Goal: Transaction & Acquisition: Purchase product/service

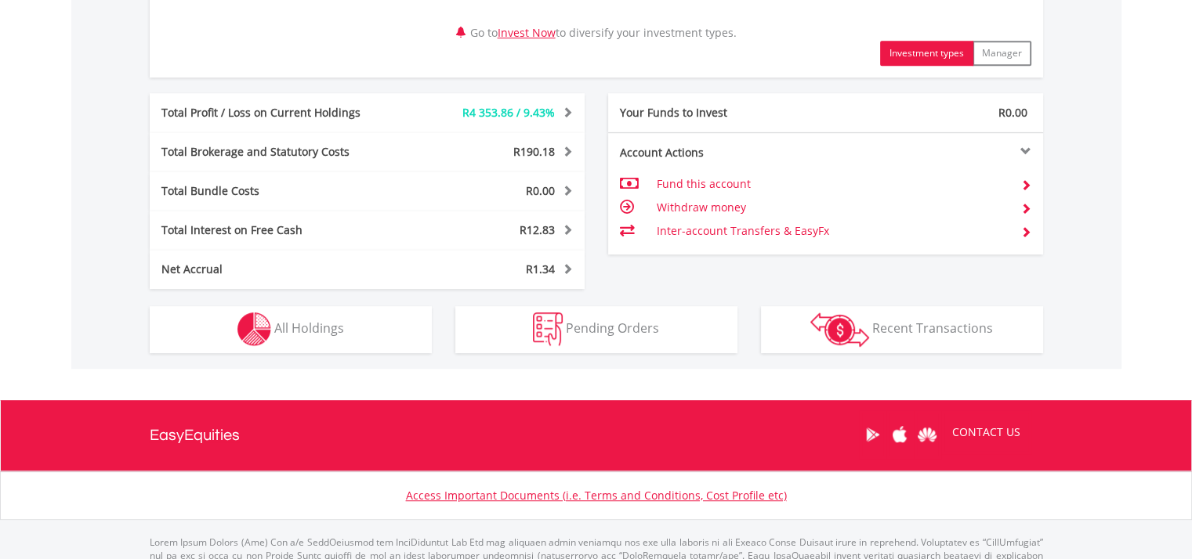
scroll to position [859, 0]
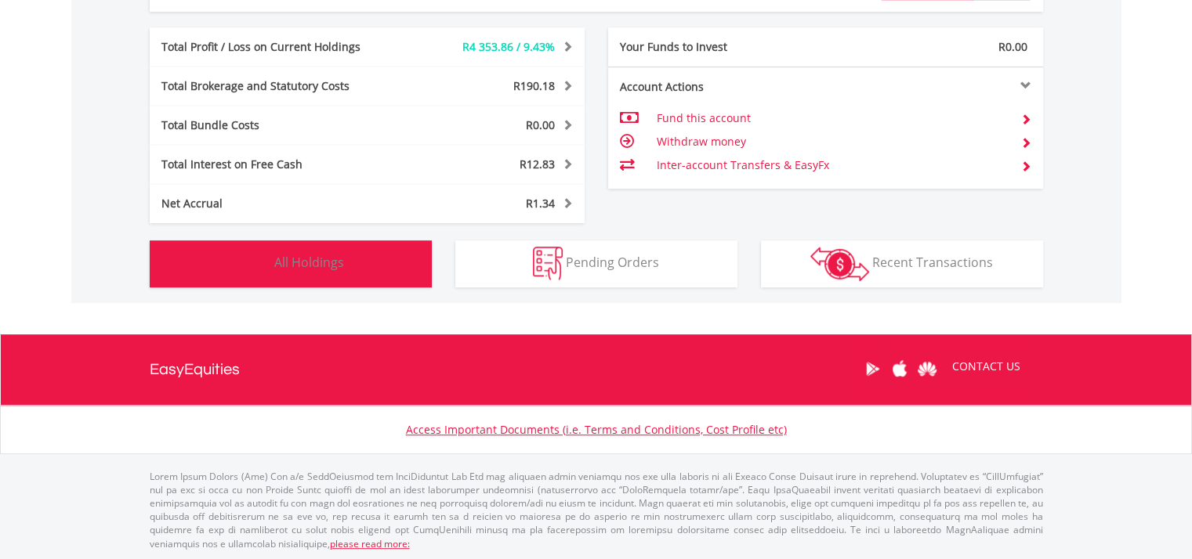
click at [392, 272] on button "Holdings All Holdings" at bounding box center [291, 264] width 282 height 47
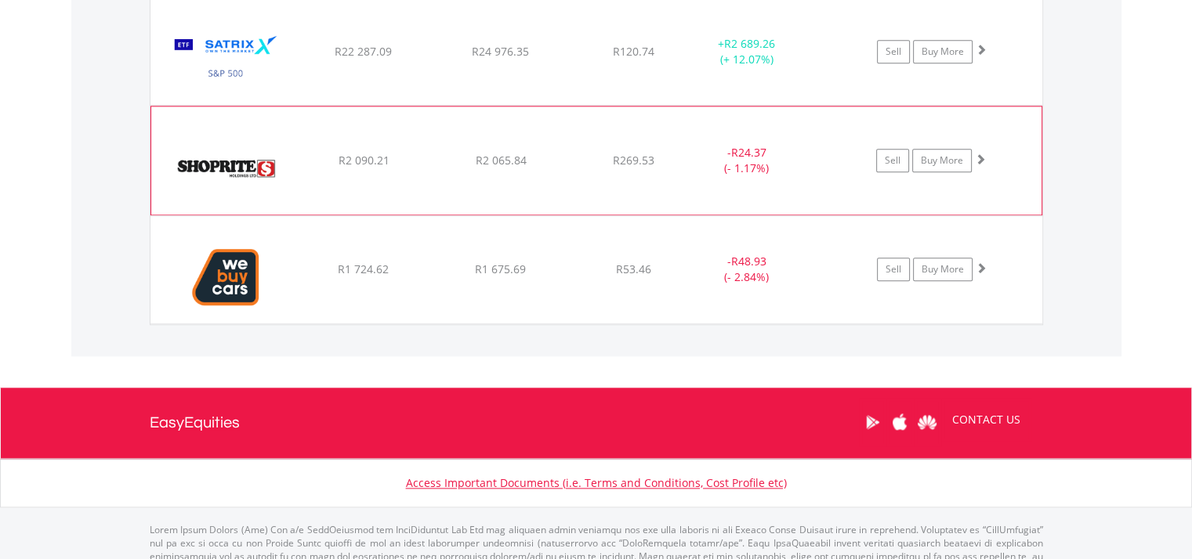
scroll to position [1740, 0]
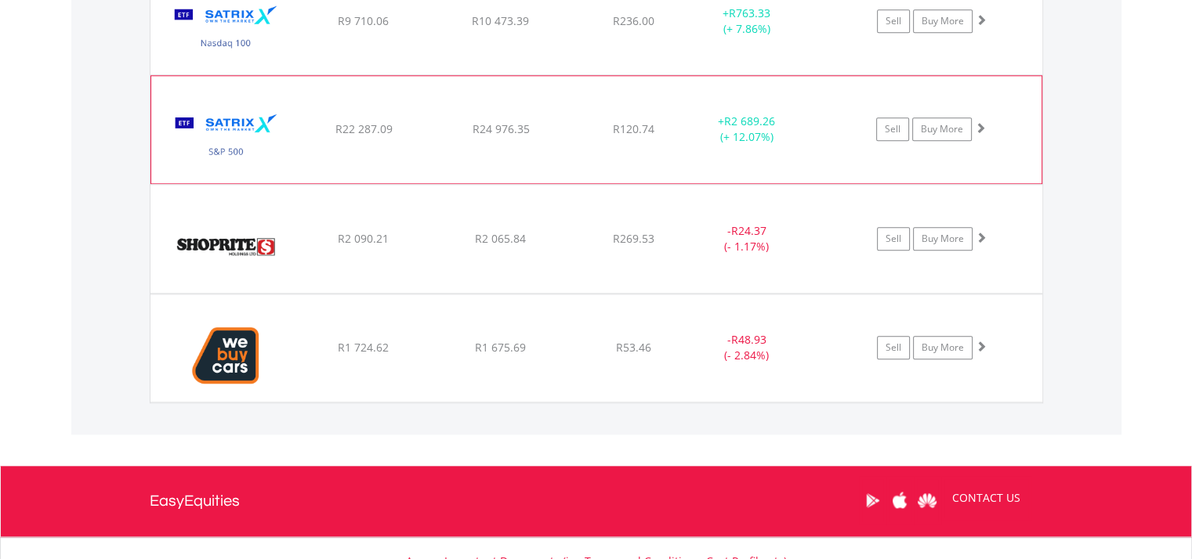
click at [249, 121] on img at bounding box center [226, 137] width 135 height 83
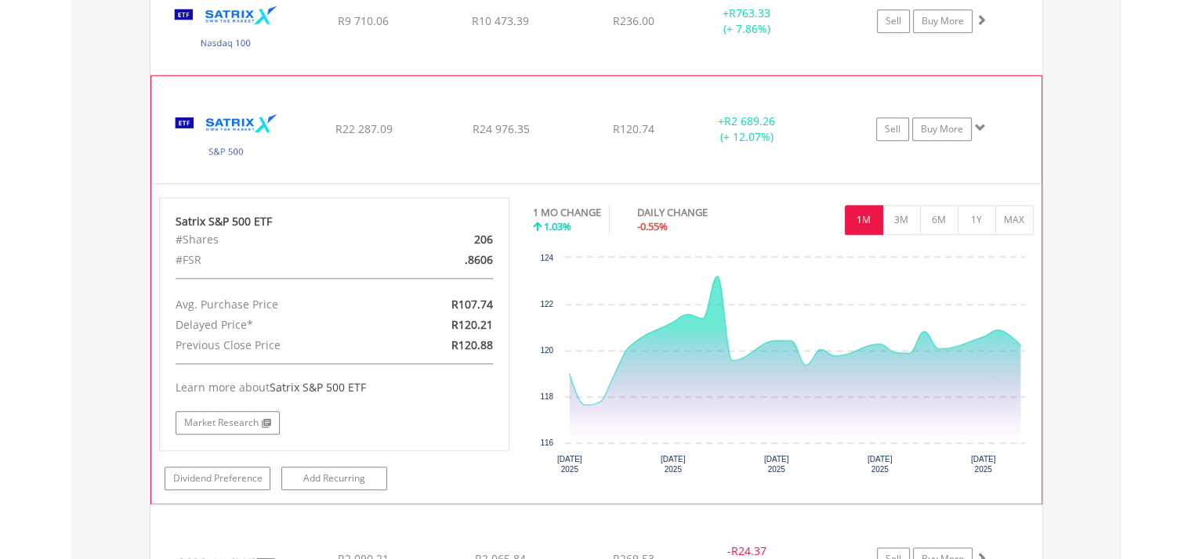
click at [251, 123] on img at bounding box center [226, 137] width 135 height 83
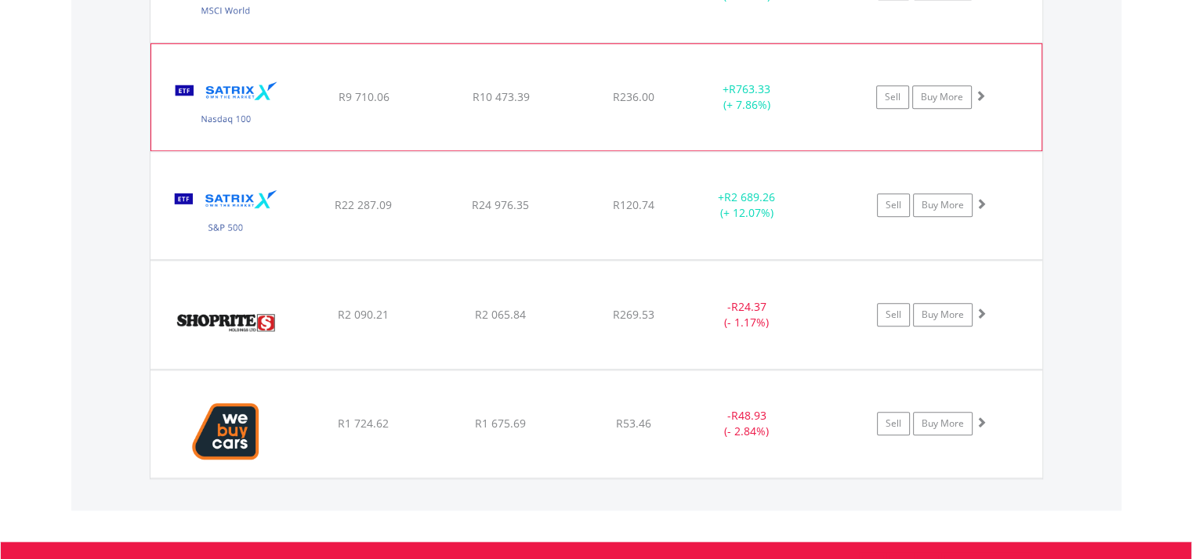
scroll to position [1583, 0]
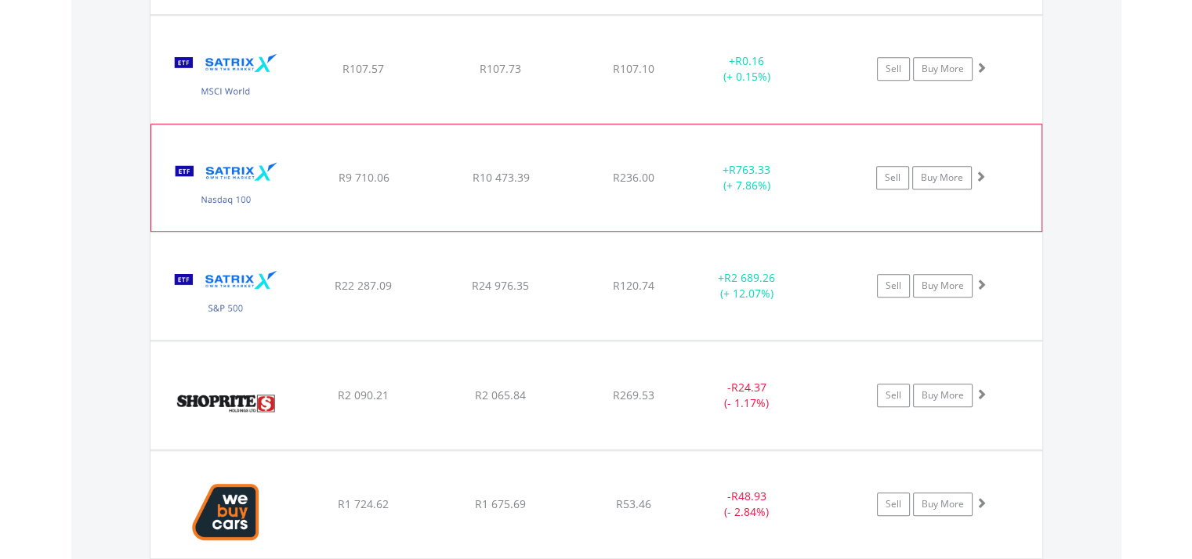
click at [254, 166] on img at bounding box center [226, 185] width 135 height 83
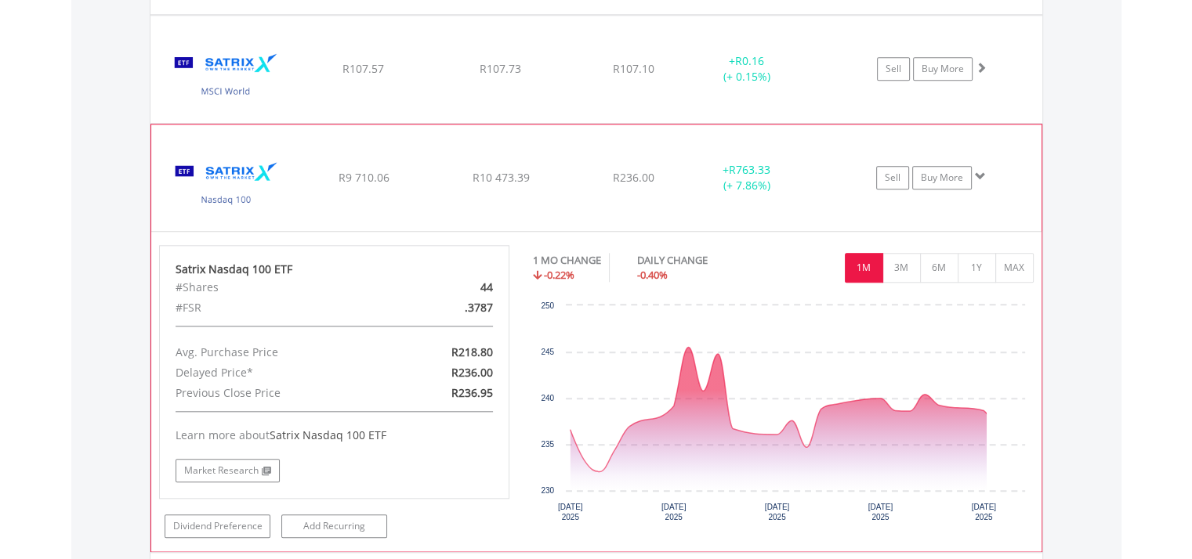
click at [254, 166] on img at bounding box center [226, 185] width 135 height 83
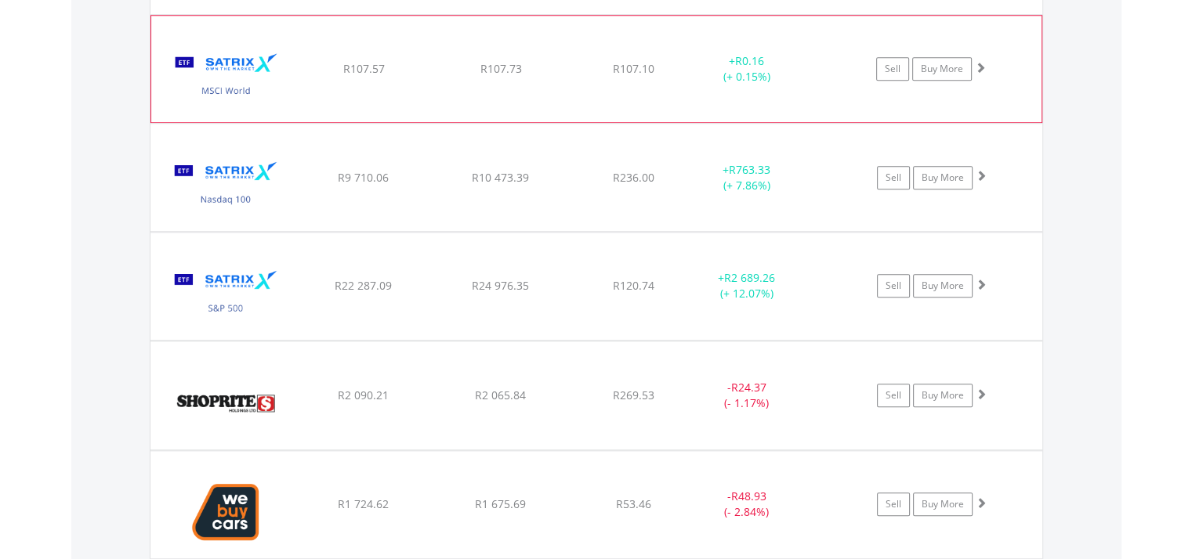
click at [232, 87] on img at bounding box center [226, 76] width 135 height 83
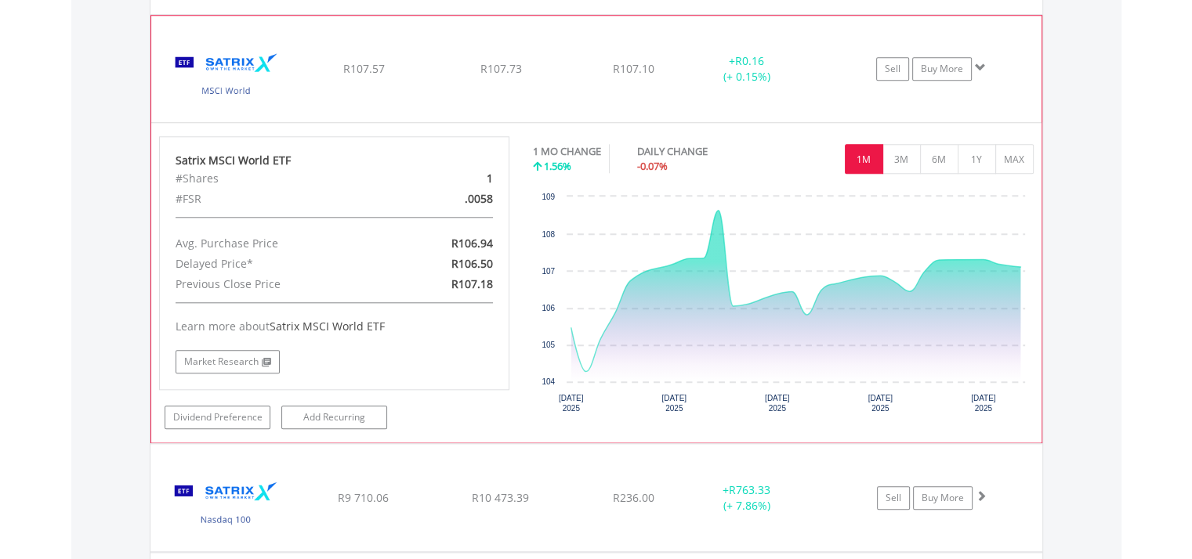
click at [233, 85] on img at bounding box center [226, 76] width 135 height 83
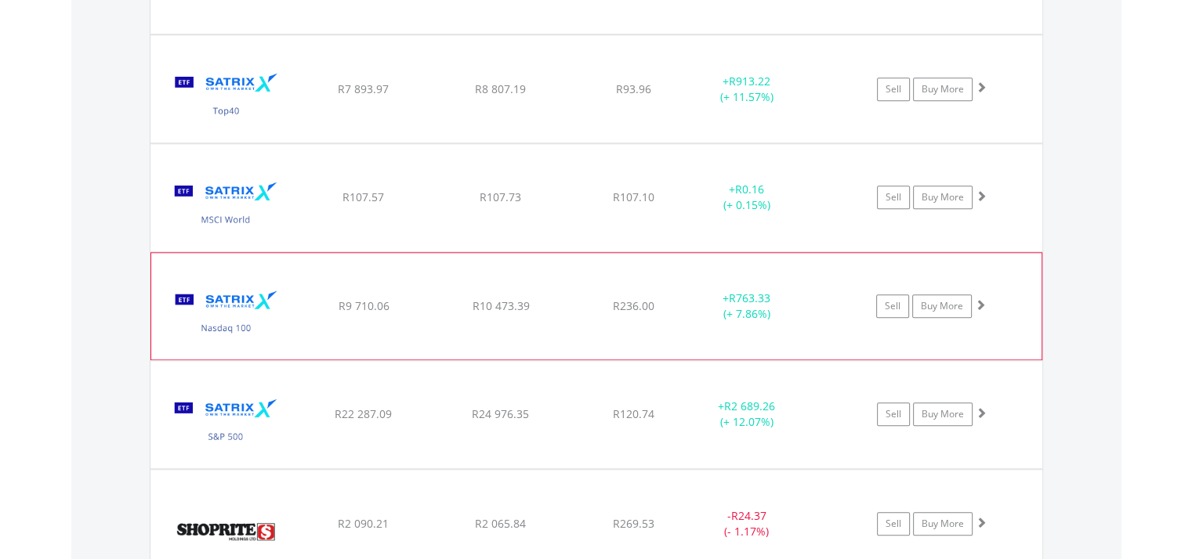
scroll to position [1427, 0]
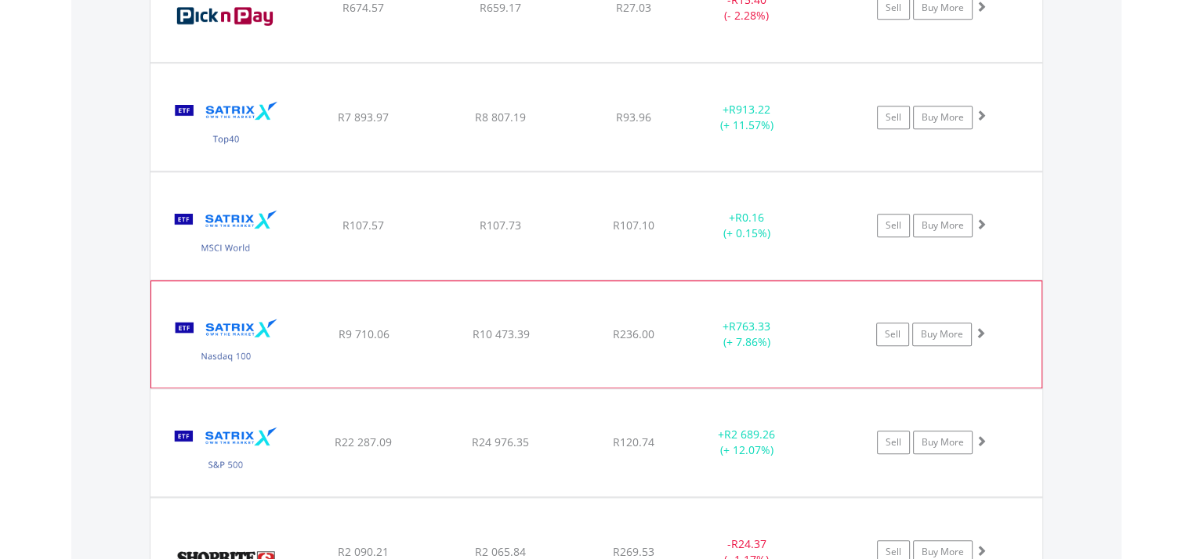
click at [253, 130] on img at bounding box center [225, 125] width 135 height 84
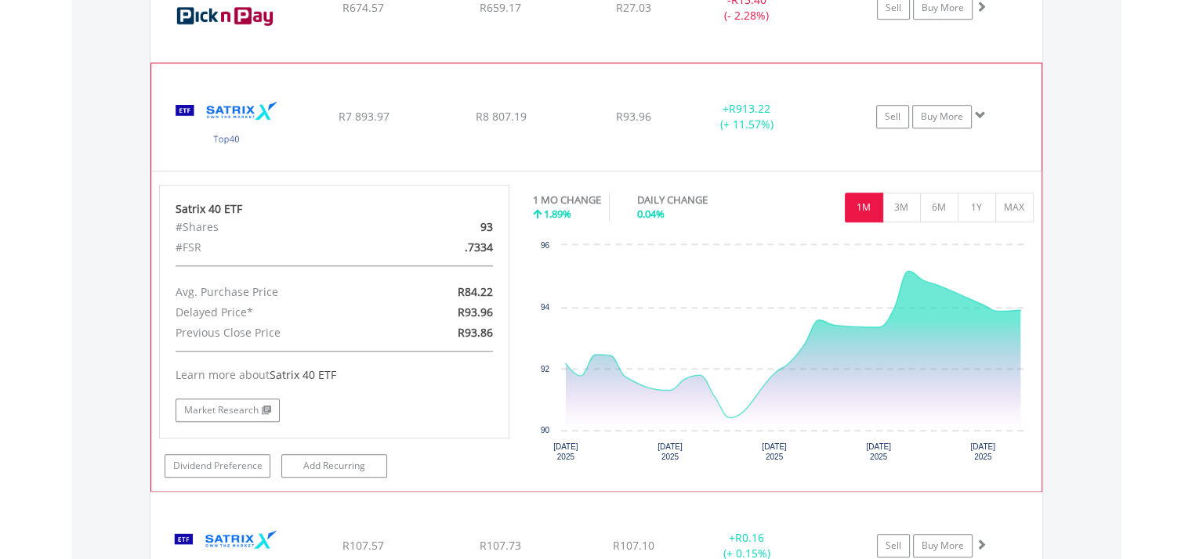
click at [255, 130] on img at bounding box center [226, 124] width 135 height 83
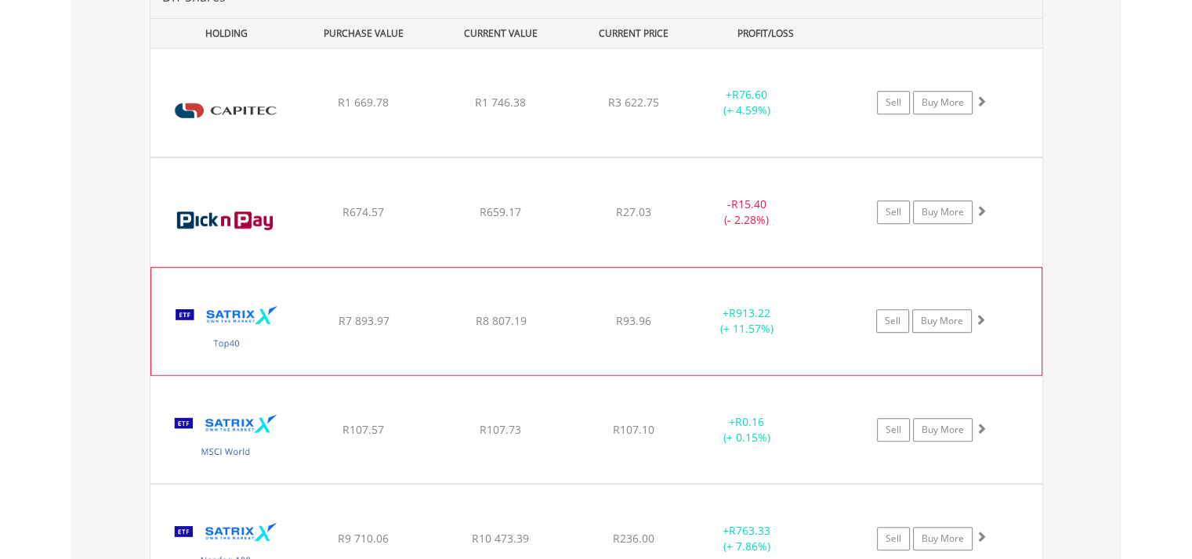
scroll to position [1192, 0]
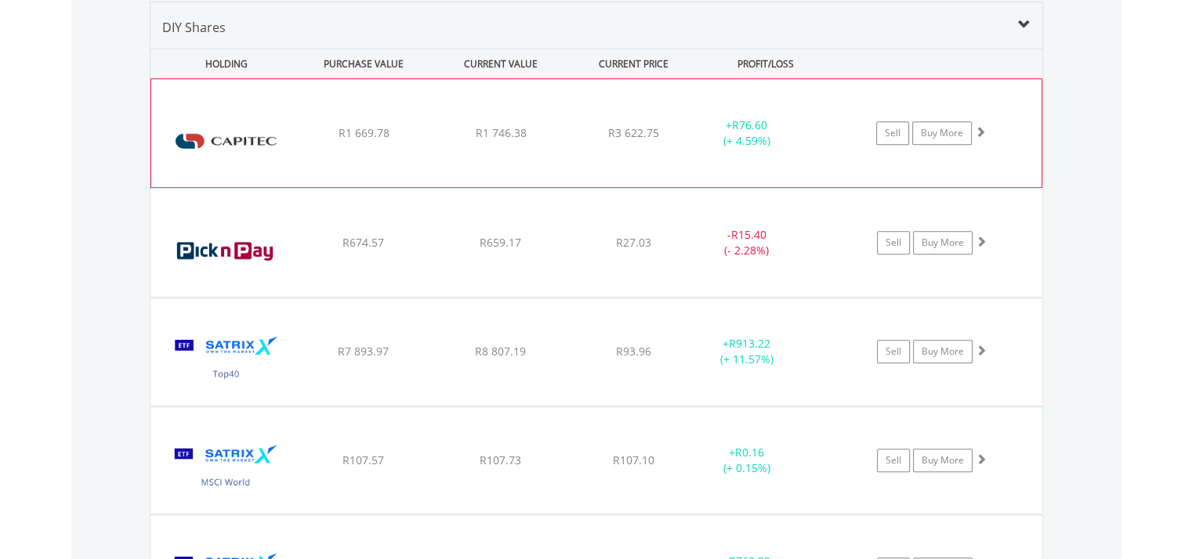
click at [257, 116] on img at bounding box center [226, 141] width 135 height 85
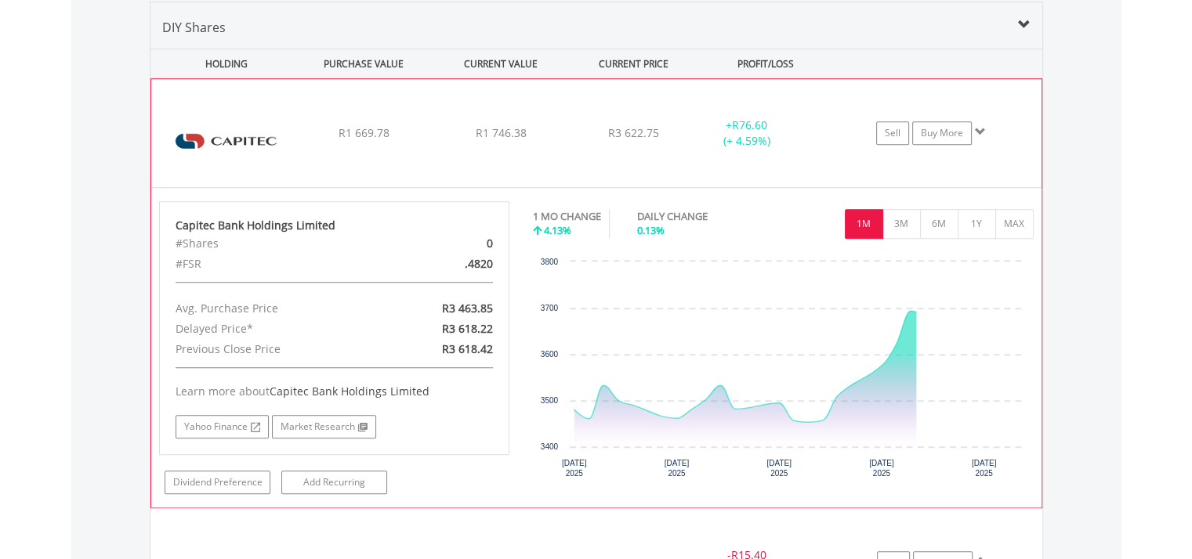
click at [257, 116] on img at bounding box center [226, 141] width 135 height 85
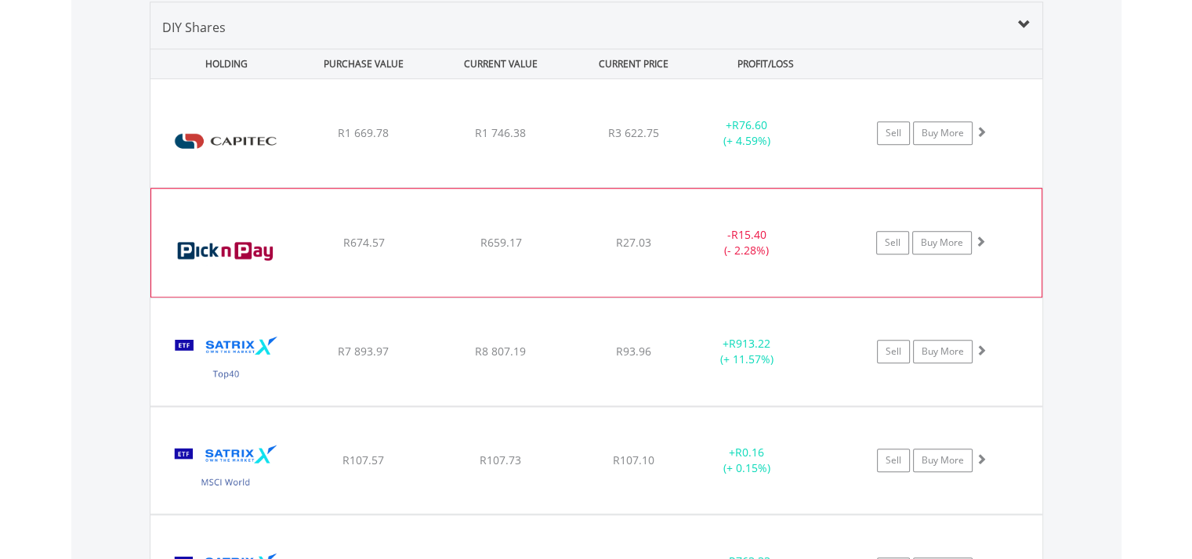
click at [230, 262] on img at bounding box center [226, 250] width 135 height 85
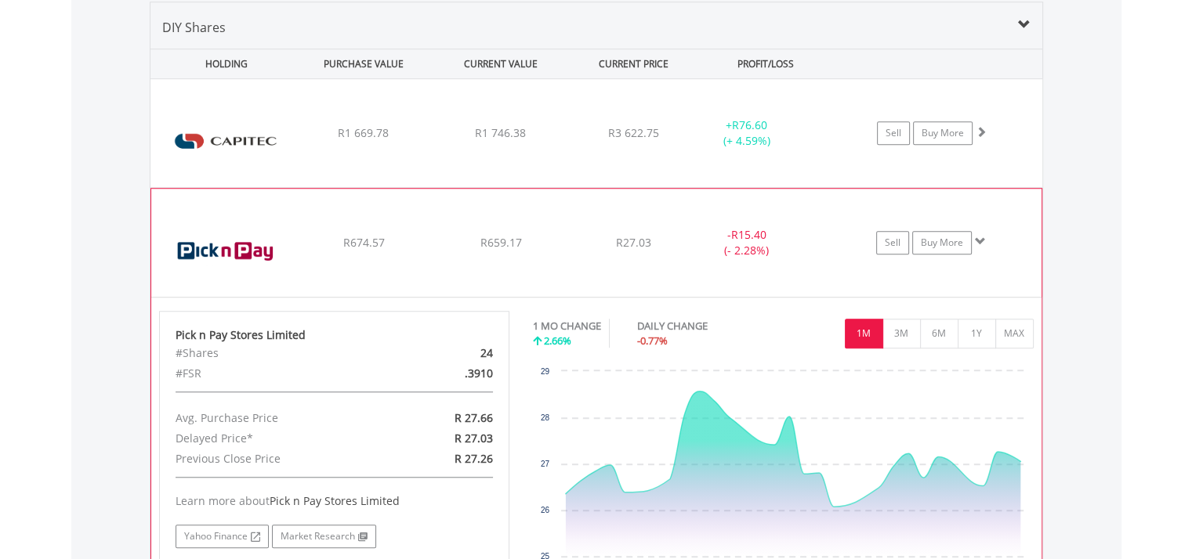
click at [233, 262] on img at bounding box center [226, 250] width 135 height 85
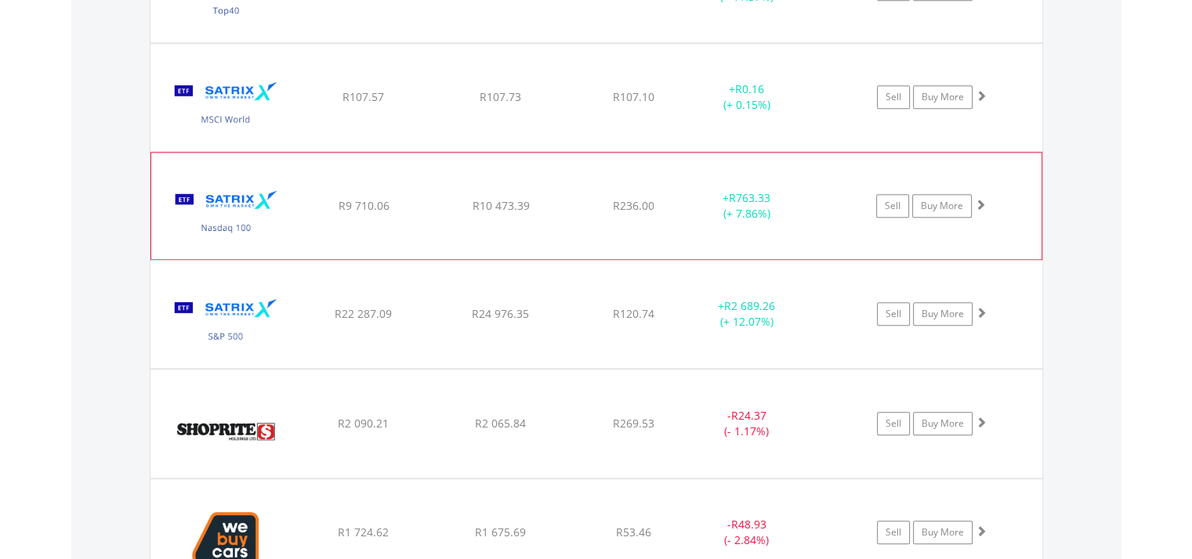
scroll to position [1740, 0]
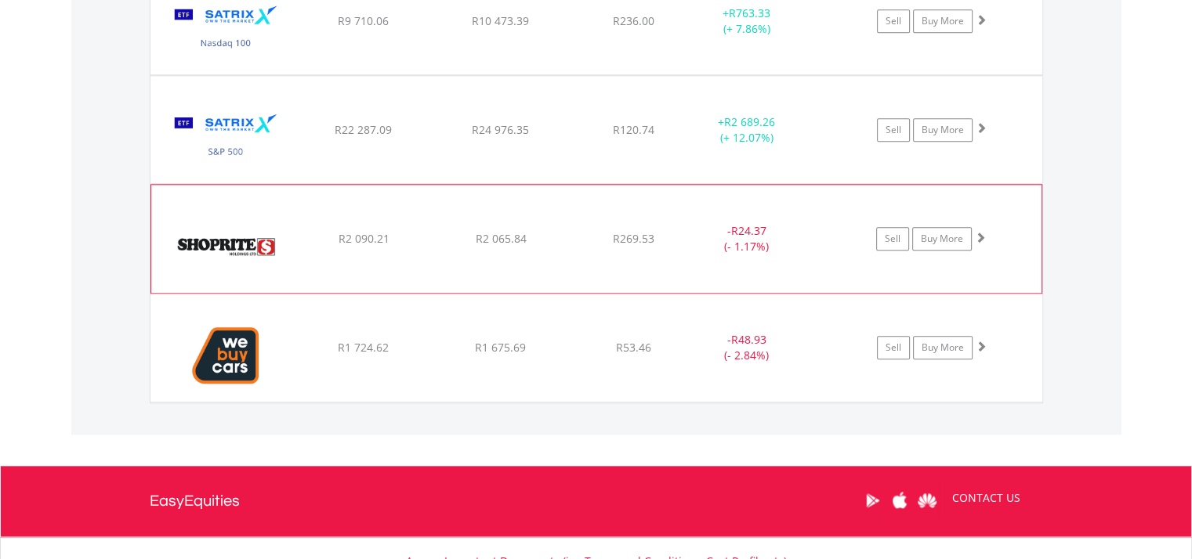
click at [248, 247] on img at bounding box center [226, 246] width 135 height 85
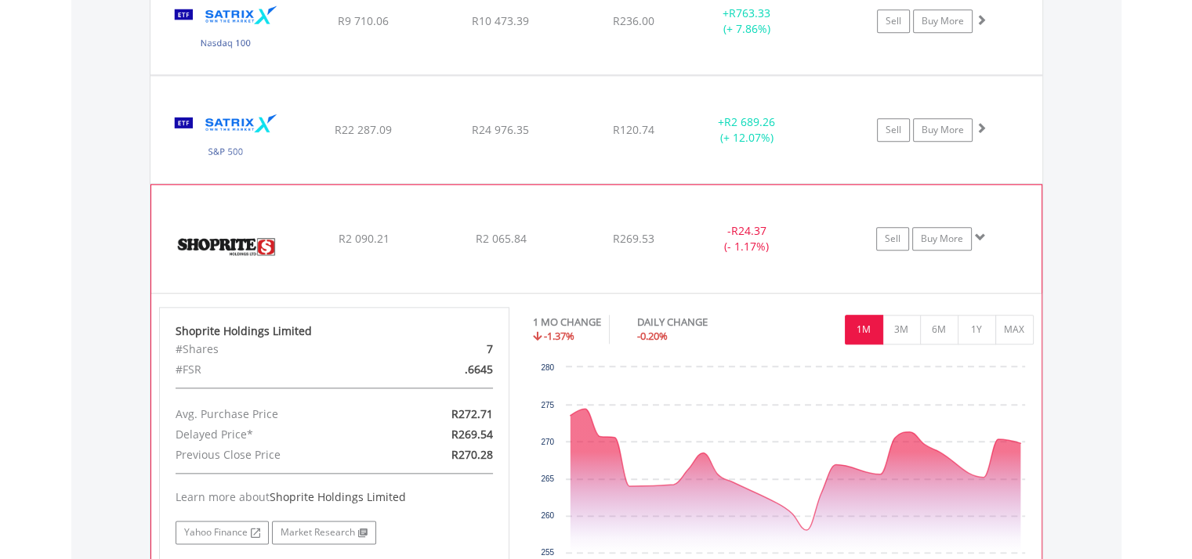
click at [248, 247] on img at bounding box center [226, 246] width 135 height 85
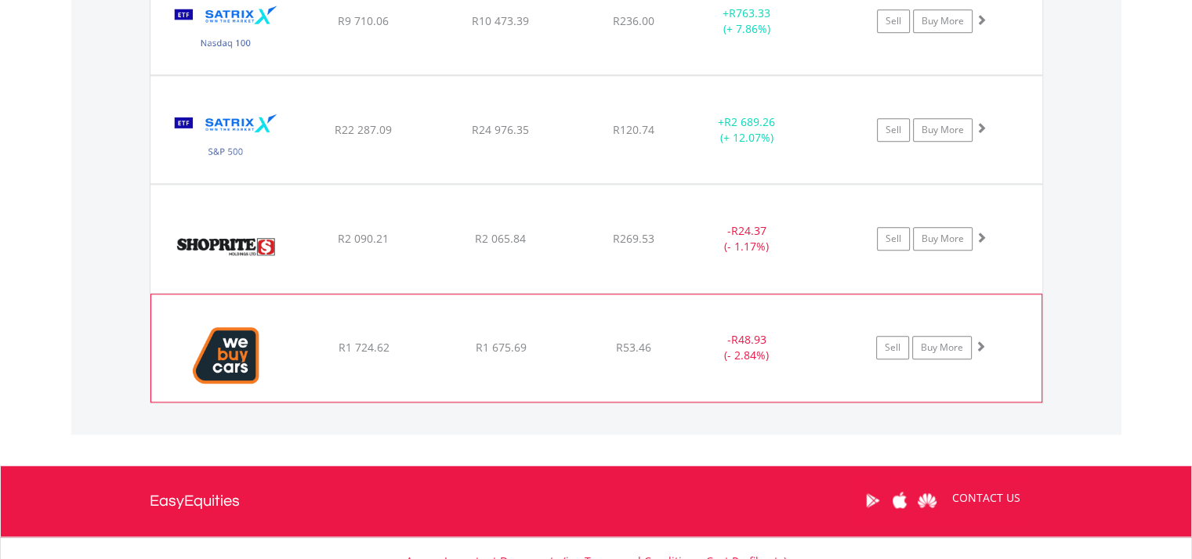
click at [250, 354] on img at bounding box center [226, 355] width 135 height 83
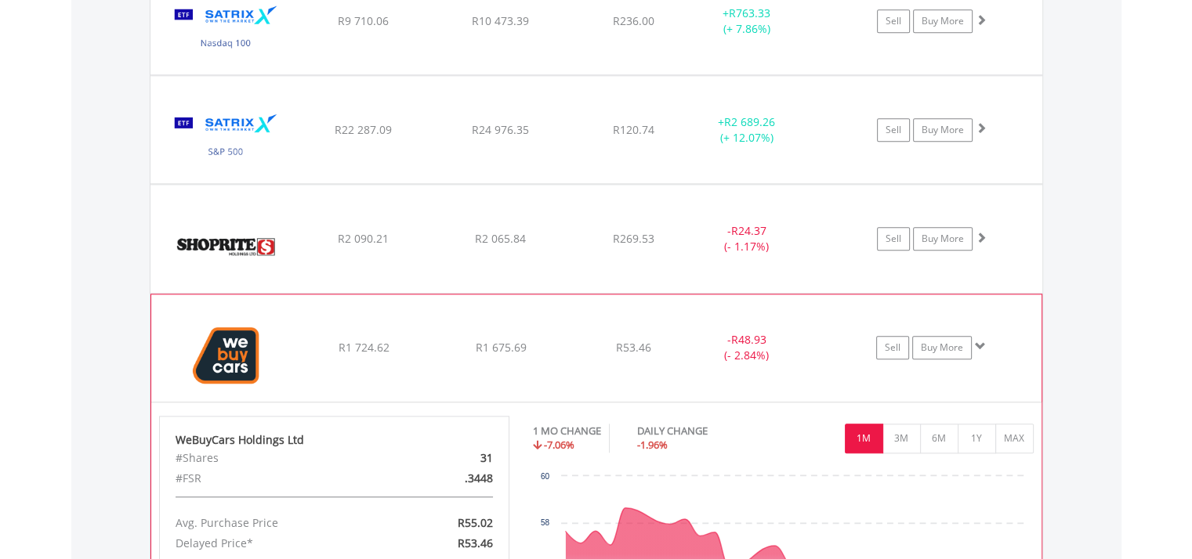
click at [251, 356] on img at bounding box center [226, 355] width 135 height 83
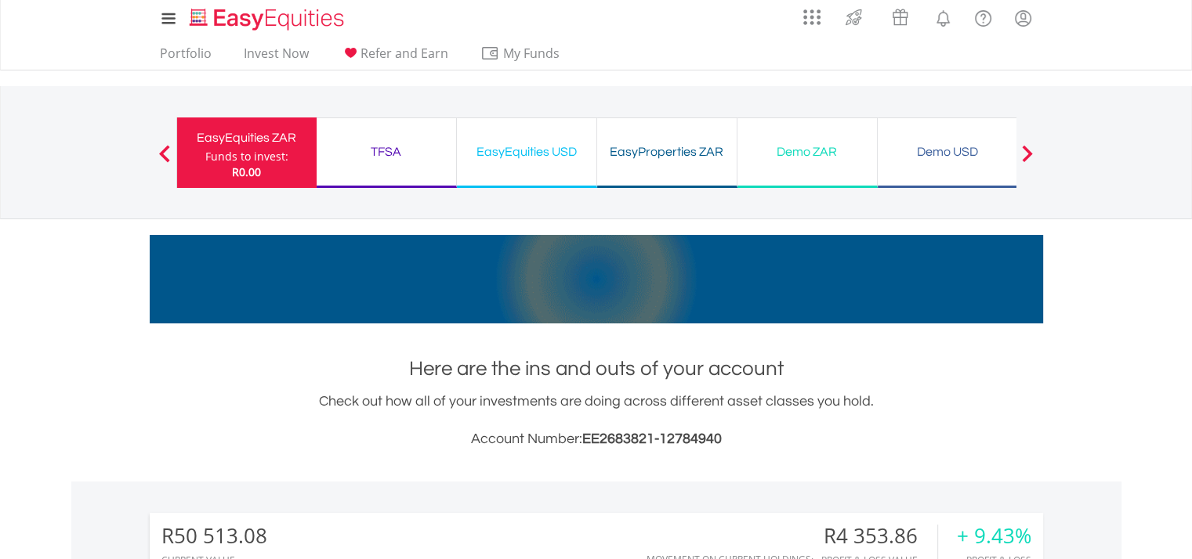
scroll to position [0, 0]
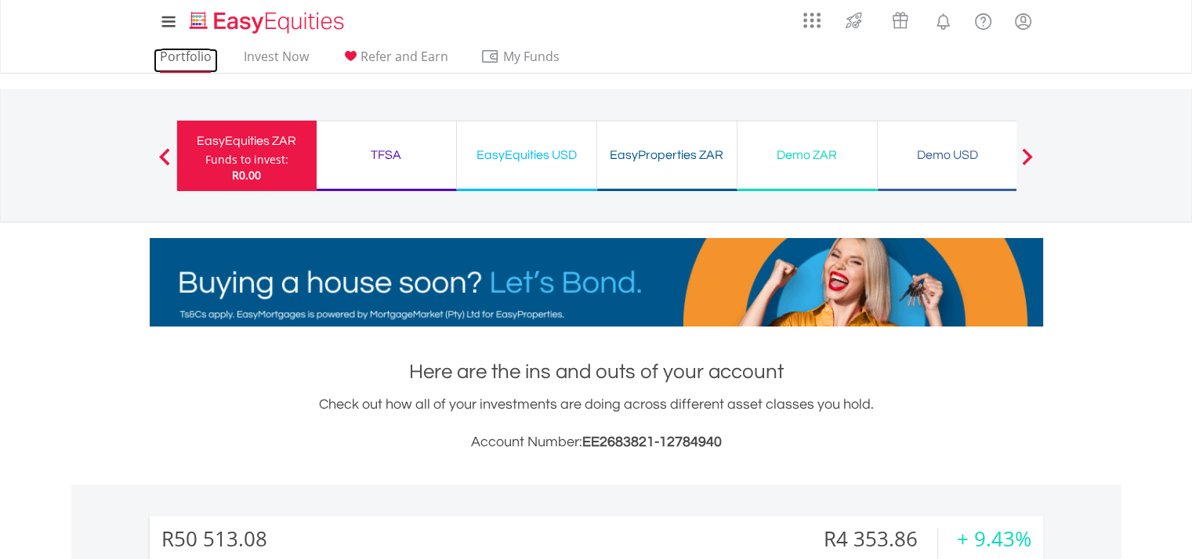
click at [192, 54] on link "Portfolio" at bounding box center [186, 61] width 64 height 24
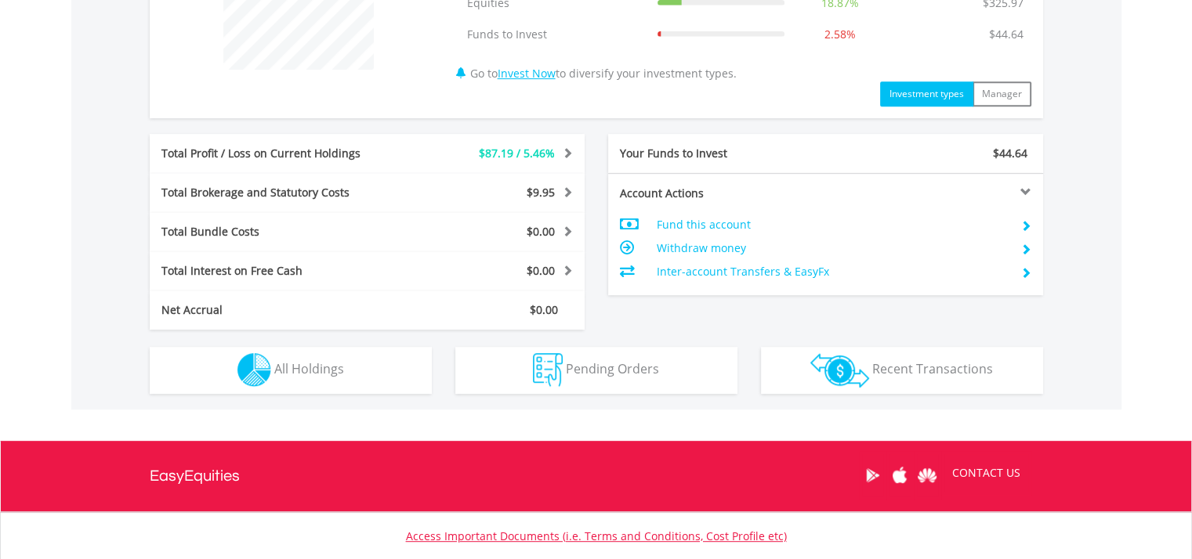
scroll to position [705, 0]
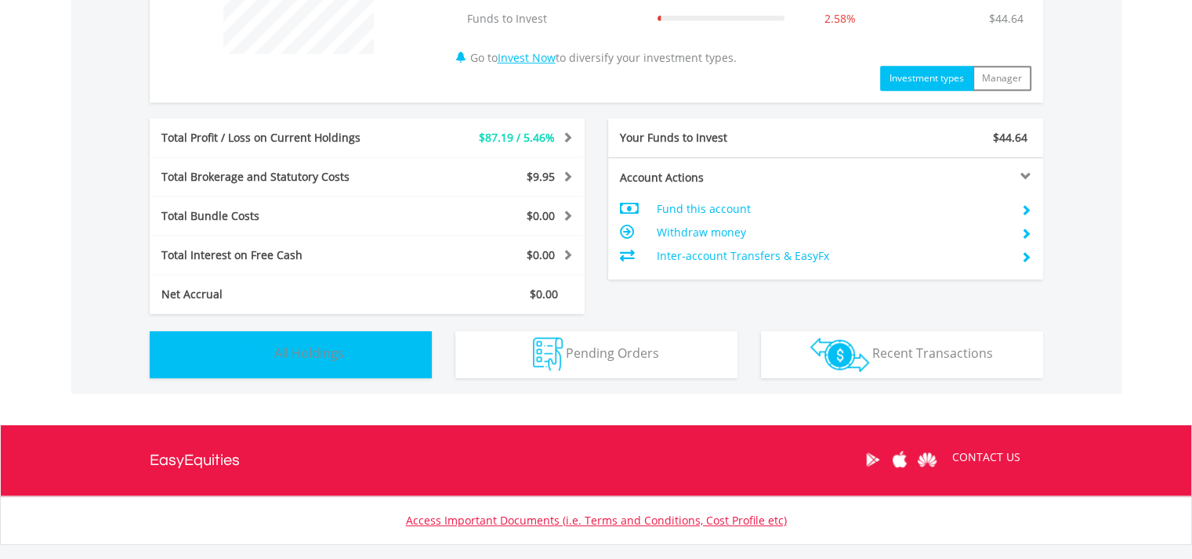
click at [384, 360] on button "Holdings All Holdings" at bounding box center [291, 354] width 282 height 47
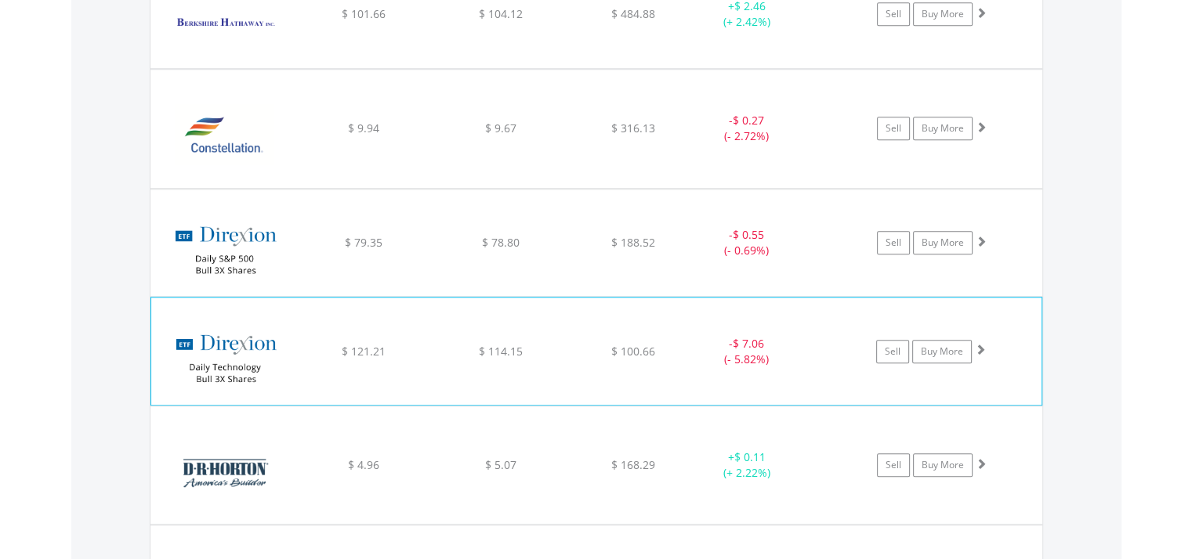
scroll to position [1364, 0]
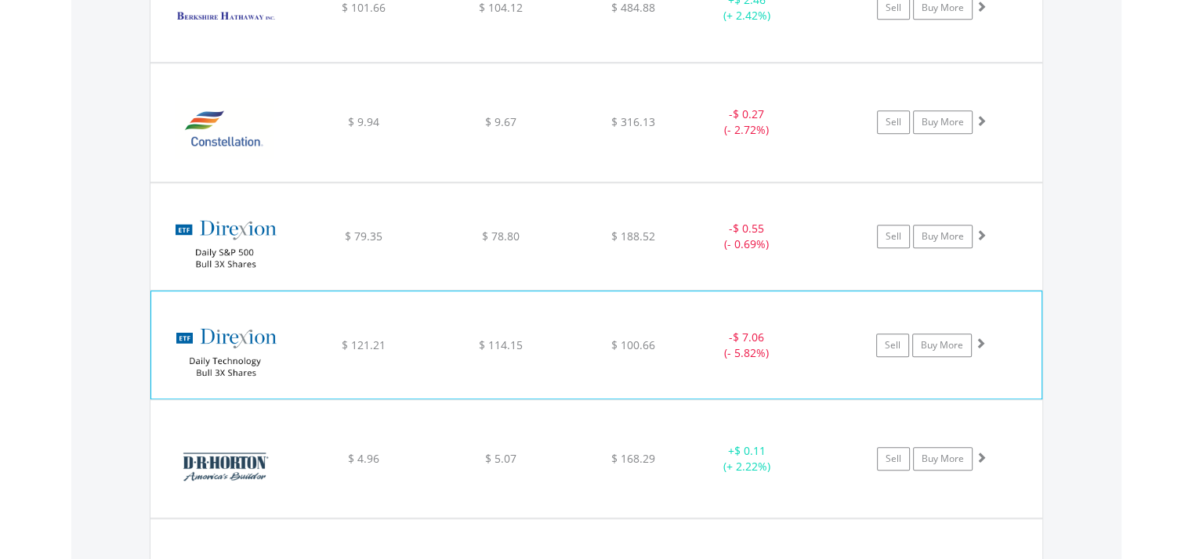
click at [223, 356] on img at bounding box center [226, 352] width 135 height 83
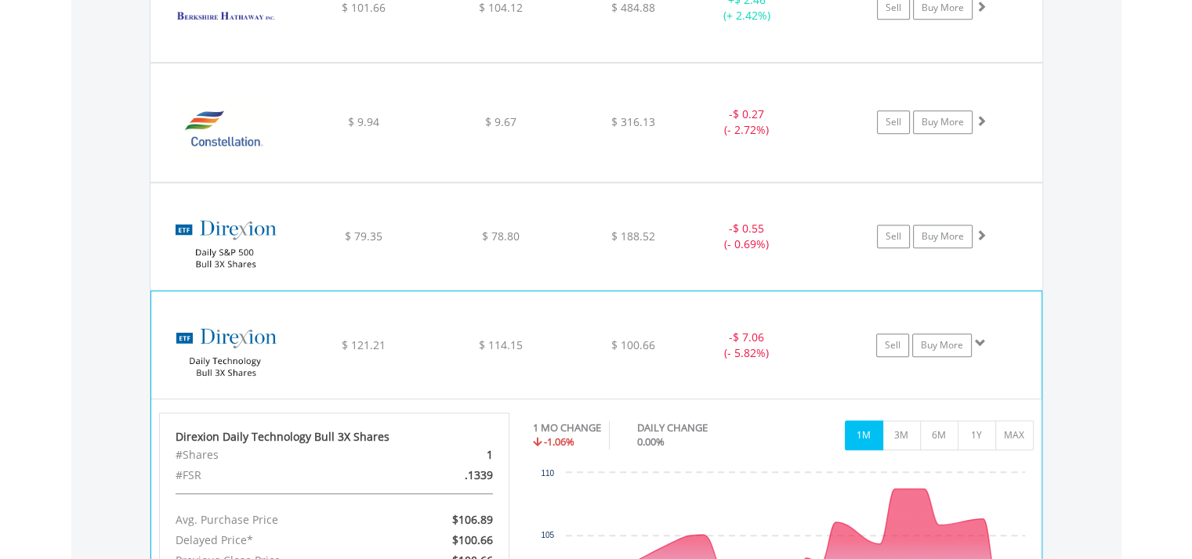
click at [223, 356] on img at bounding box center [226, 352] width 135 height 83
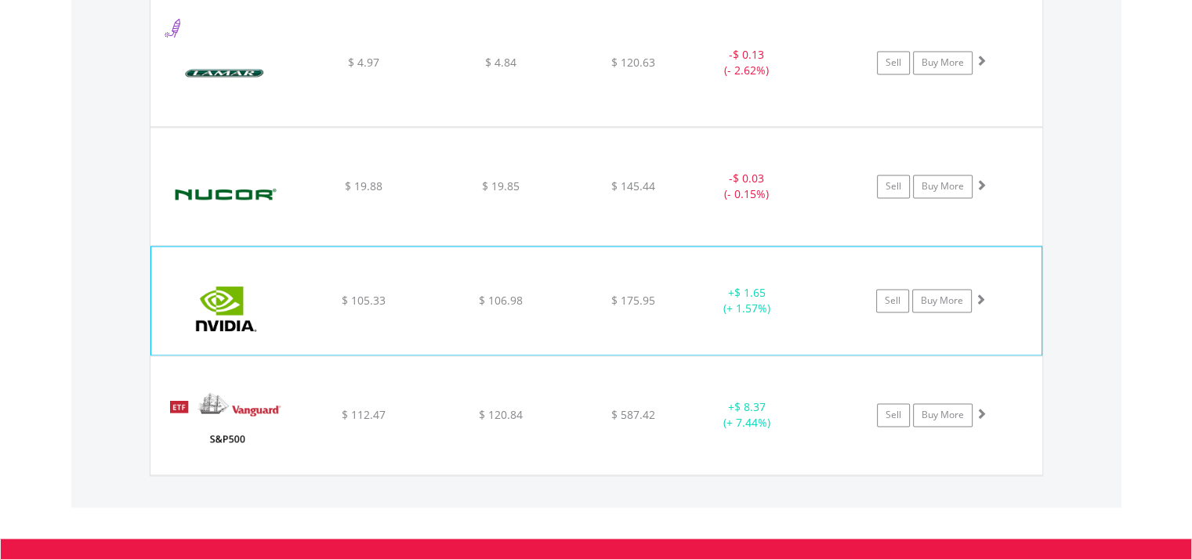
scroll to position [2304, 0]
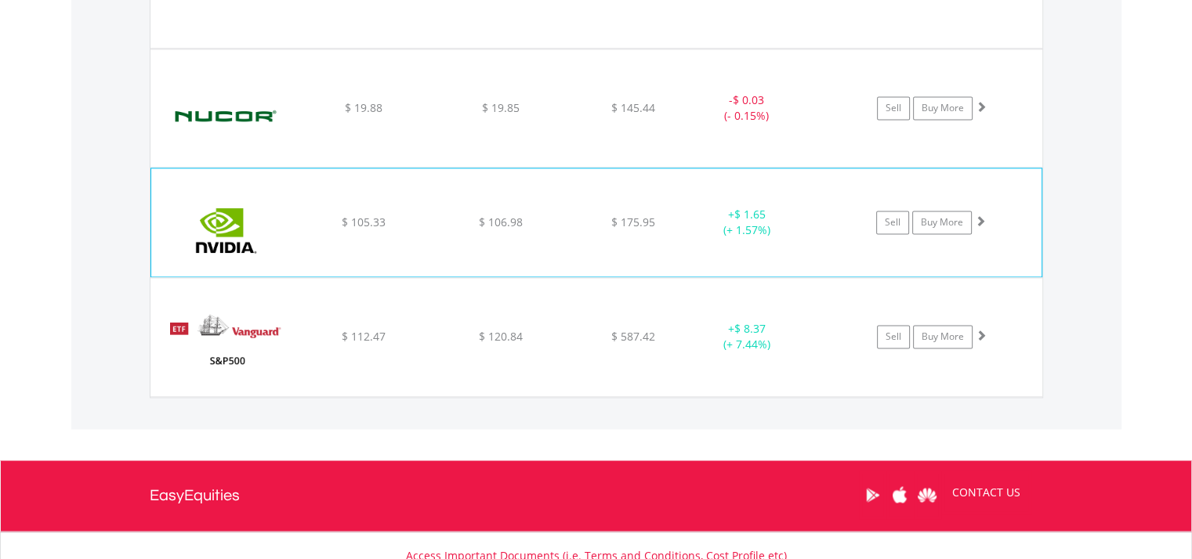
click at [215, 241] on img at bounding box center [226, 230] width 135 height 85
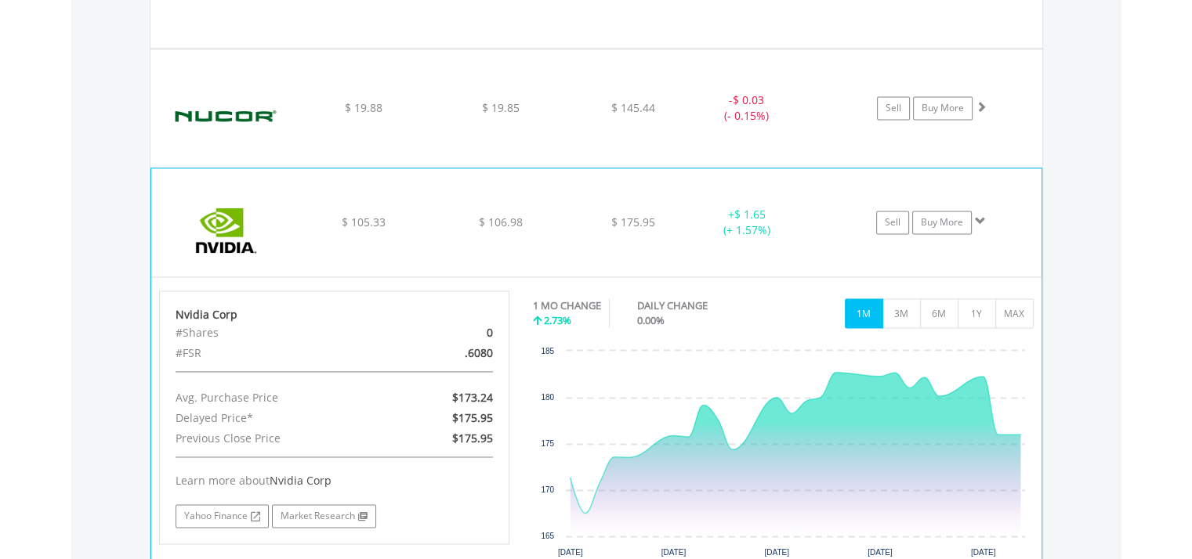
click at [215, 241] on img at bounding box center [226, 230] width 135 height 85
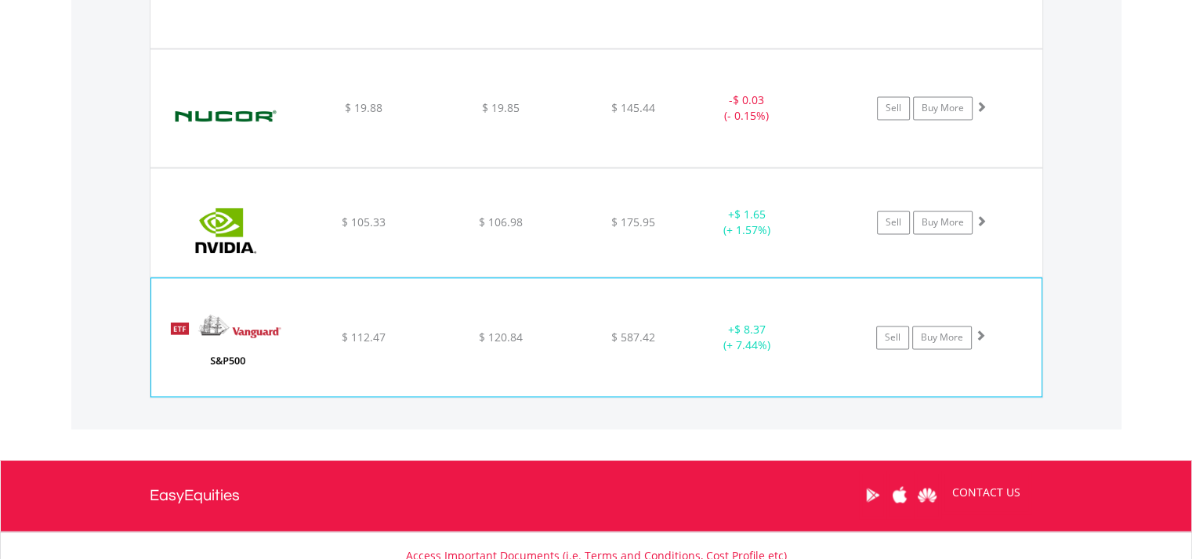
click at [235, 345] on img at bounding box center [226, 345] width 135 height 94
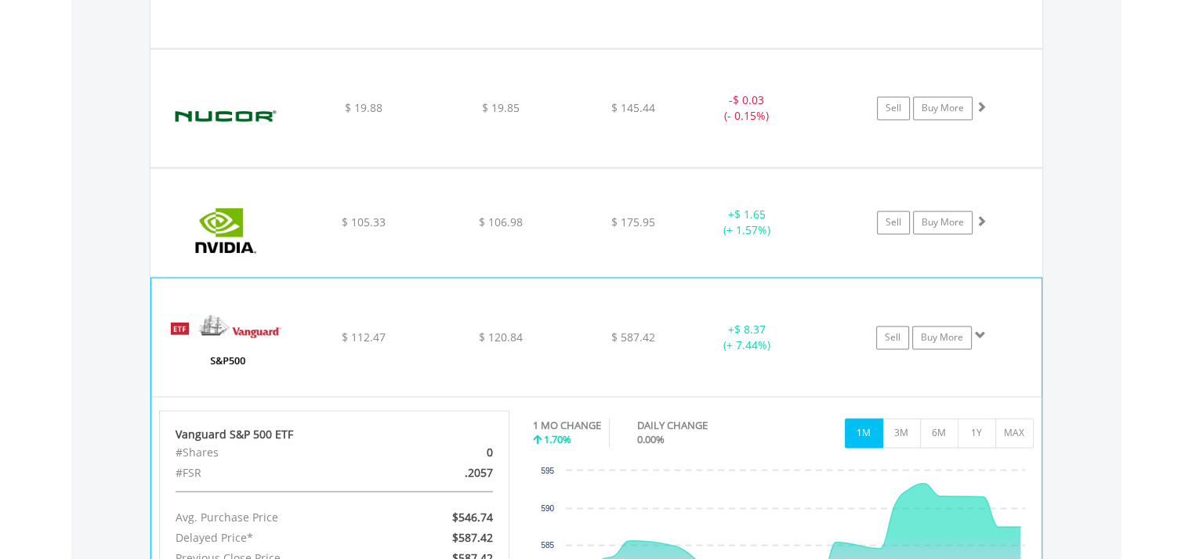
click at [235, 345] on img at bounding box center [226, 345] width 135 height 94
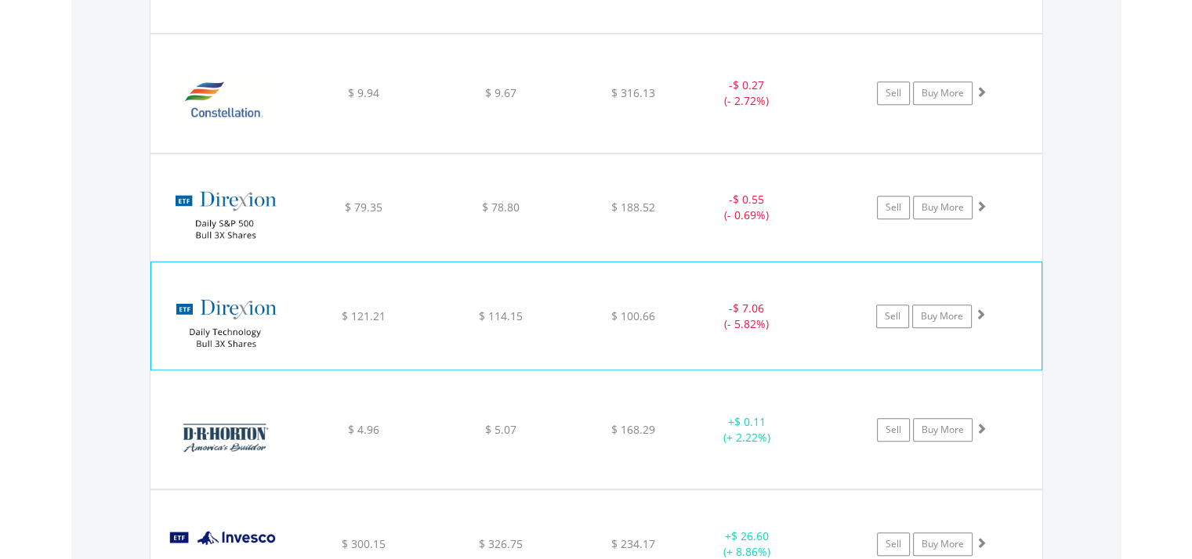
scroll to position [1364, 0]
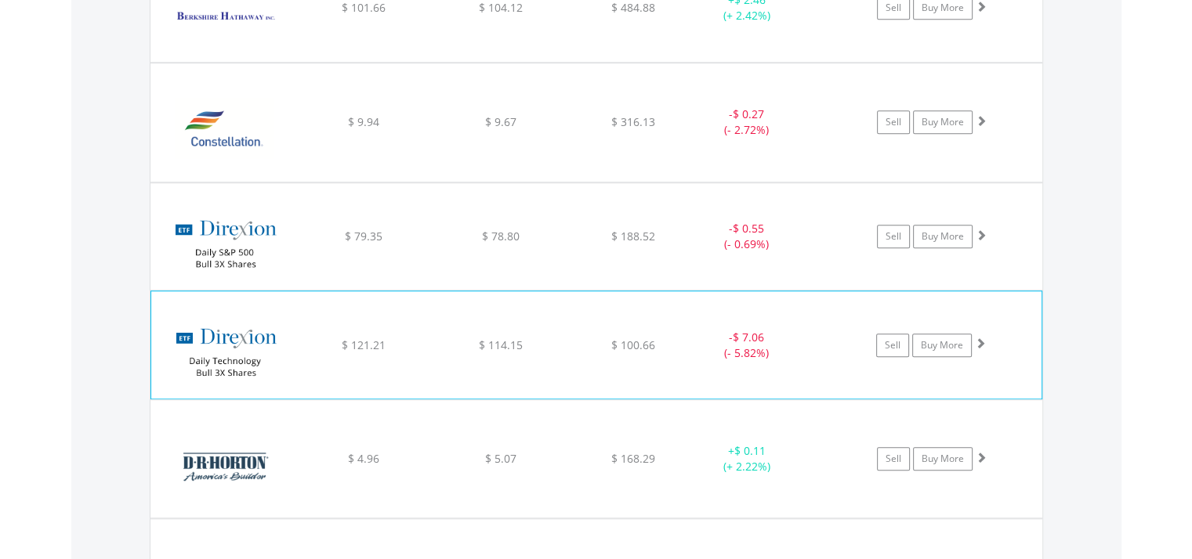
click at [244, 328] on img at bounding box center [226, 352] width 135 height 83
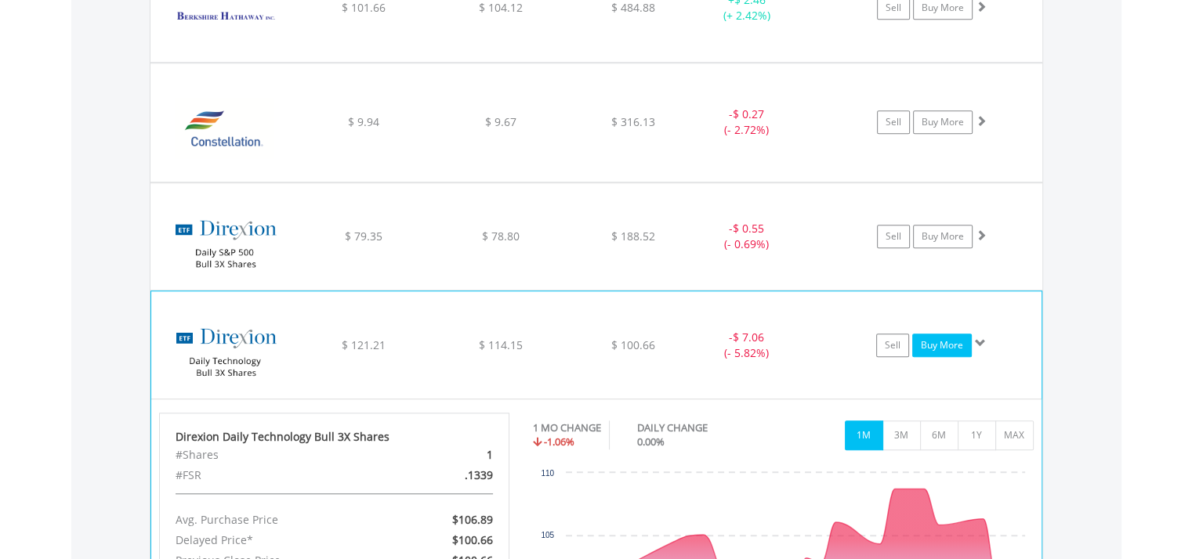
click at [953, 344] on link "Buy More" at bounding box center [942, 346] width 60 height 24
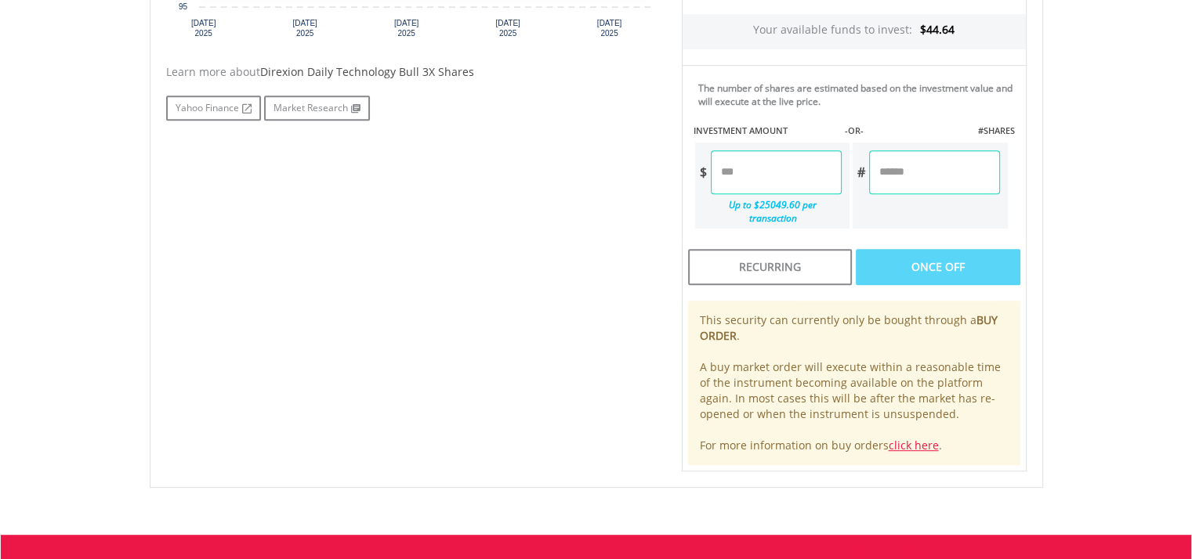
scroll to position [705, 0]
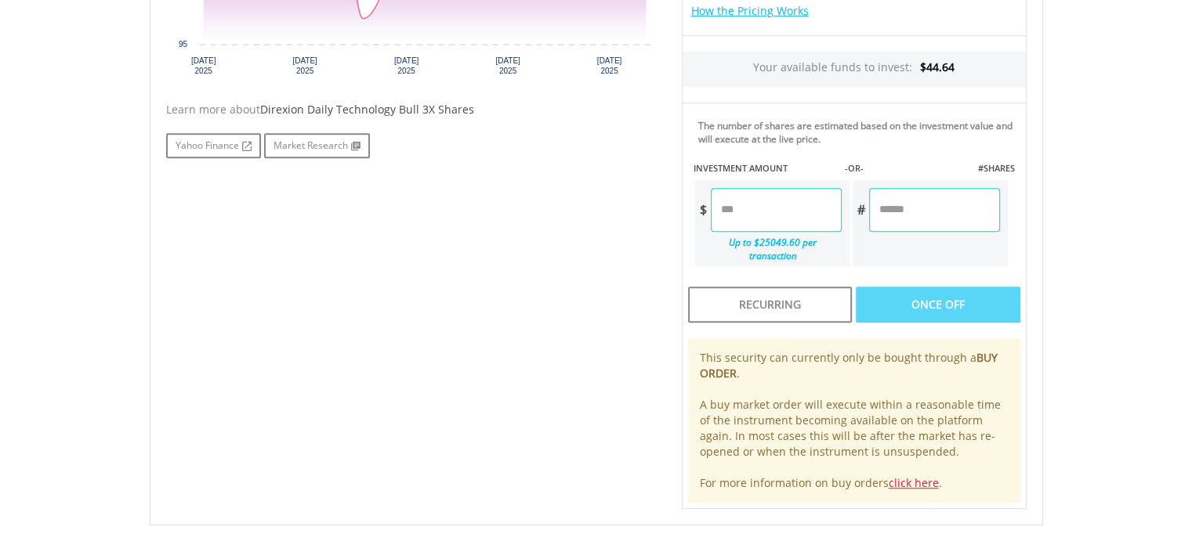
click at [790, 199] on input "number" at bounding box center [776, 210] width 131 height 44
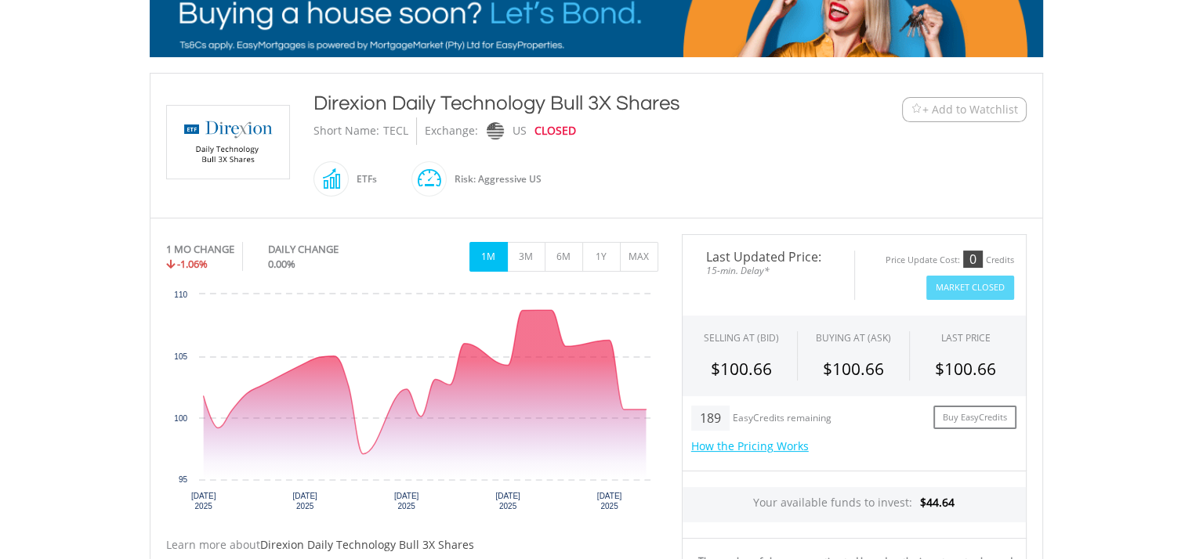
scroll to position [78, 0]
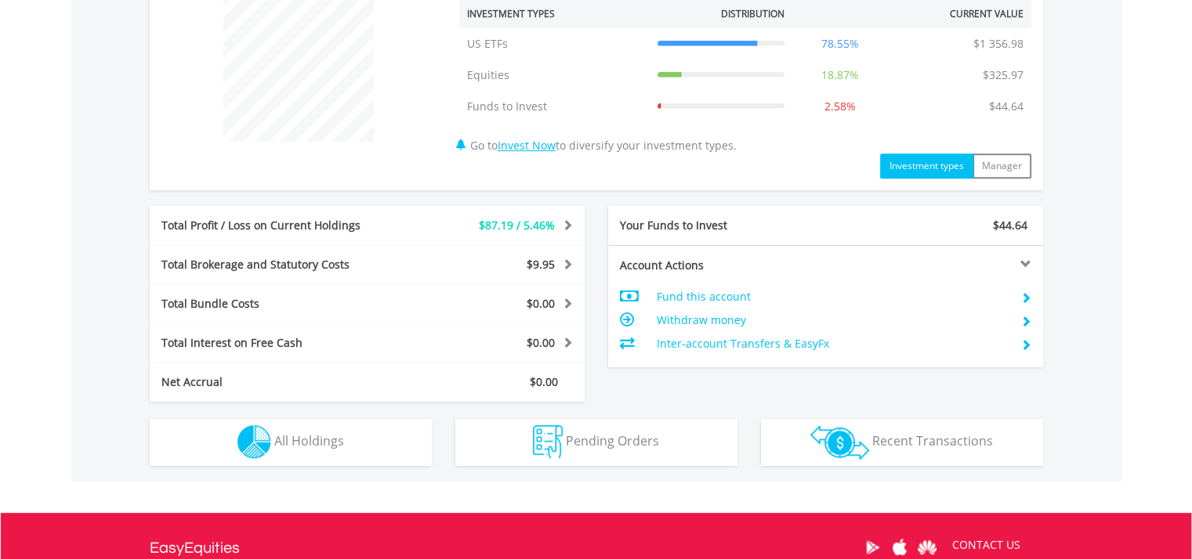
scroll to position [561, 0]
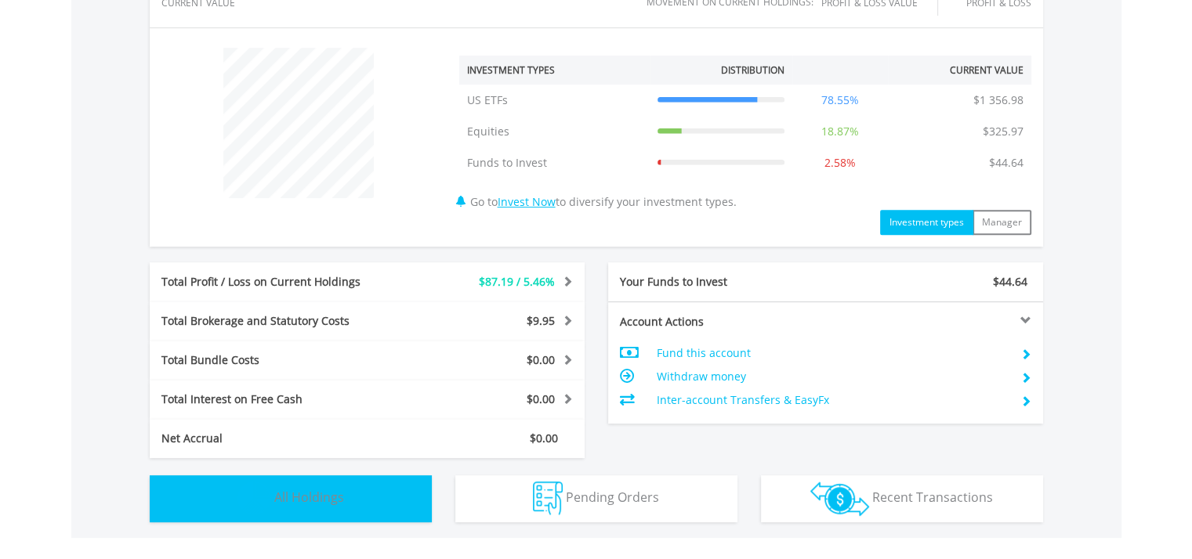
drag, startPoint x: 365, startPoint y: 493, endPoint x: 372, endPoint y: 497, distance: 8.1
click at [367, 493] on button "Holdings All Holdings" at bounding box center [291, 499] width 282 height 47
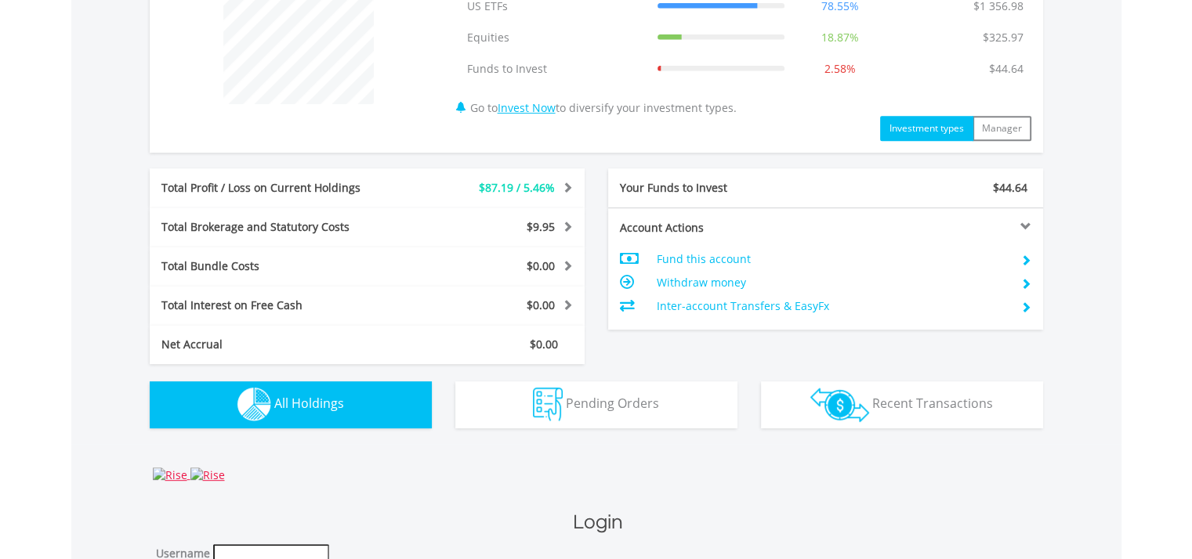
scroll to position [1114, 0]
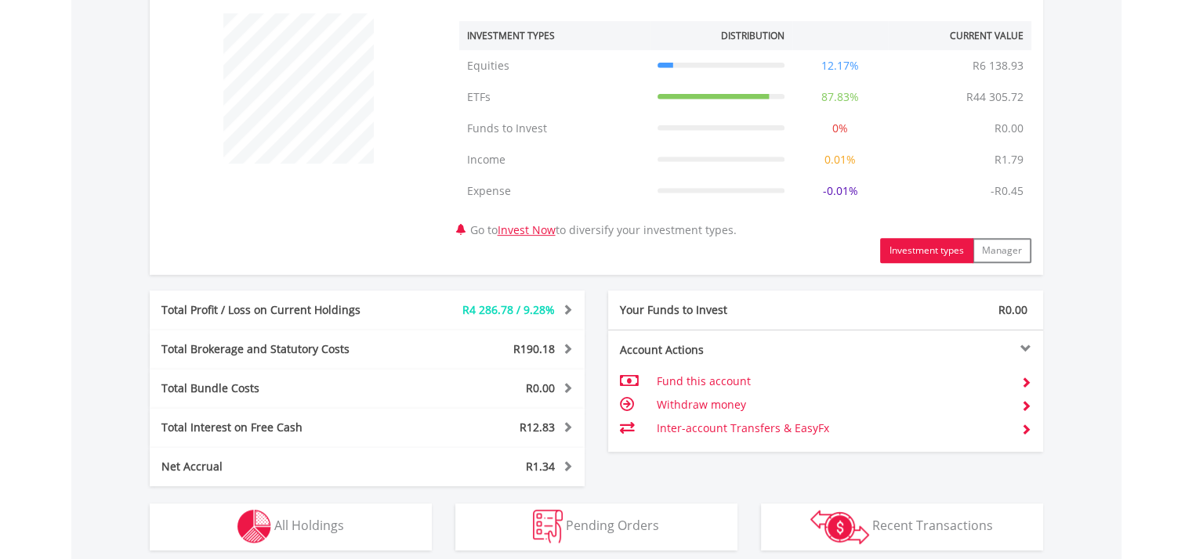
scroll to position [705, 0]
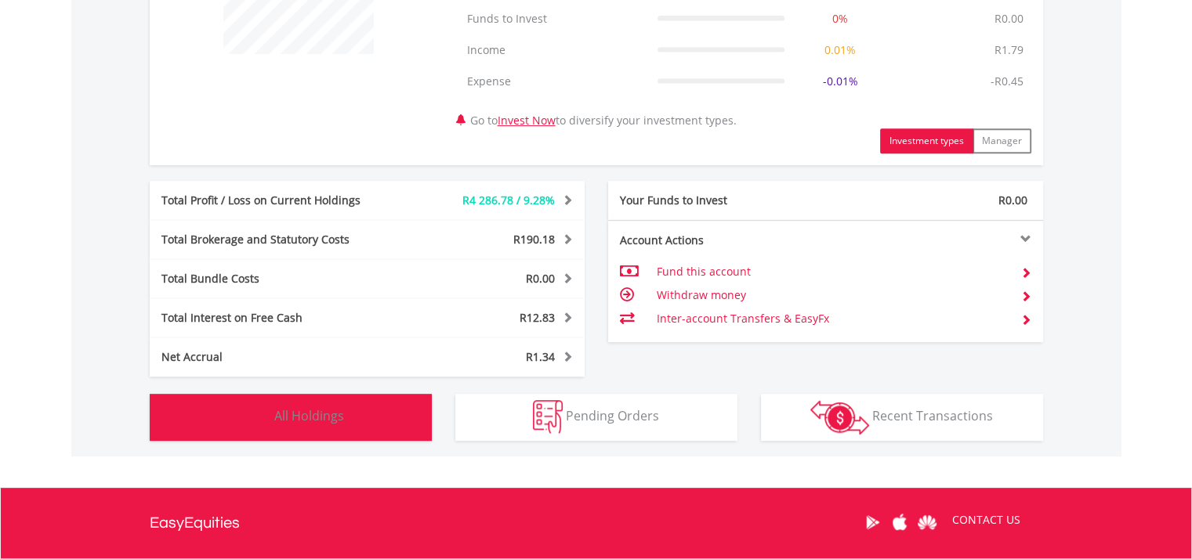
click at [367, 413] on button "Holdings All Holdings" at bounding box center [291, 417] width 282 height 47
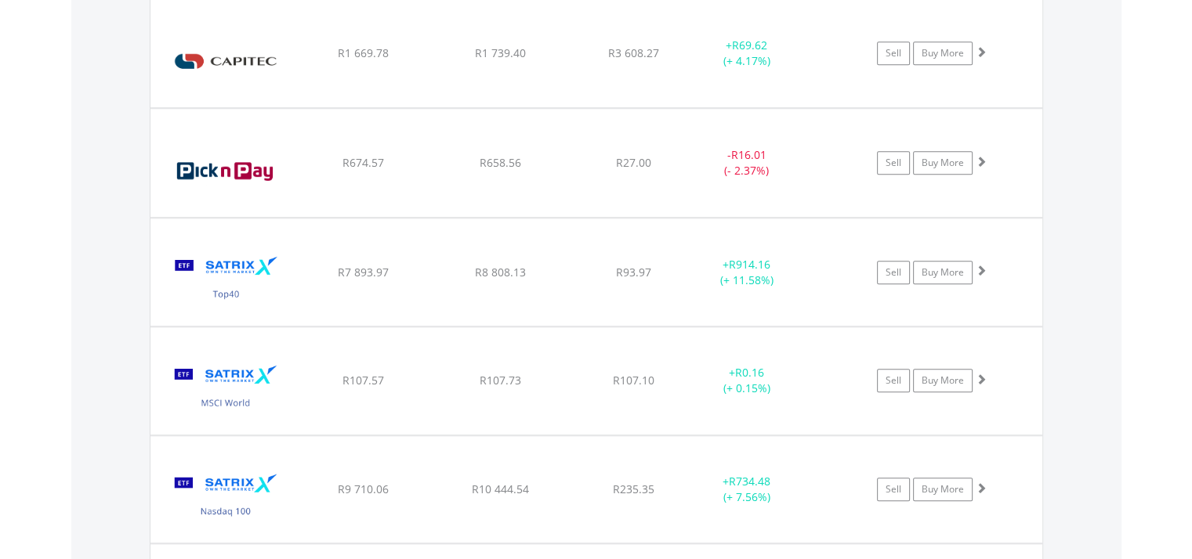
scroll to position [1270, 0]
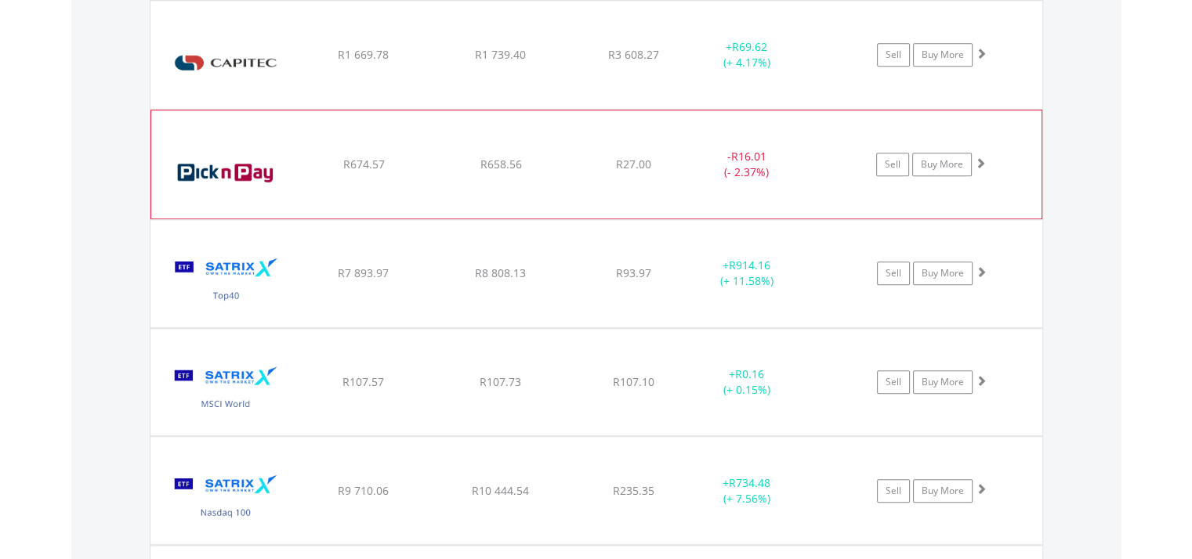
click at [241, 172] on img at bounding box center [226, 172] width 135 height 85
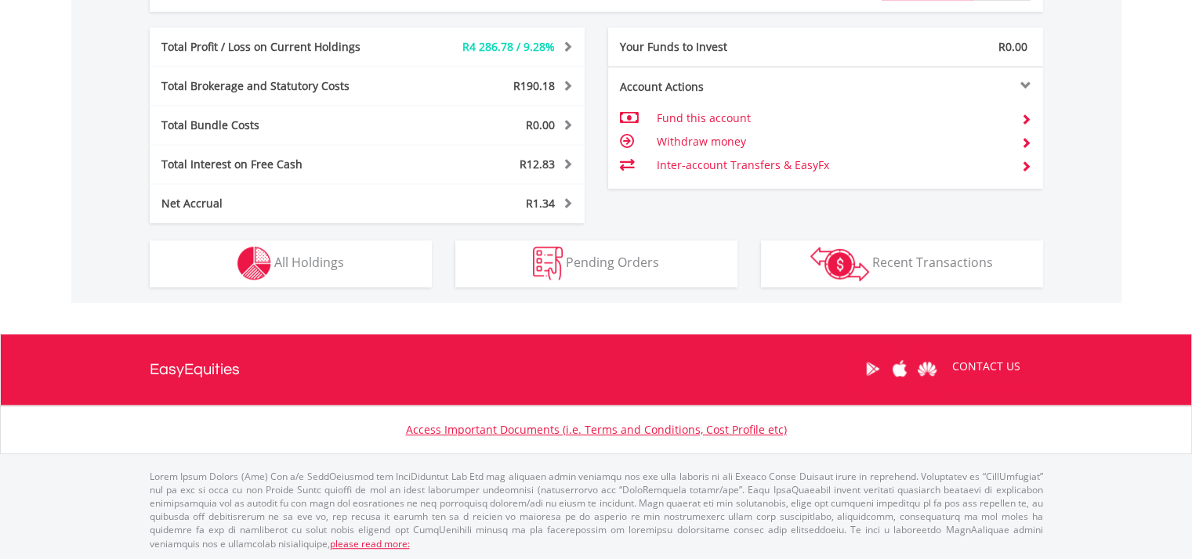
scroll to position [150, 298]
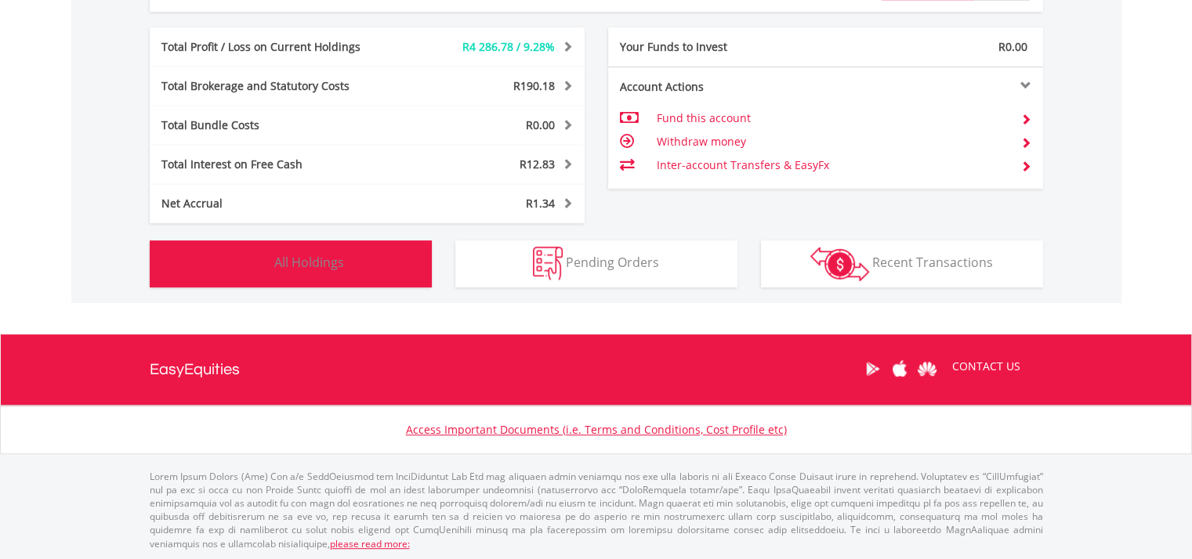
click at [347, 272] on button "Holdings All Holdings" at bounding box center [291, 264] width 282 height 47
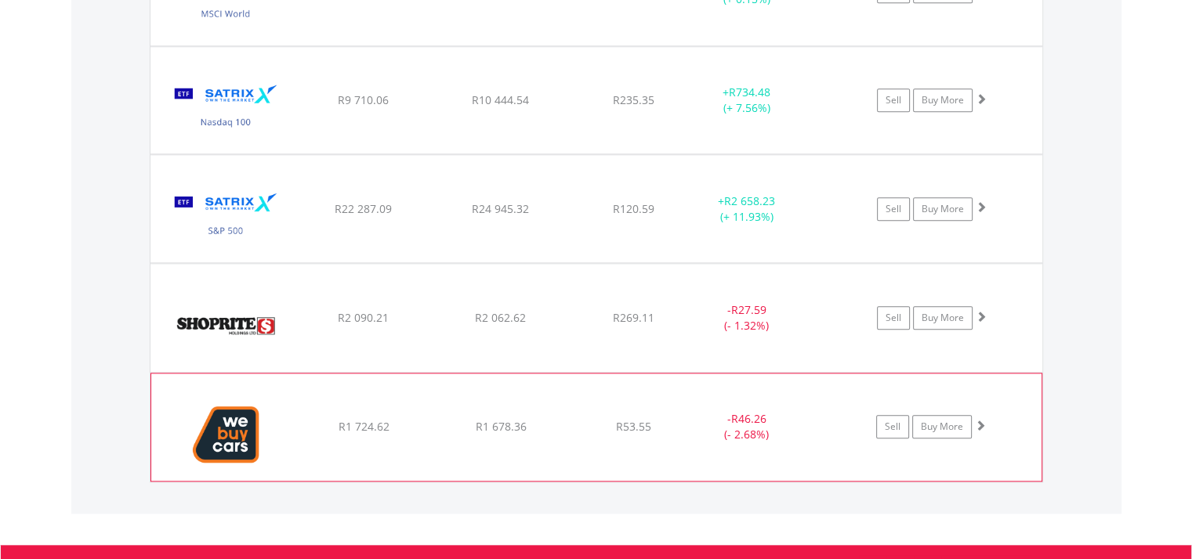
scroll to position [1662, 0]
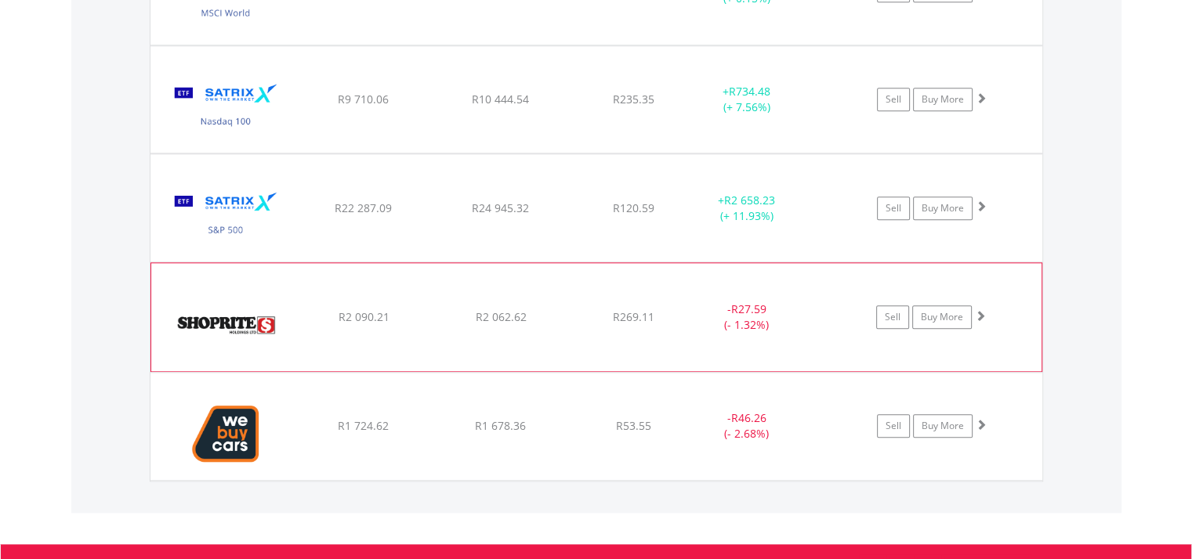
click at [219, 317] on img at bounding box center [226, 325] width 135 height 85
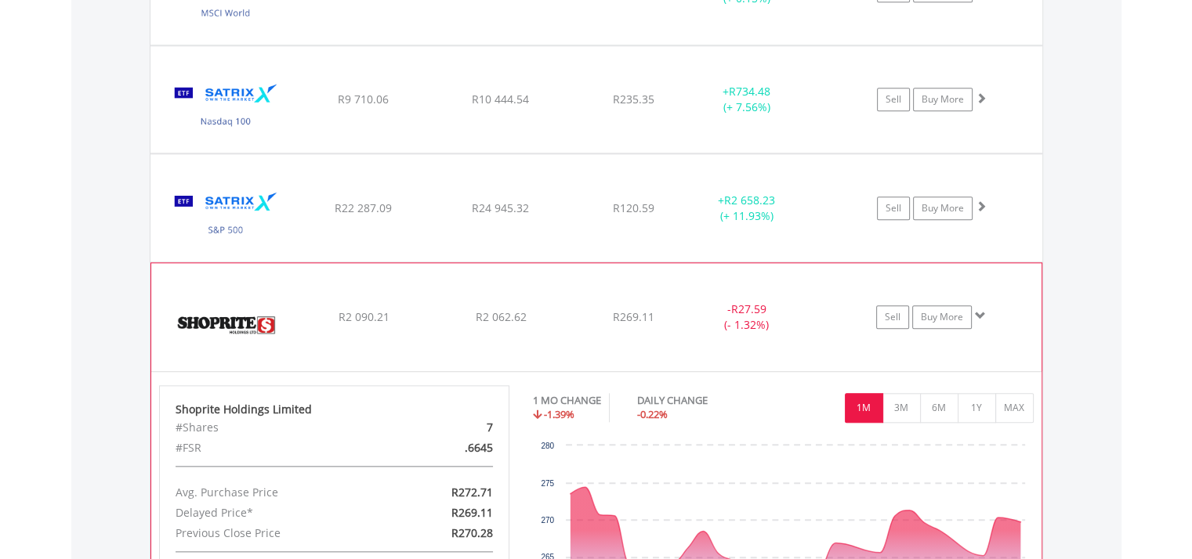
click at [219, 316] on img at bounding box center [226, 325] width 135 height 85
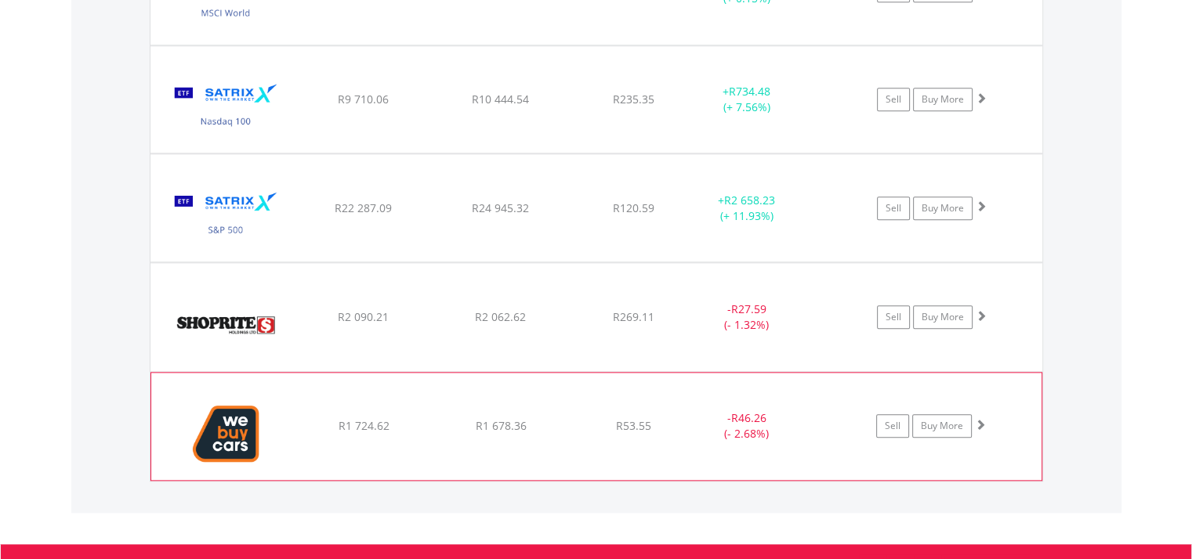
click at [241, 443] on img at bounding box center [226, 433] width 135 height 83
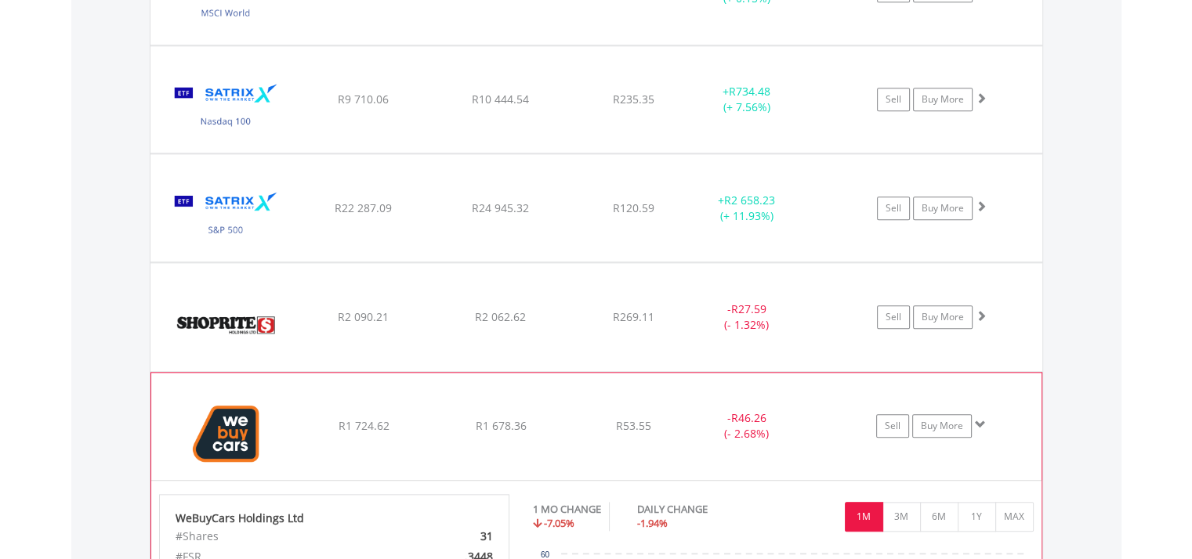
click at [250, 445] on img at bounding box center [226, 433] width 135 height 83
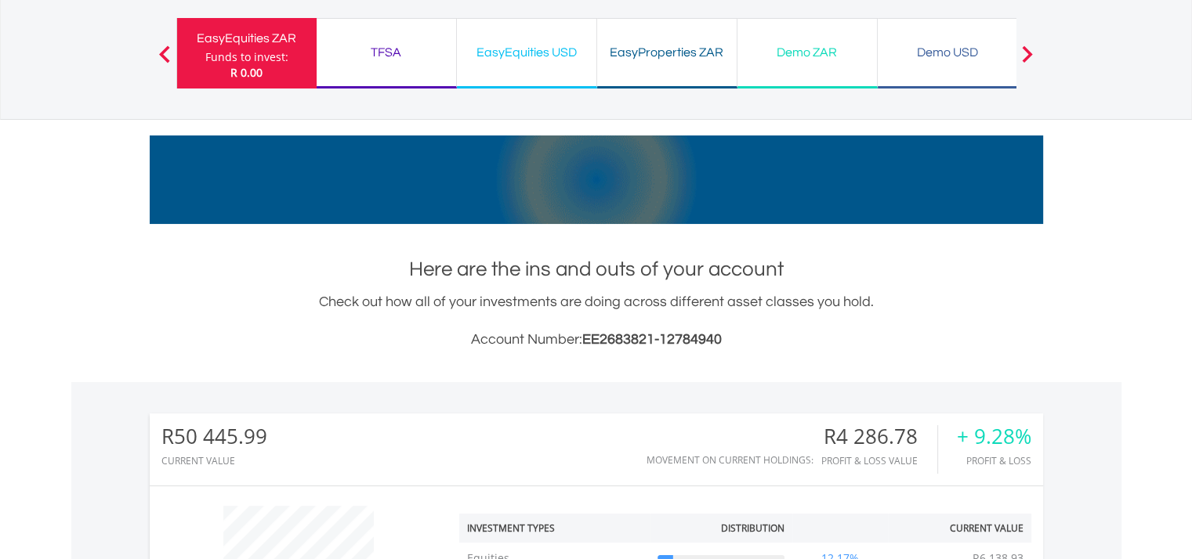
scroll to position [0, 0]
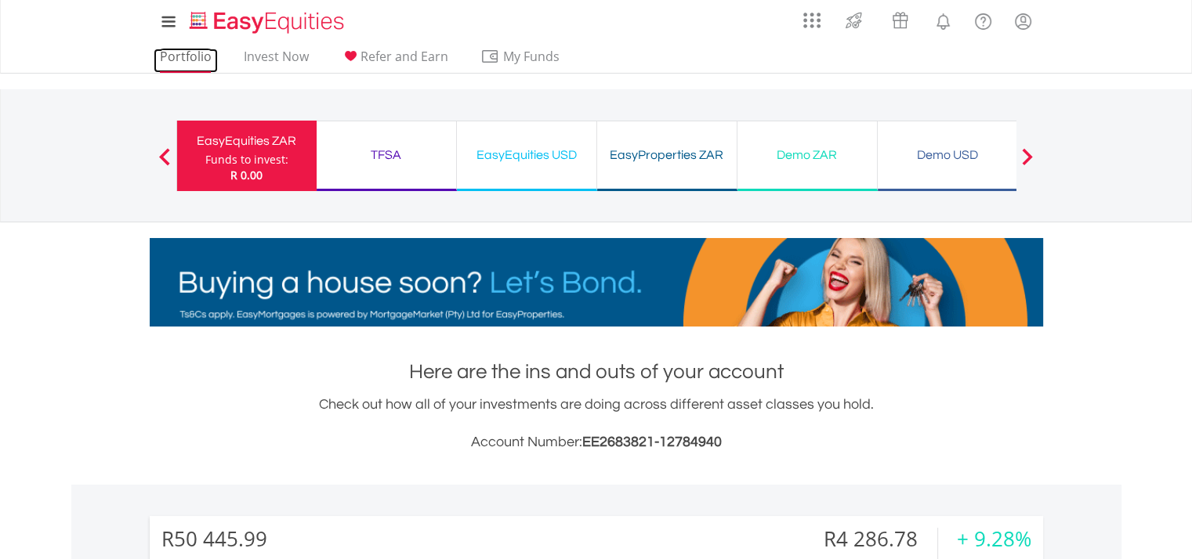
click at [204, 58] on link "Portfolio" at bounding box center [186, 61] width 64 height 24
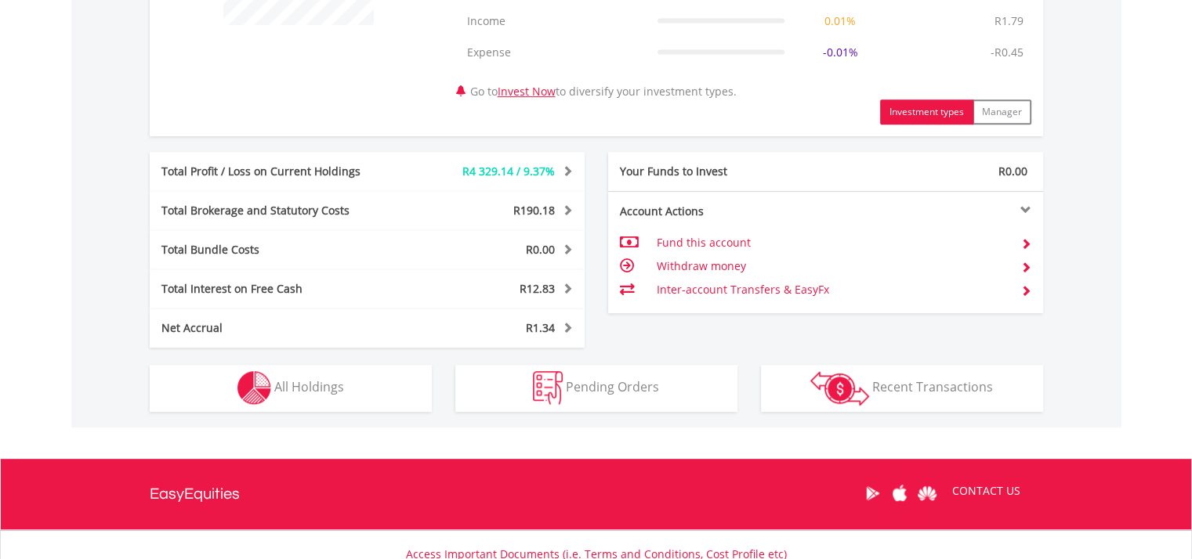
scroll to position [859, 0]
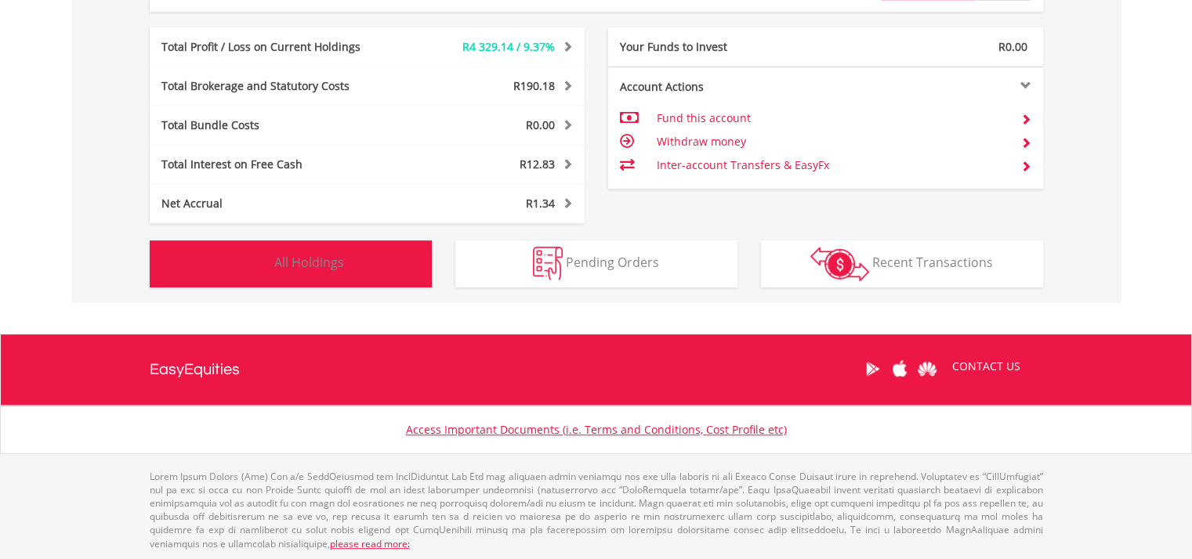
click at [332, 254] on span "All Holdings" at bounding box center [309, 262] width 70 height 17
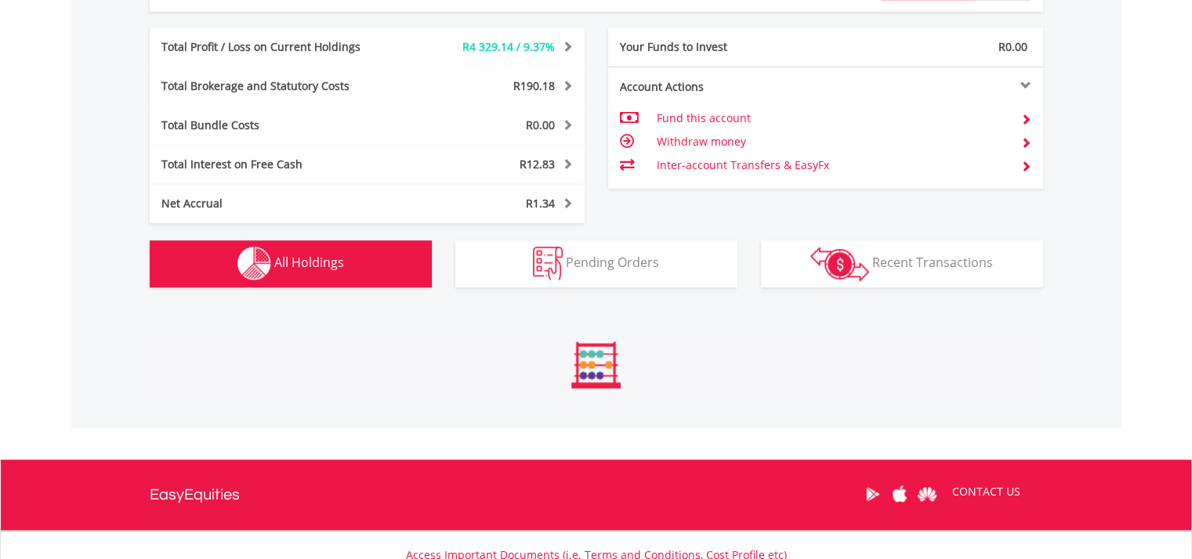
scroll to position [1192, 0]
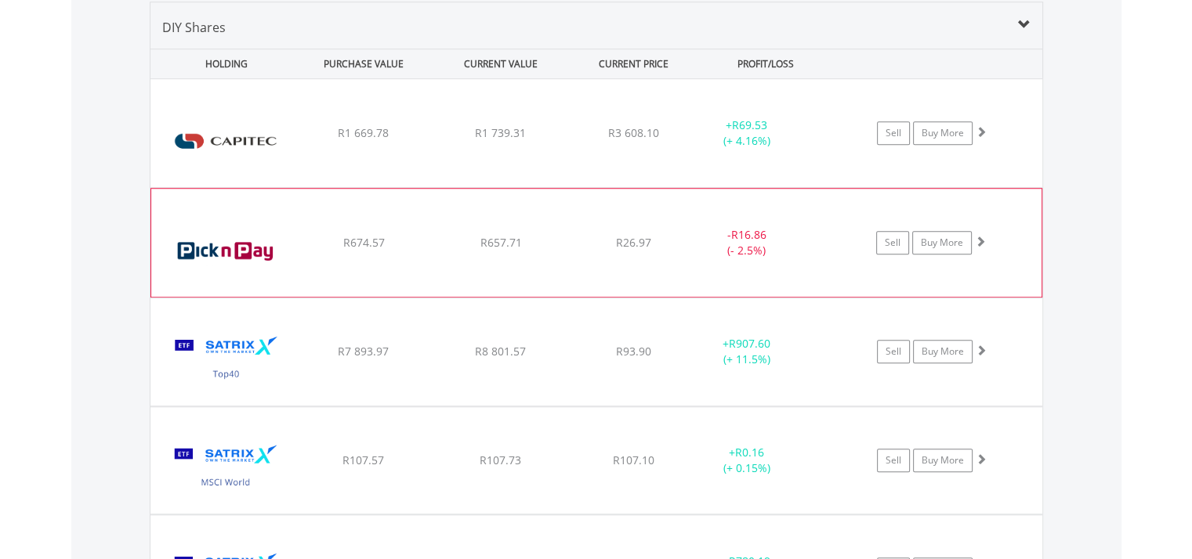
click at [251, 245] on img at bounding box center [226, 250] width 135 height 85
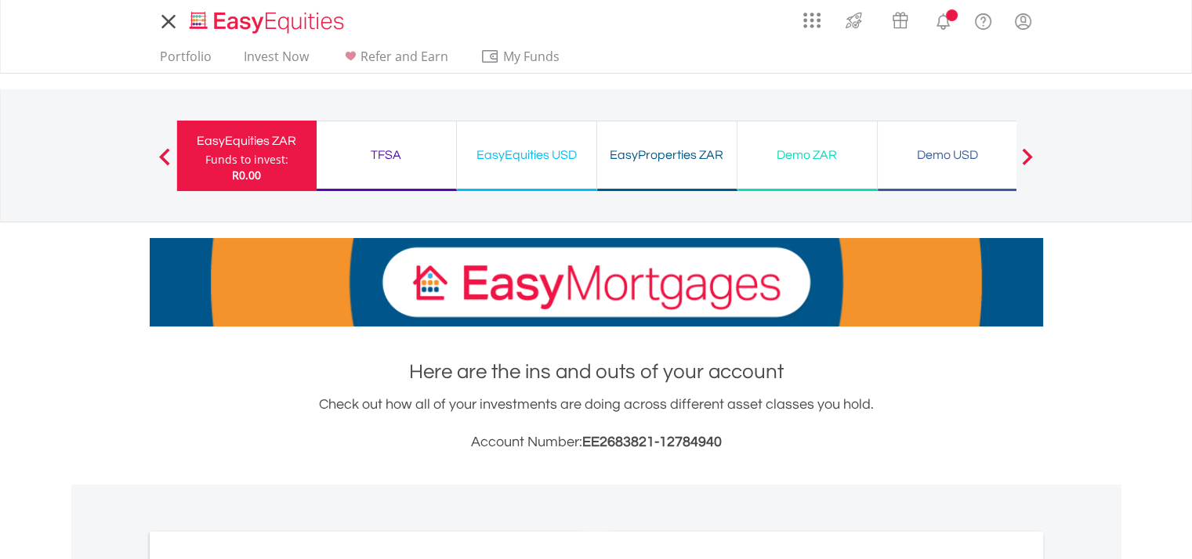
scroll to position [552, 0]
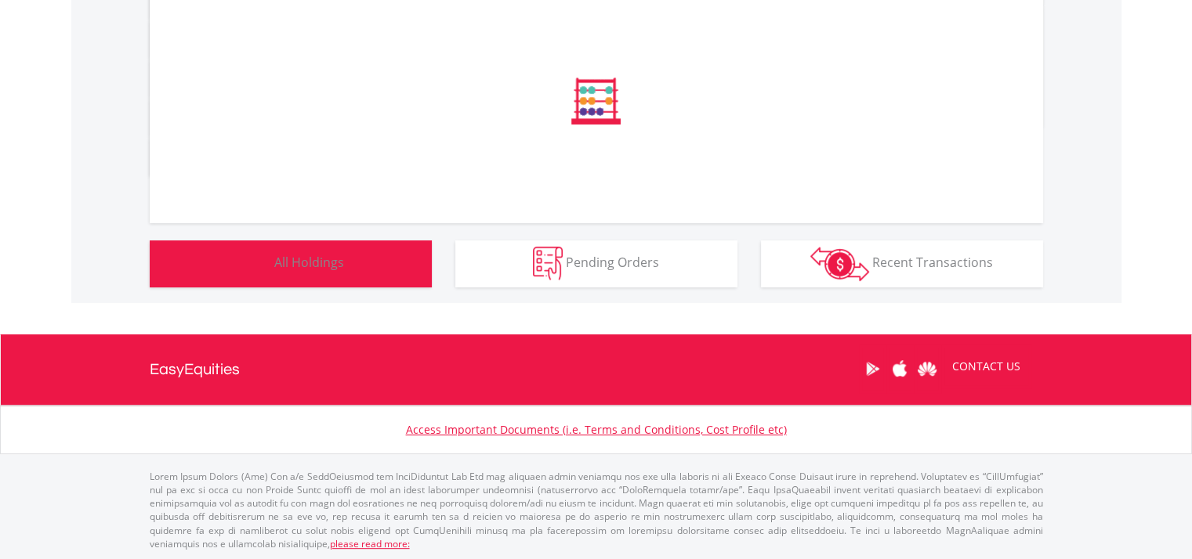
click at [337, 273] on button "Holdings All Holdings" at bounding box center [291, 264] width 282 height 47
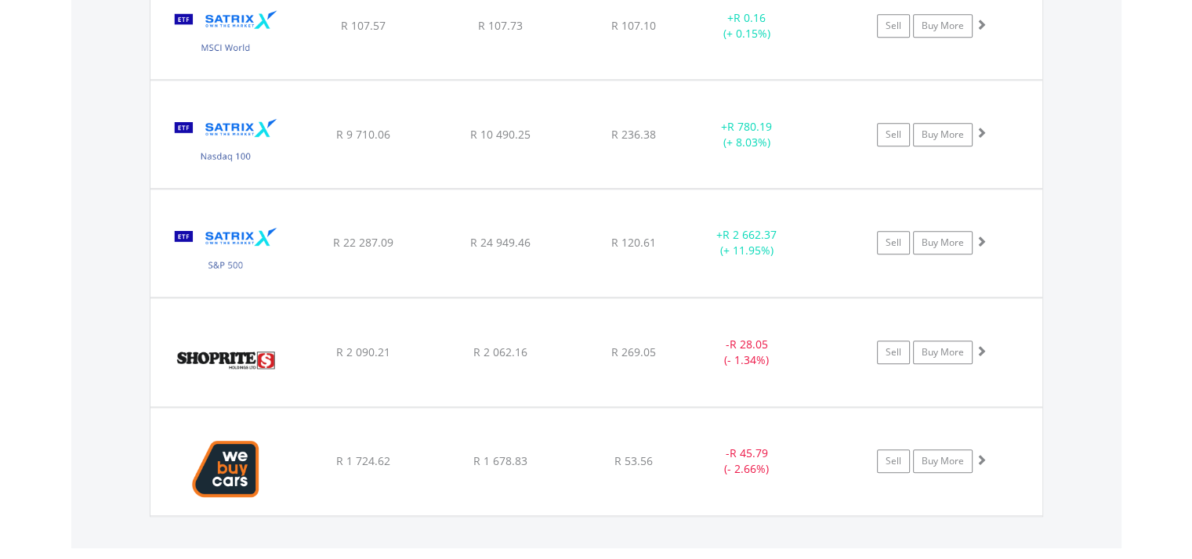
scroll to position [1662, 0]
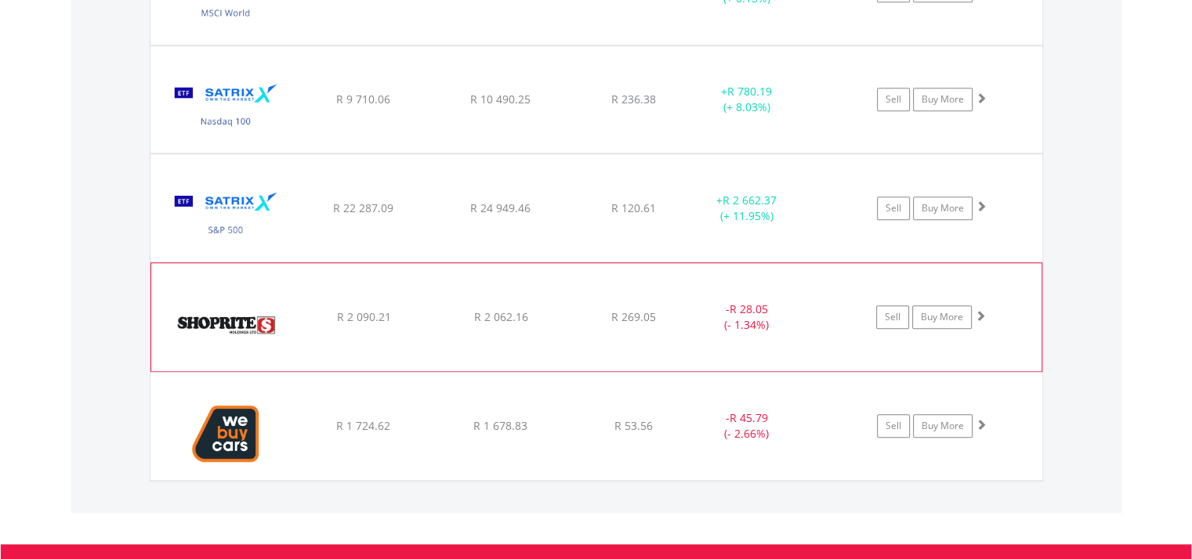
click at [248, 328] on img at bounding box center [226, 325] width 135 height 85
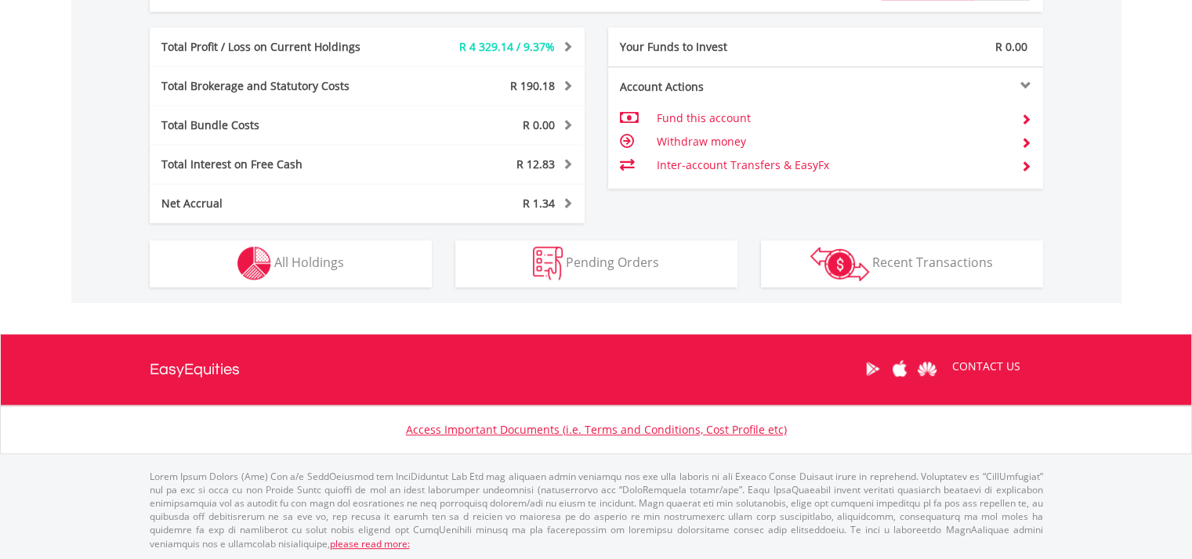
scroll to position [150, 298]
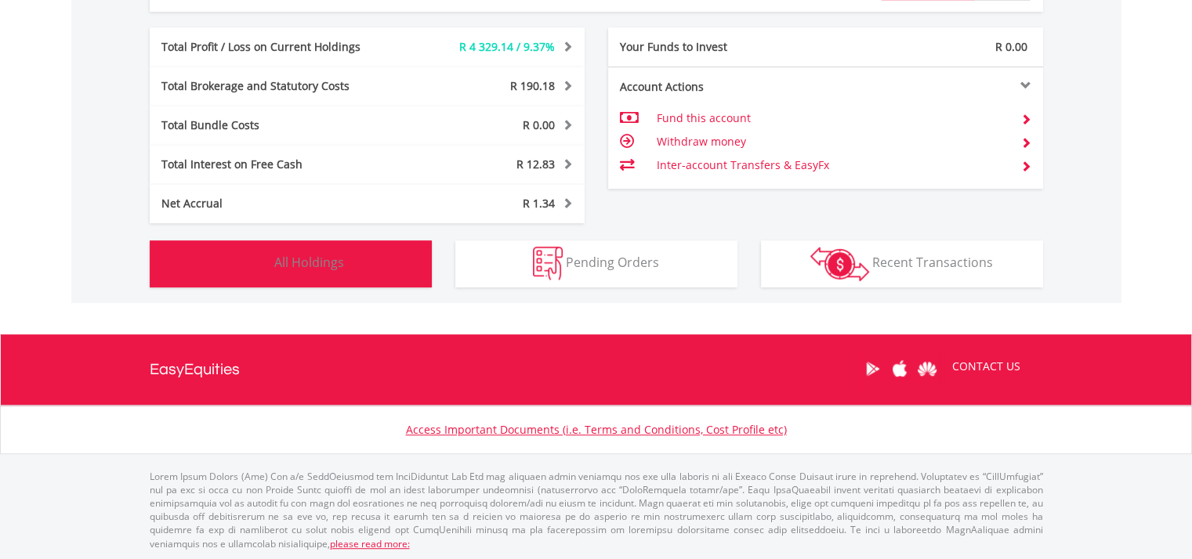
click at [320, 254] on span "All Holdings" at bounding box center [309, 262] width 70 height 17
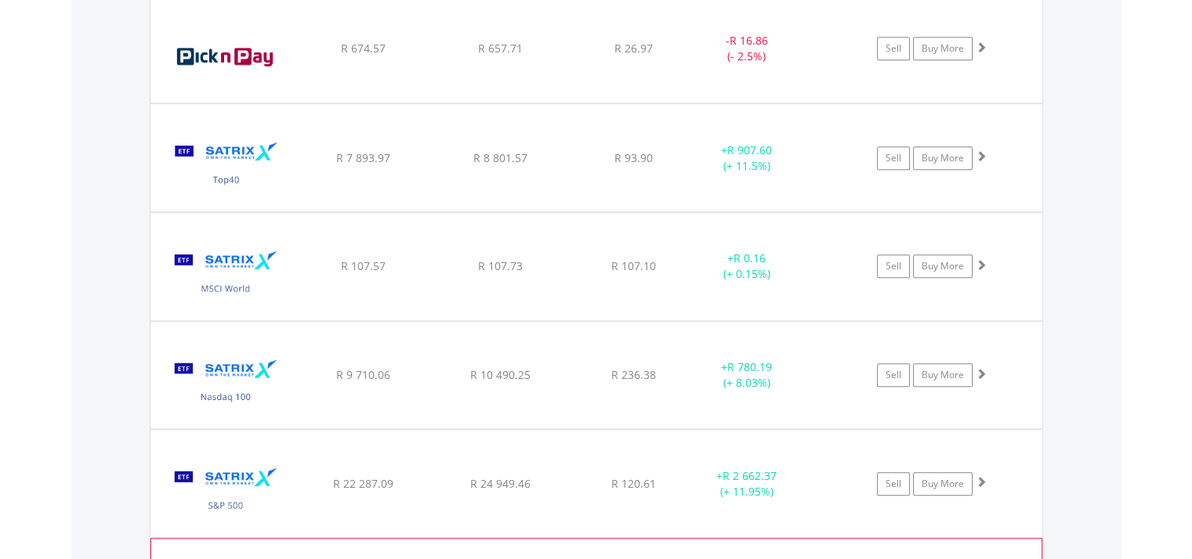
scroll to position [1348, 0]
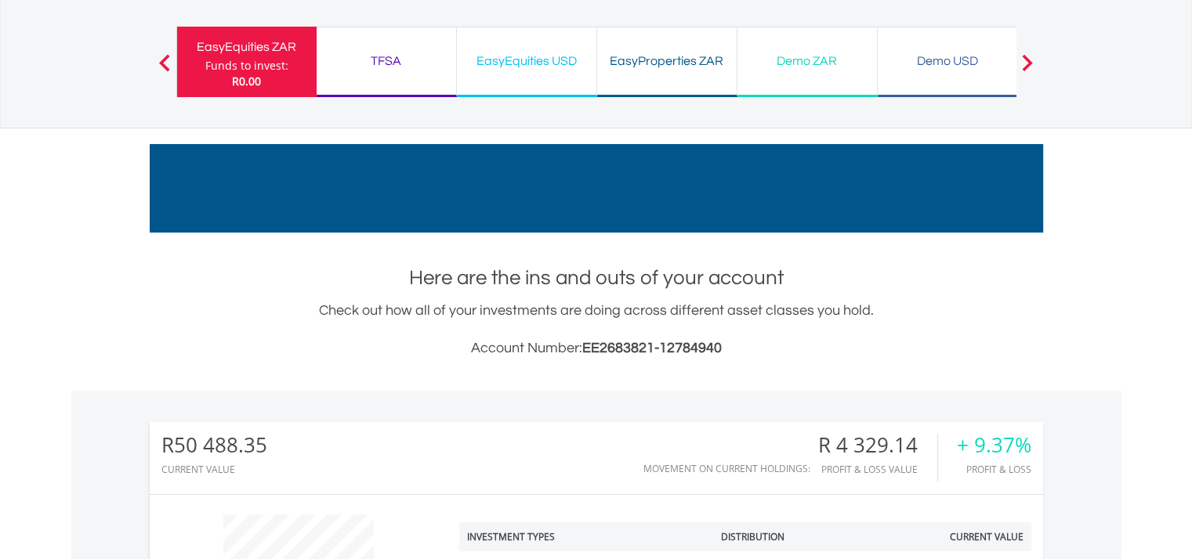
scroll to position [0, 0]
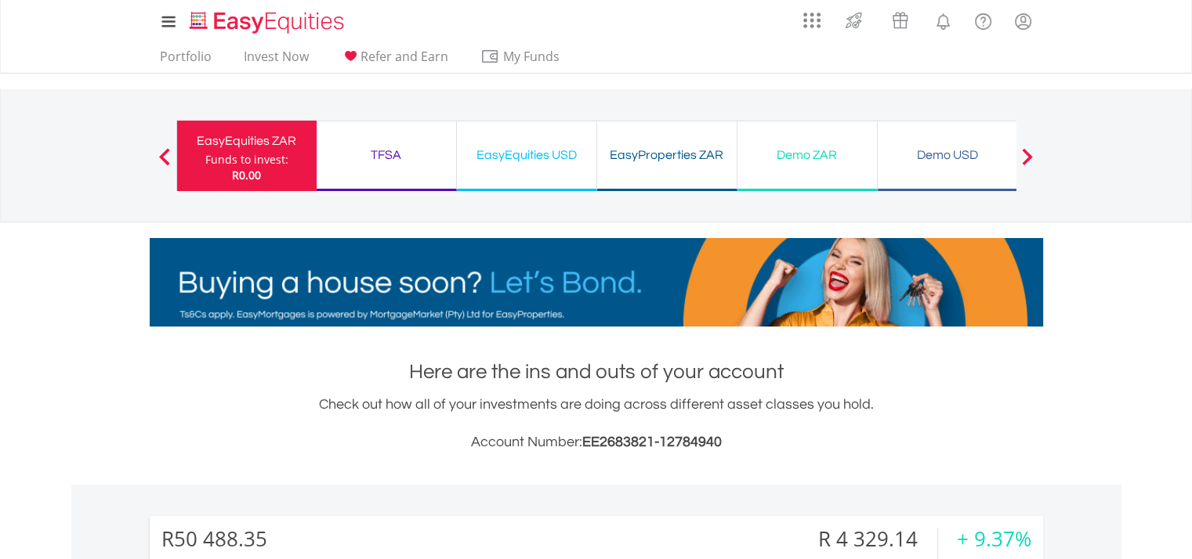
click at [518, 161] on div "EasyEquities USD" at bounding box center [526, 155] width 121 height 22
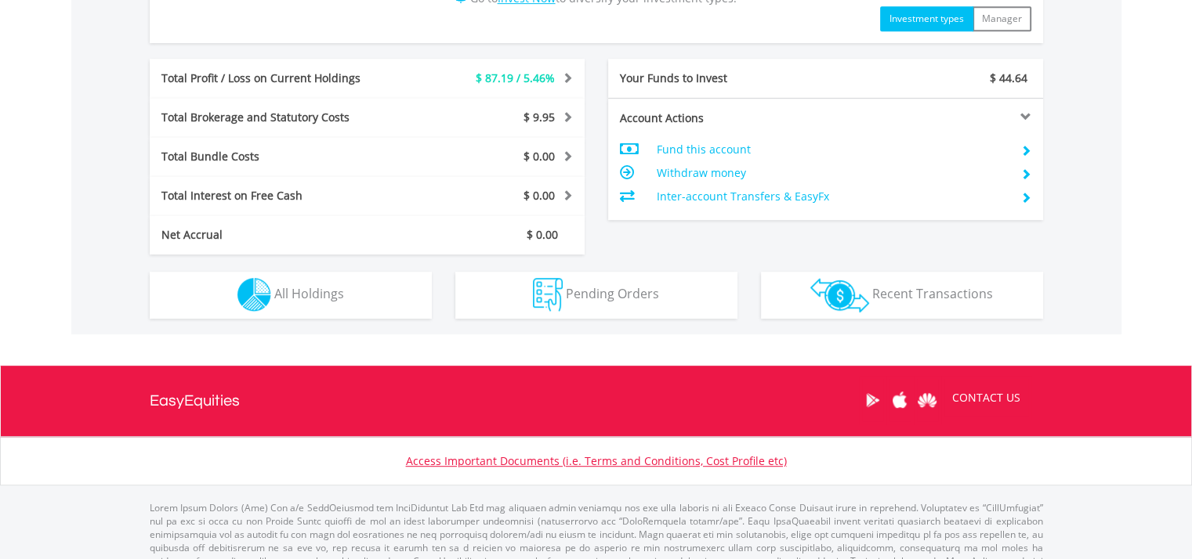
scroll to position [783, 0]
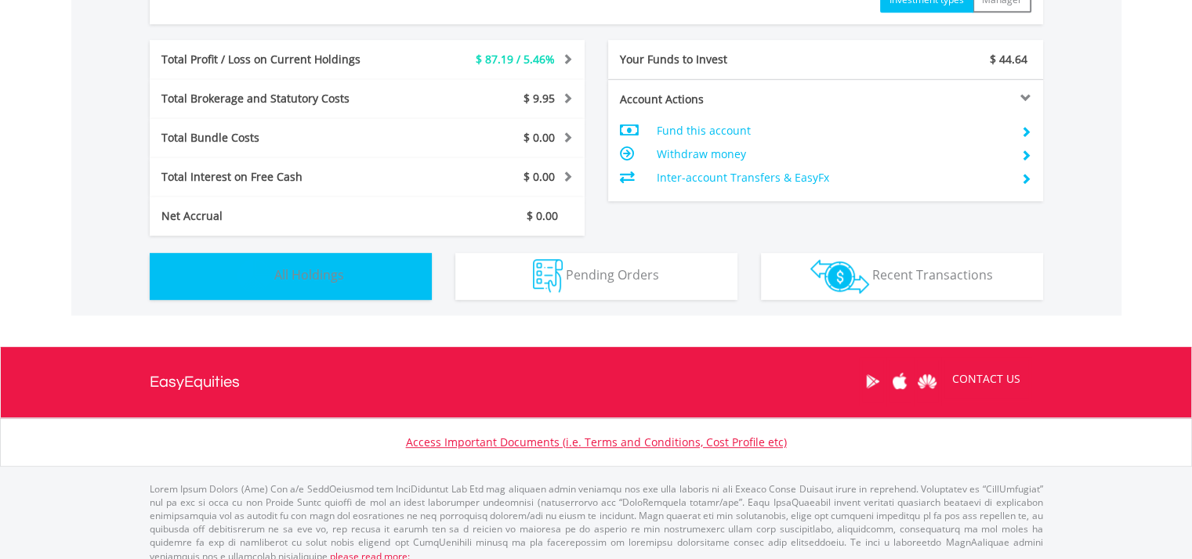
drag, startPoint x: 357, startPoint y: 293, endPoint x: 369, endPoint y: 296, distance: 12.2
click at [359, 292] on button "Holdings All Holdings" at bounding box center [291, 276] width 282 height 47
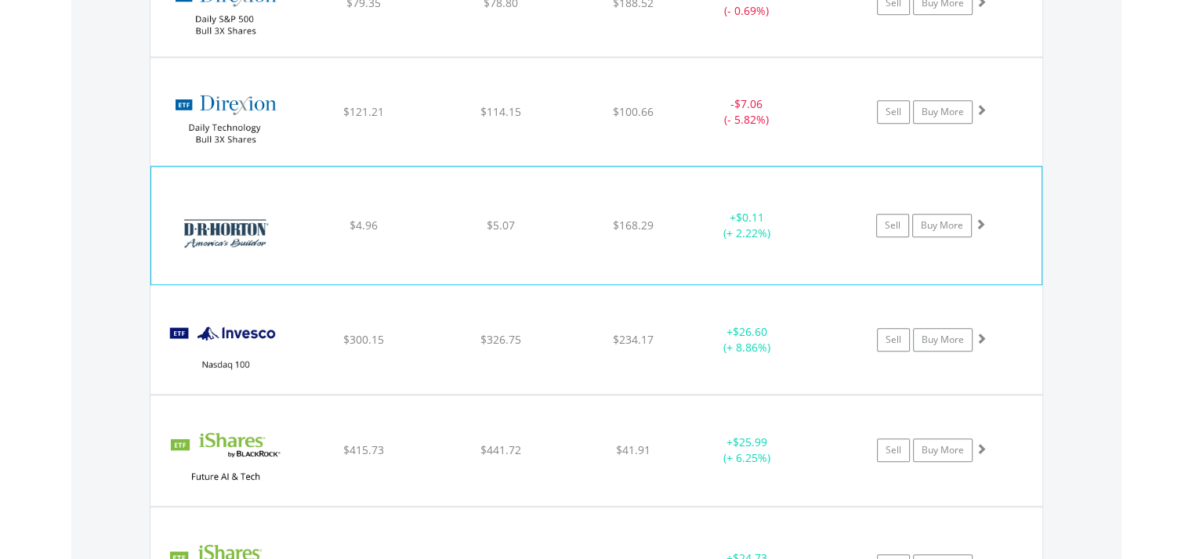
scroll to position [1599, 0]
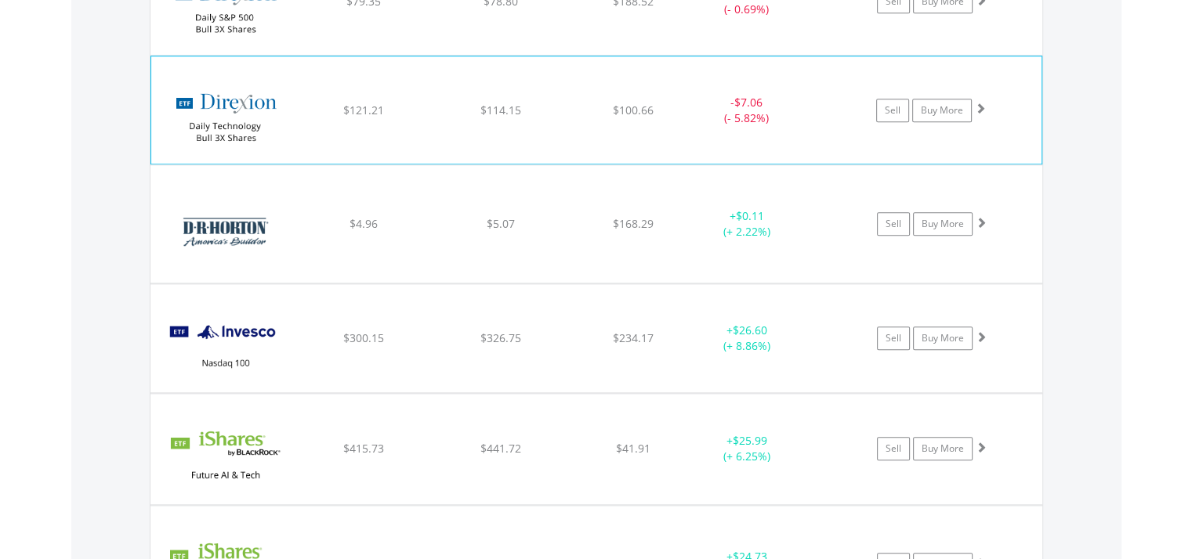
click at [269, 132] on img at bounding box center [226, 117] width 135 height 83
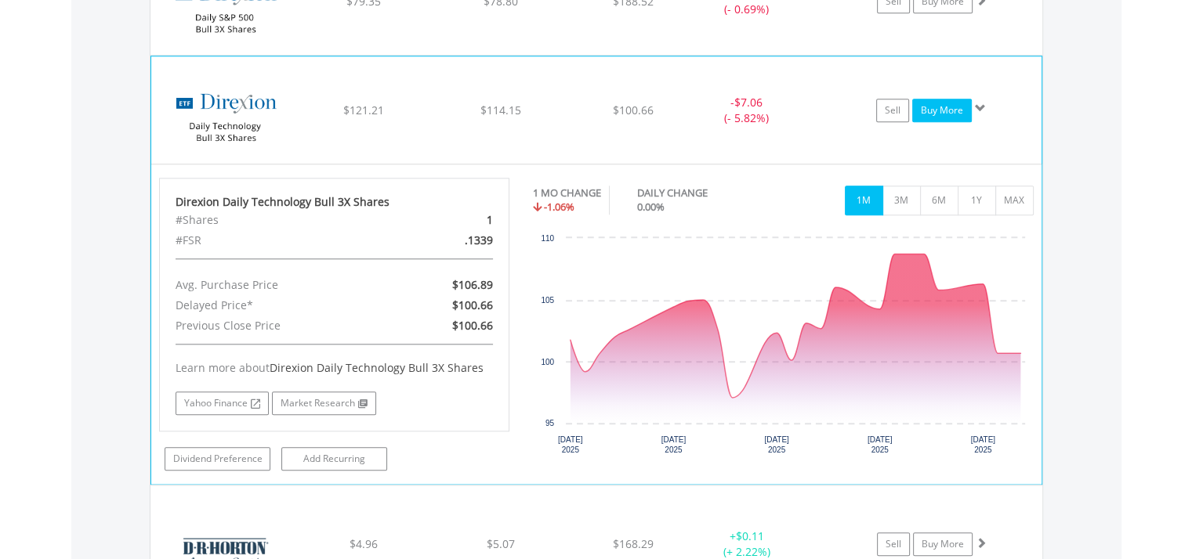
click at [957, 103] on link "Buy More" at bounding box center [942, 111] width 60 height 24
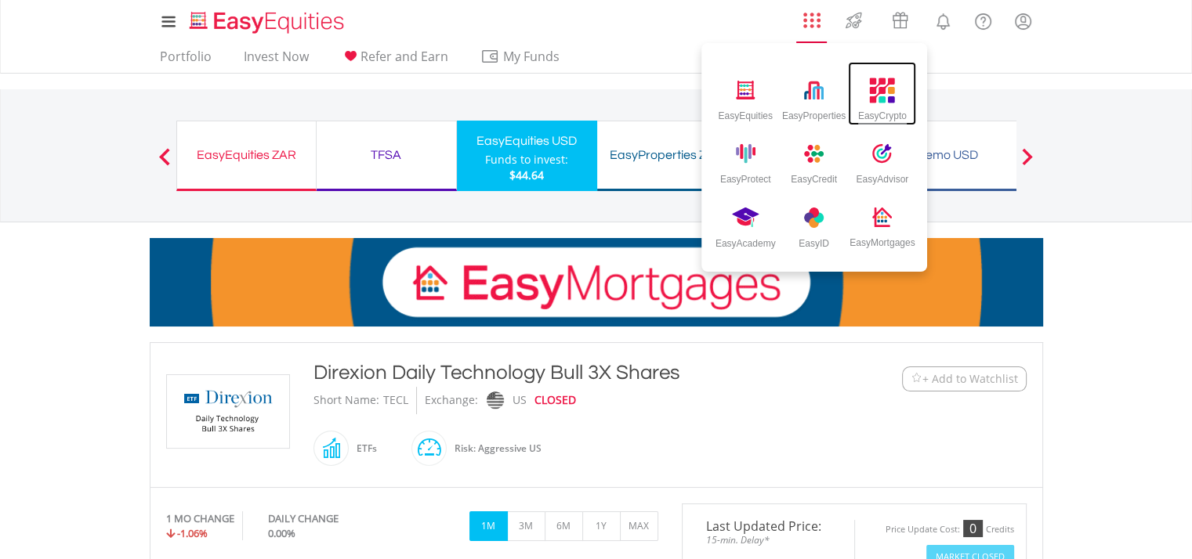
click at [887, 99] on img at bounding box center [883, 91] width 26 height 26
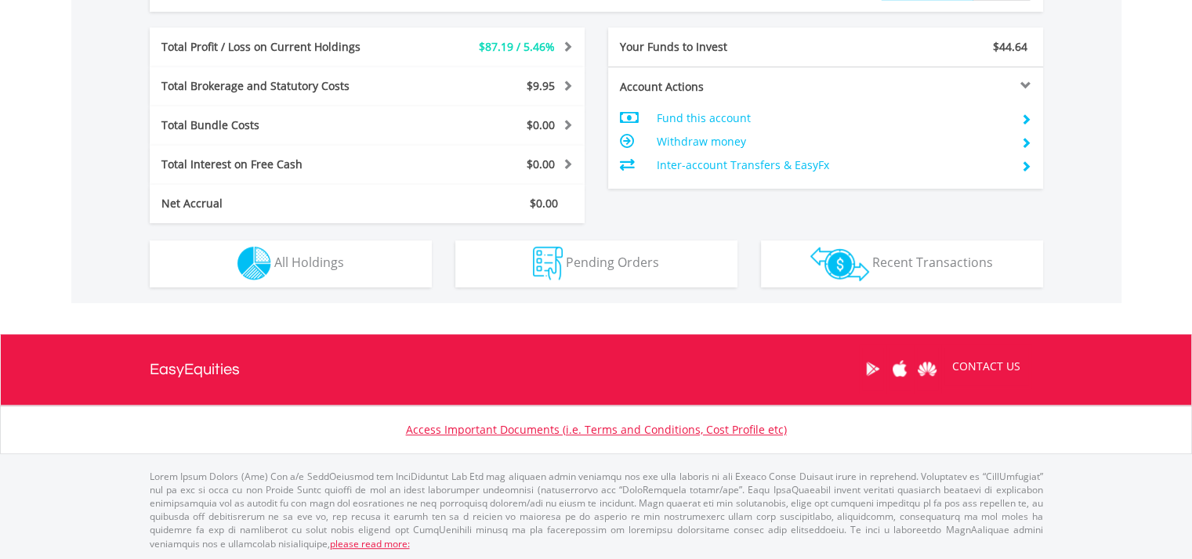
scroll to position [150, 298]
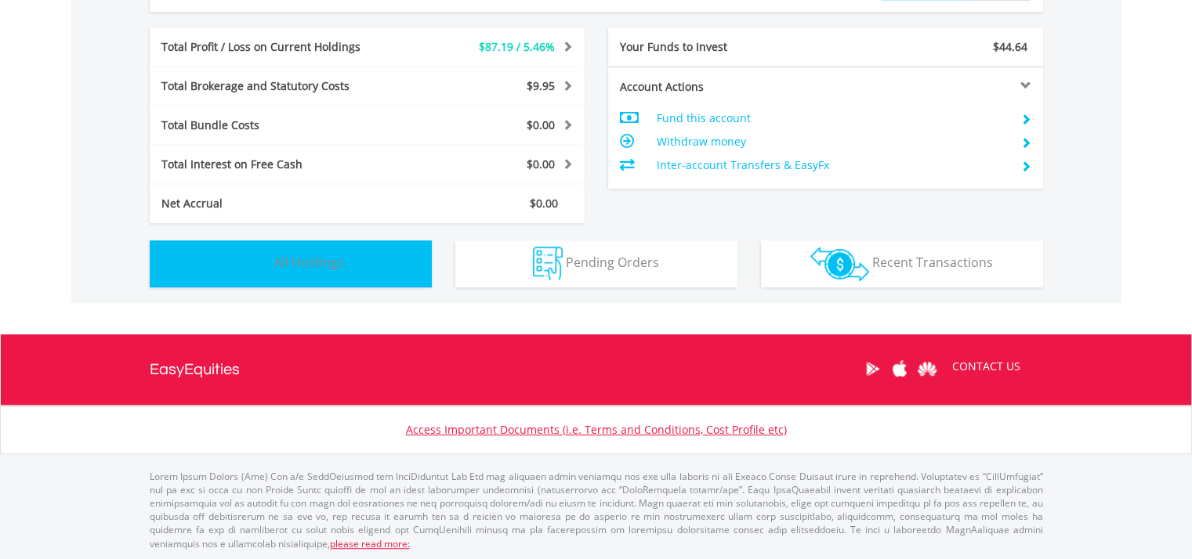
click at [371, 269] on button "Holdings All Holdings" at bounding box center [291, 264] width 282 height 47
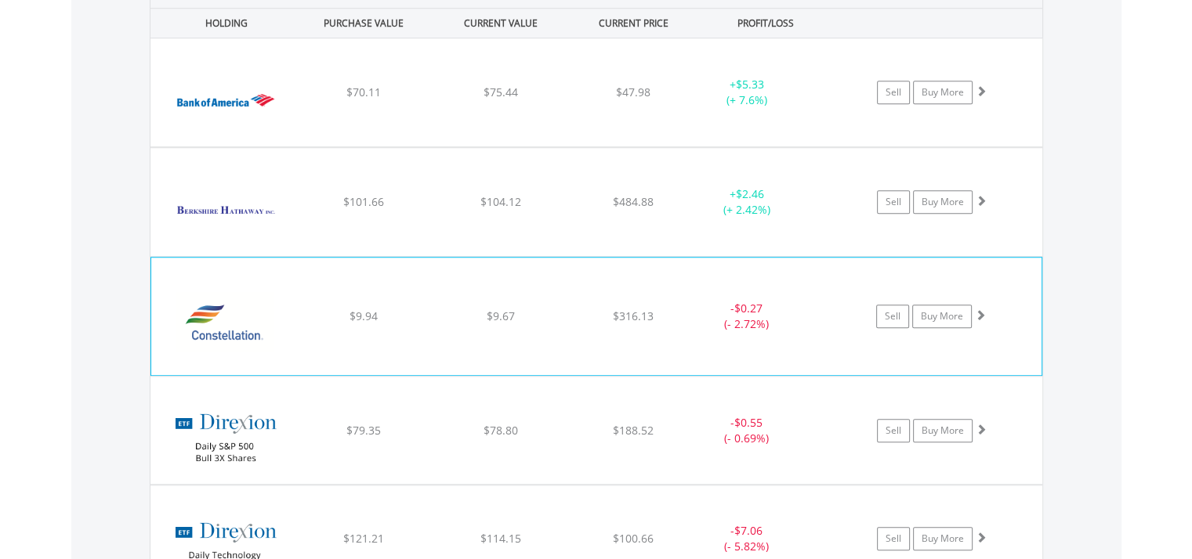
scroll to position [1364, 0]
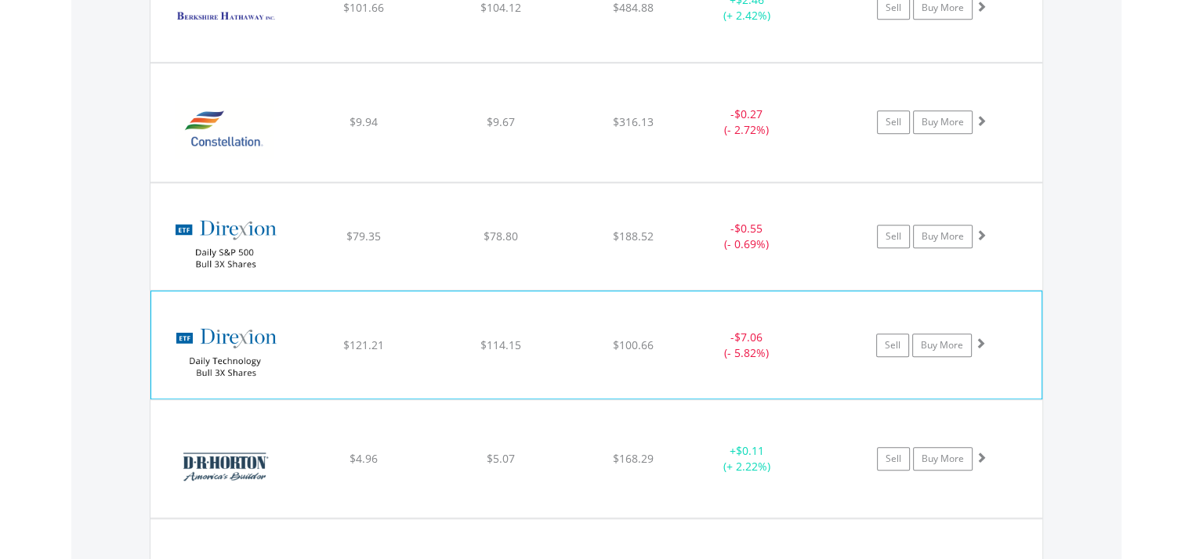
click at [226, 356] on img at bounding box center [226, 352] width 135 height 83
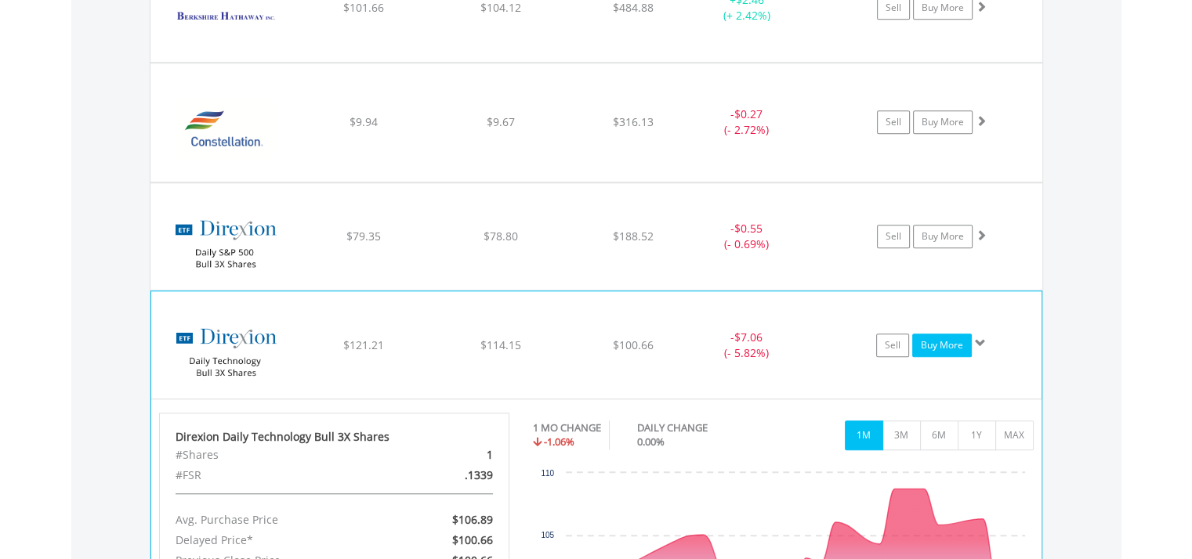
click at [931, 338] on link "Buy More" at bounding box center [942, 346] width 60 height 24
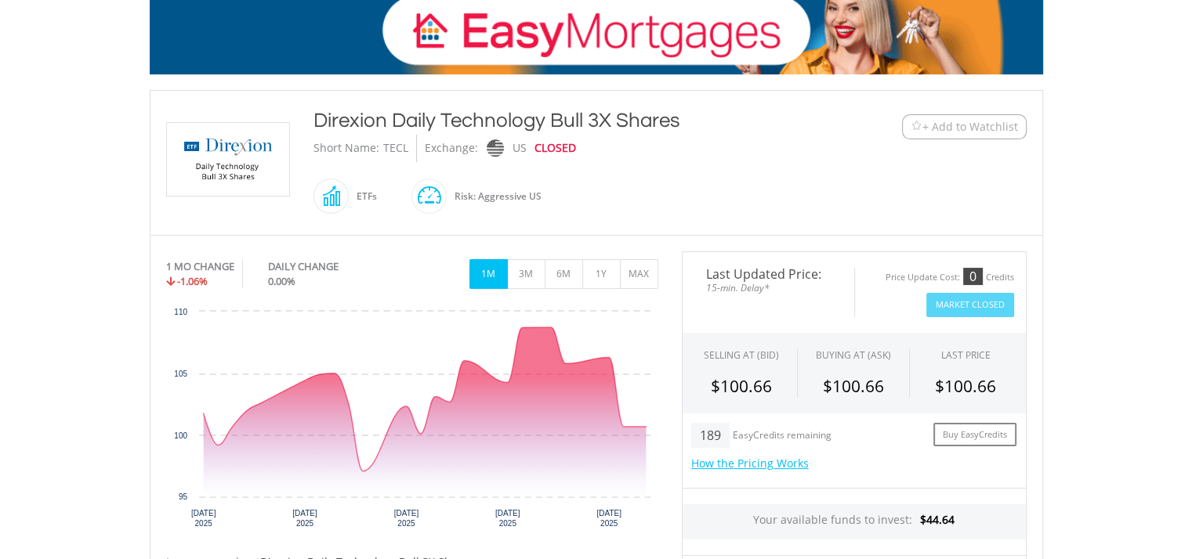
scroll to position [313, 0]
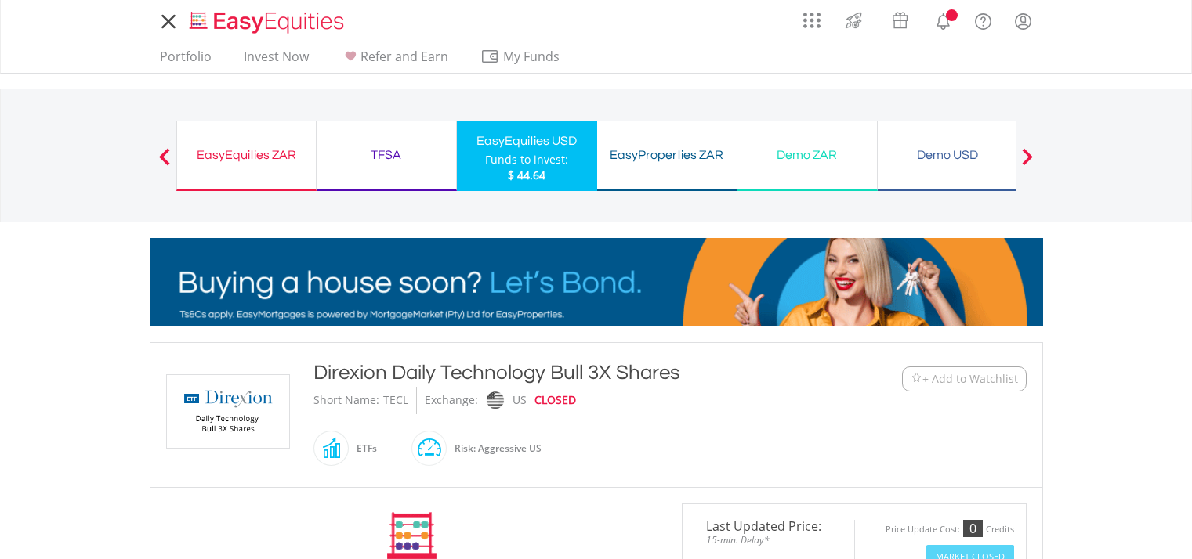
scroll to position [313, 0]
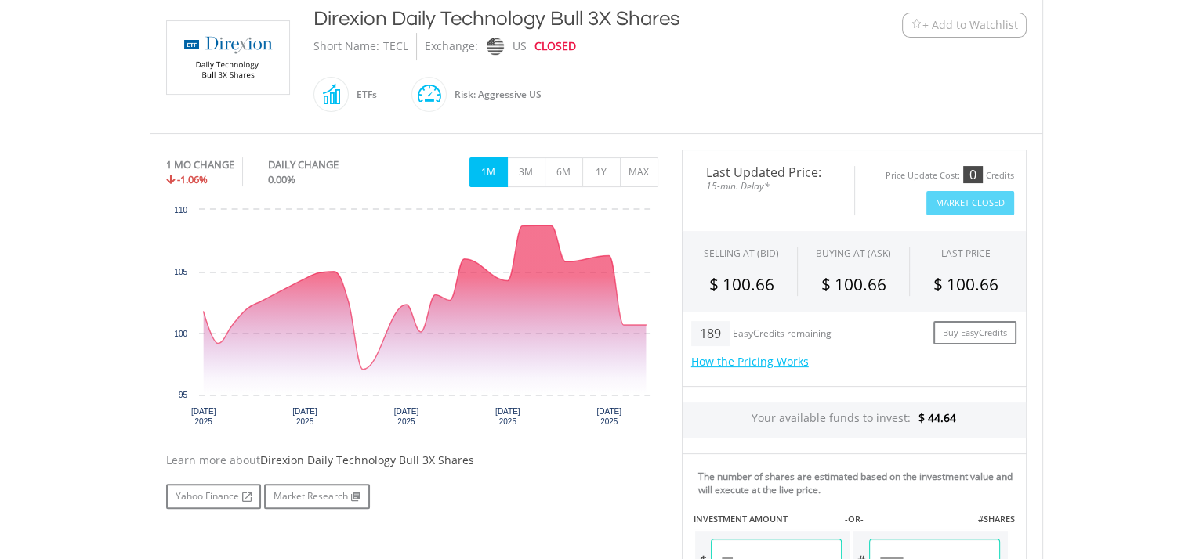
scroll to position [313, 0]
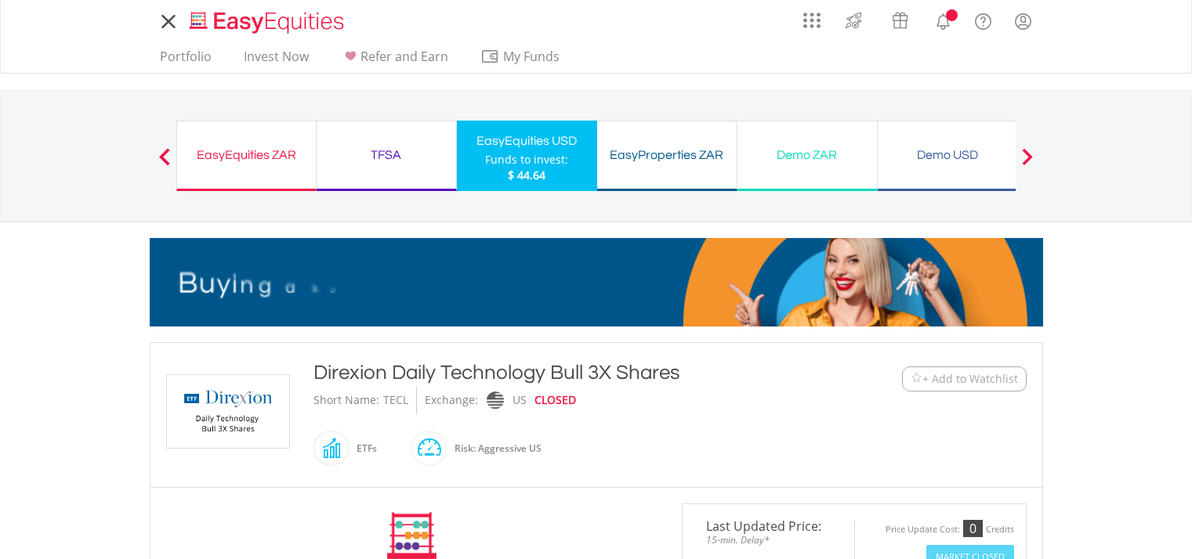
scroll to position [313, 0]
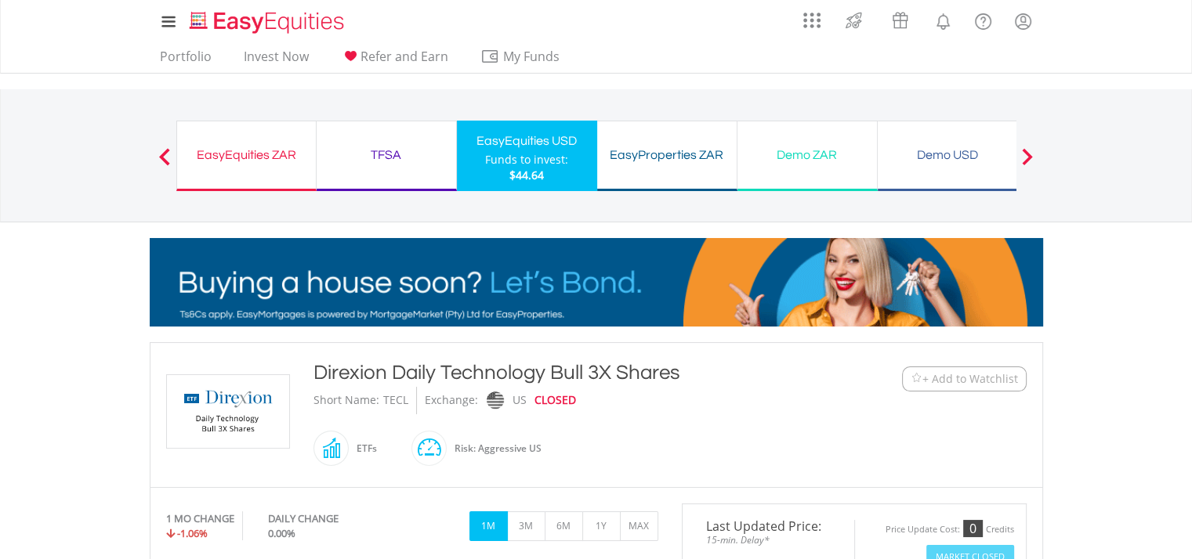
drag, startPoint x: 505, startPoint y: 155, endPoint x: 730, endPoint y: 240, distance: 240.2
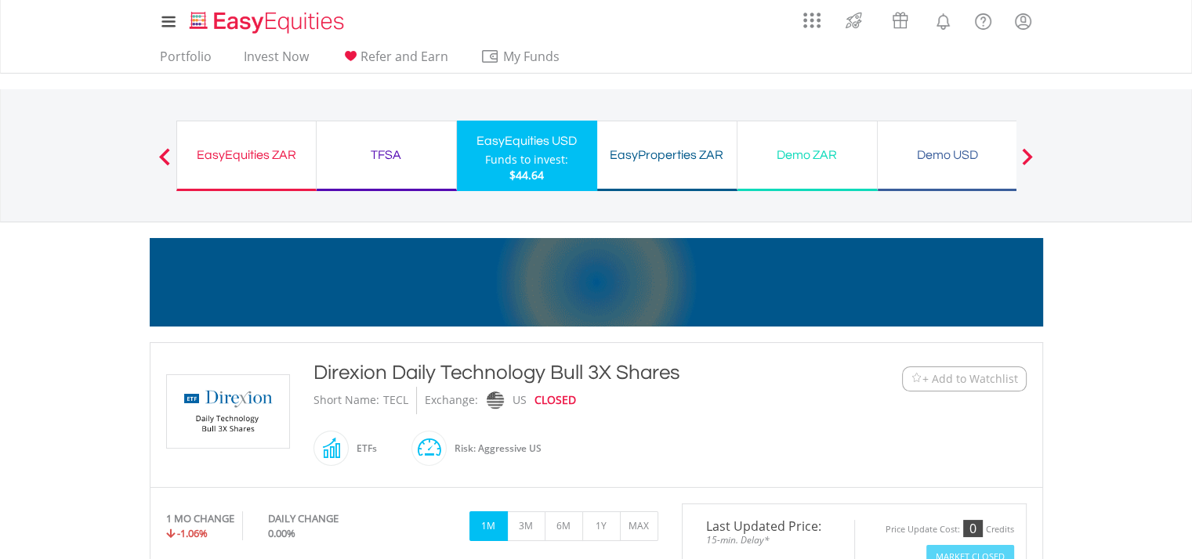
click at [506, 155] on div "Funds to invest:" at bounding box center [526, 160] width 83 height 16
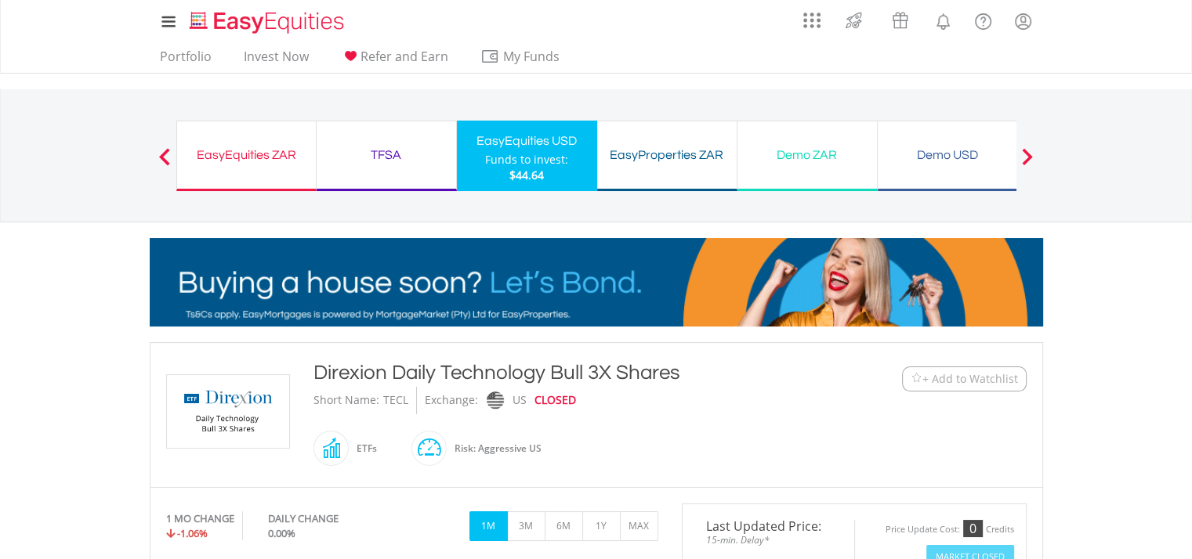
click at [191, 55] on link "Portfolio" at bounding box center [186, 61] width 64 height 24
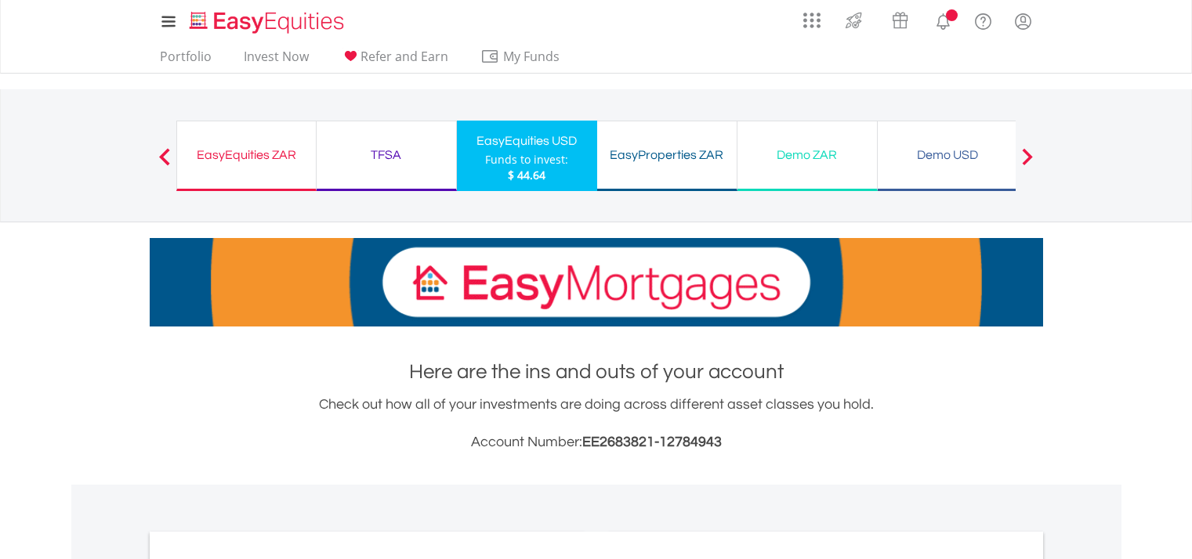
scroll to position [392, 0]
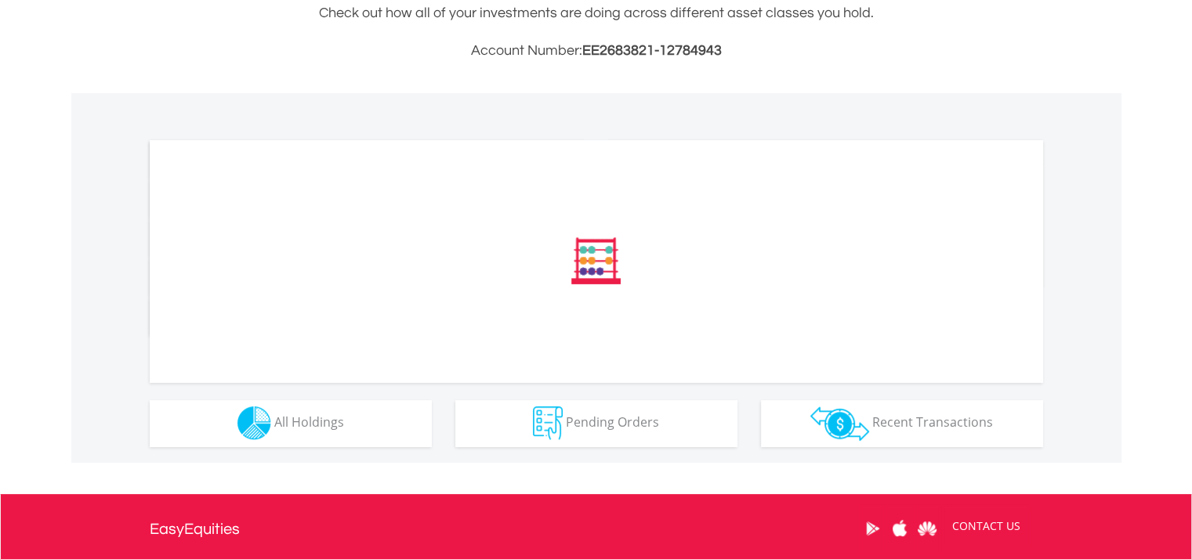
click at [394, 454] on div "﻿ Distribution Current Value Show All" at bounding box center [596, 278] width 1050 height 370
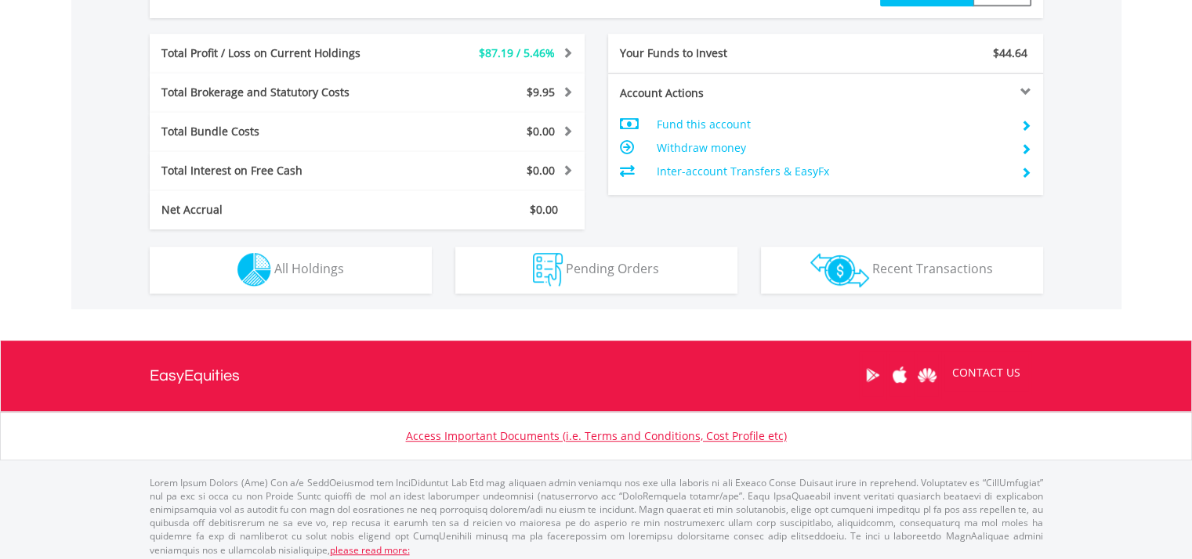
scroll to position [796, 0]
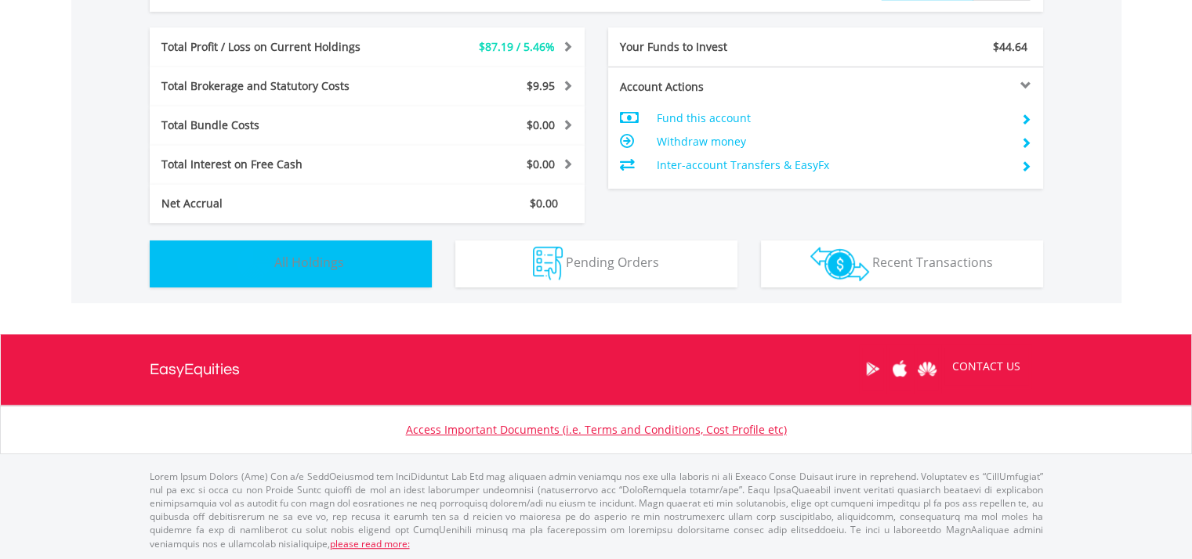
click at [413, 259] on button "Holdings All Holdings" at bounding box center [291, 264] width 282 height 47
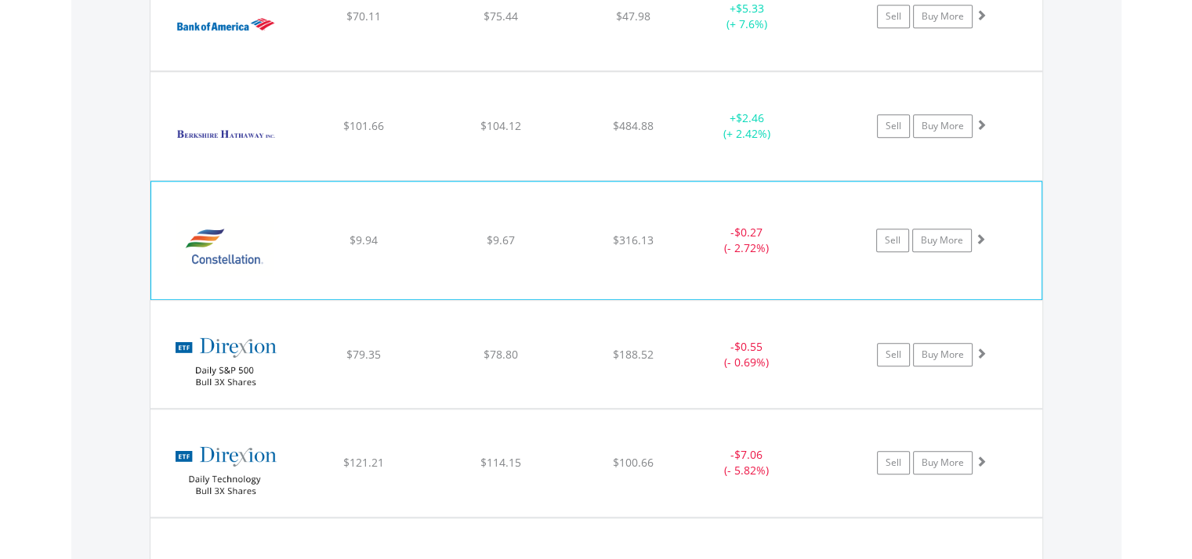
scroll to position [1364, 0]
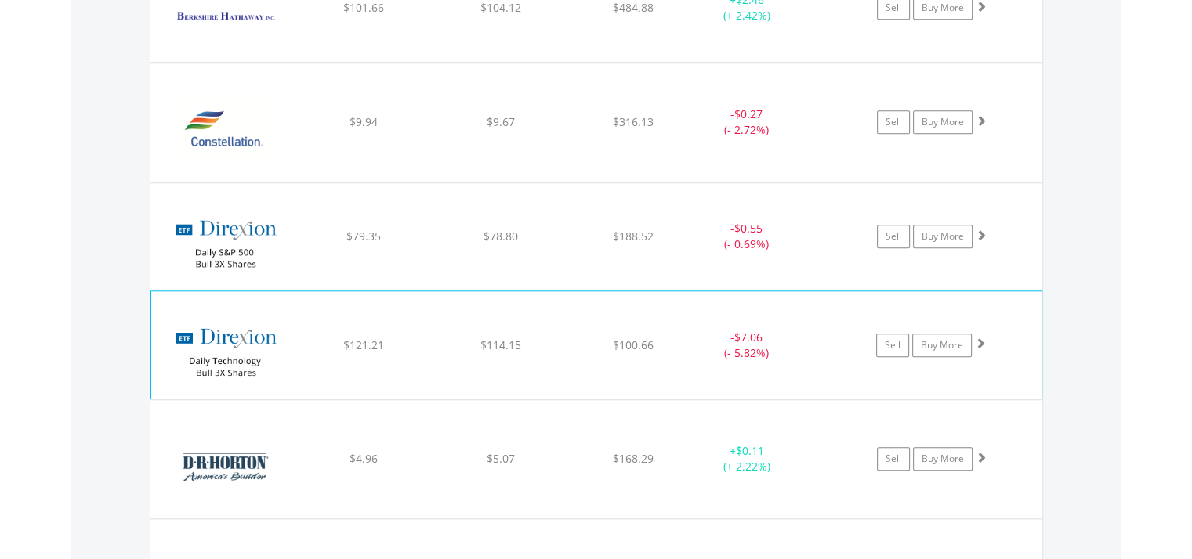
click at [222, 338] on img at bounding box center [226, 352] width 135 height 83
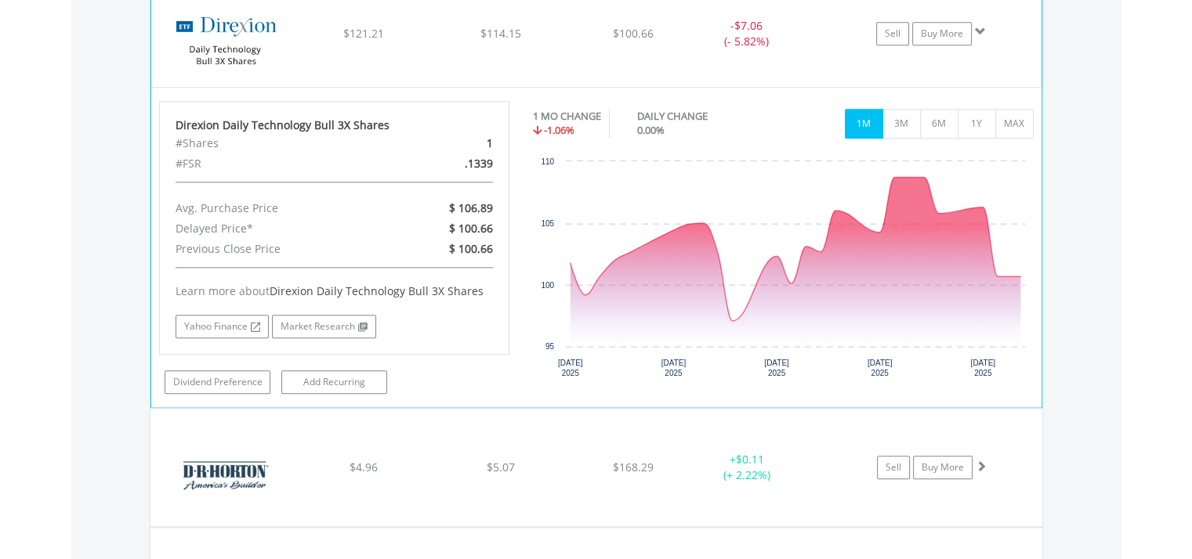
scroll to position [1677, 0]
click at [928, 31] on link "Buy More" at bounding box center [942, 32] width 60 height 24
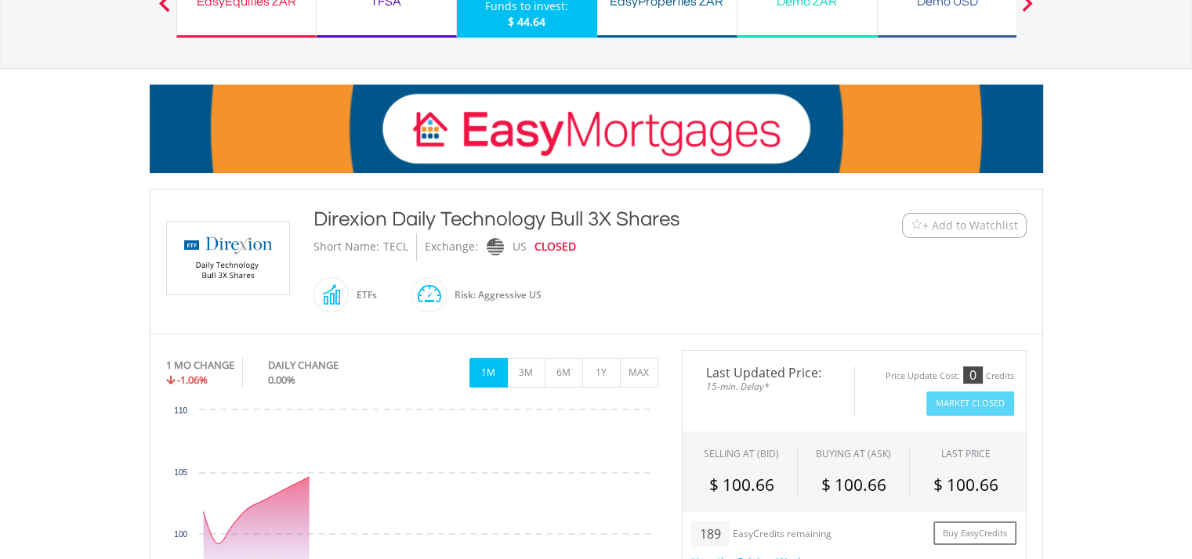
scroll to position [157, 0]
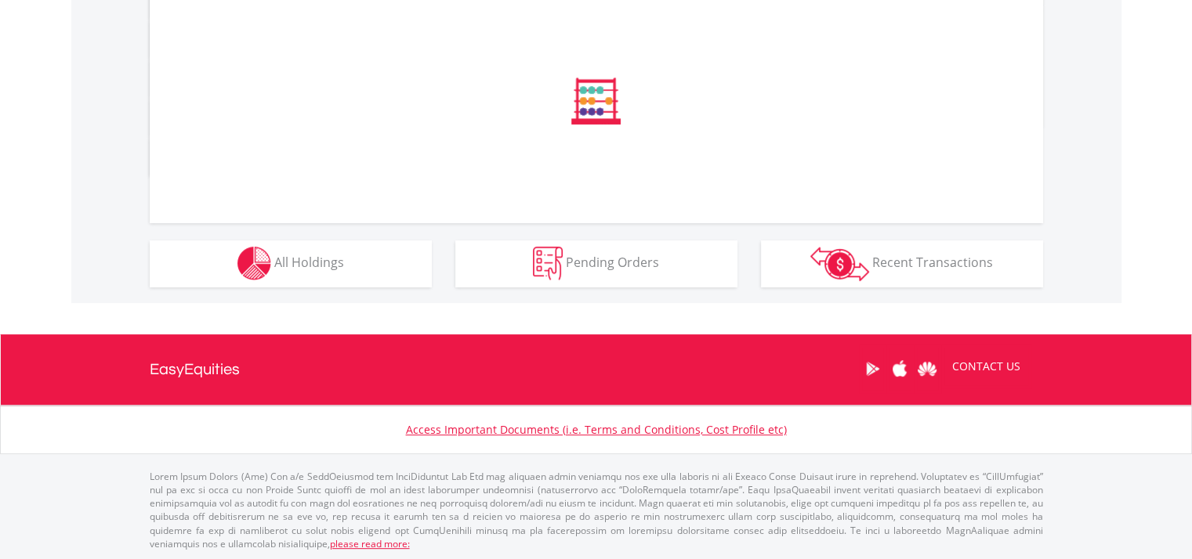
scroll to position [859, 0]
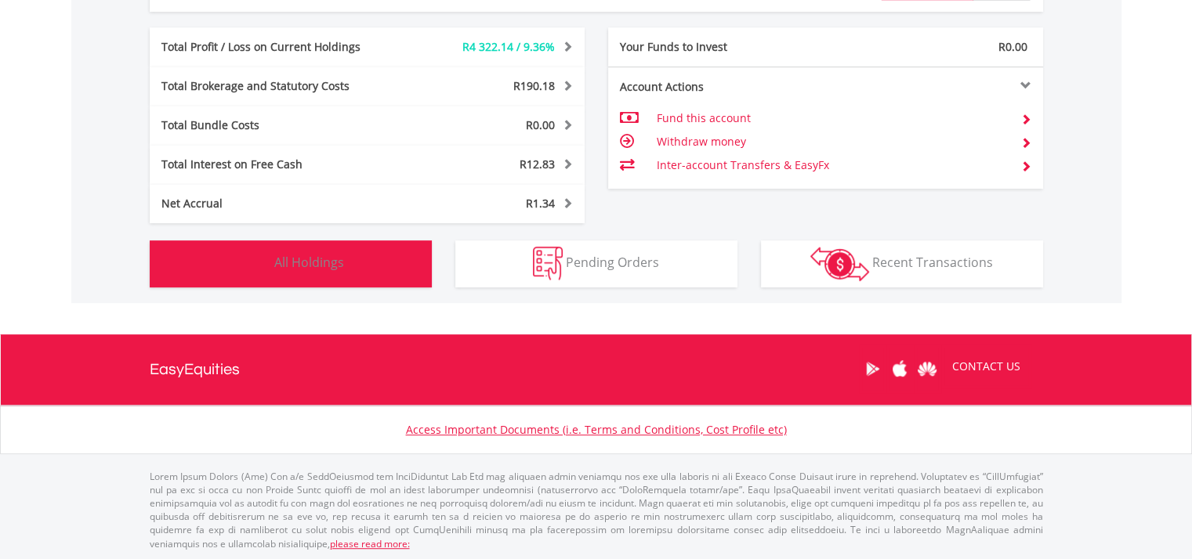
click at [356, 262] on button "Holdings All Holdings" at bounding box center [291, 264] width 282 height 47
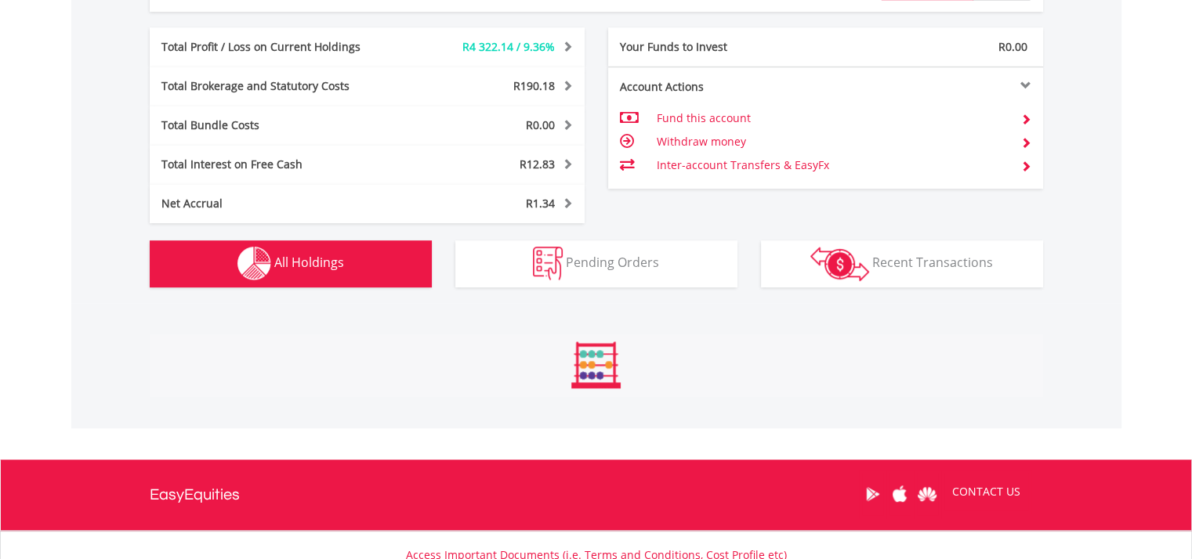
scroll to position [1192, 0]
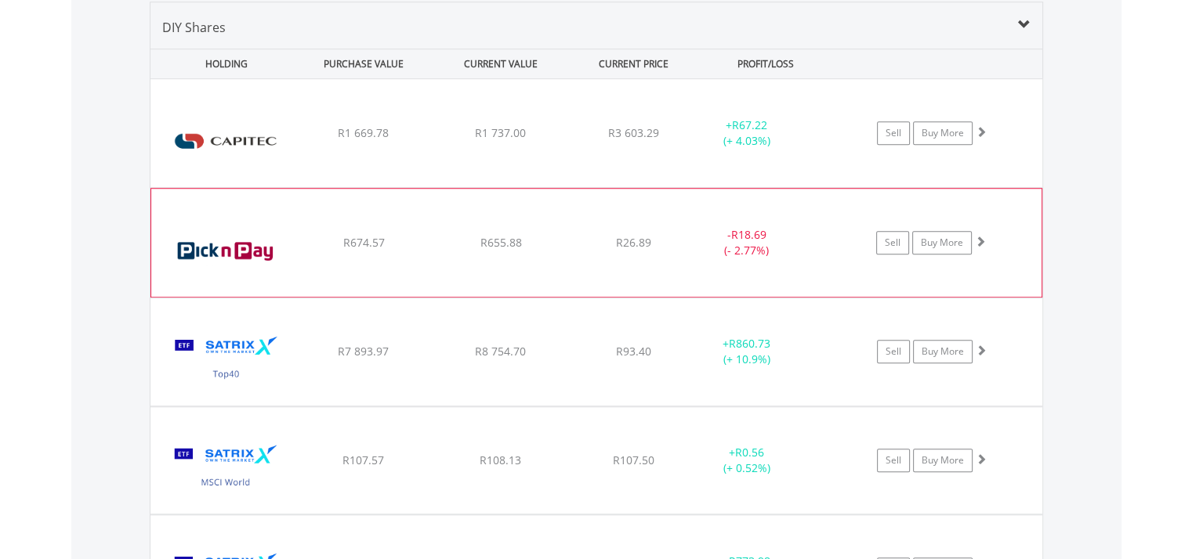
click at [273, 232] on img at bounding box center [226, 250] width 135 height 85
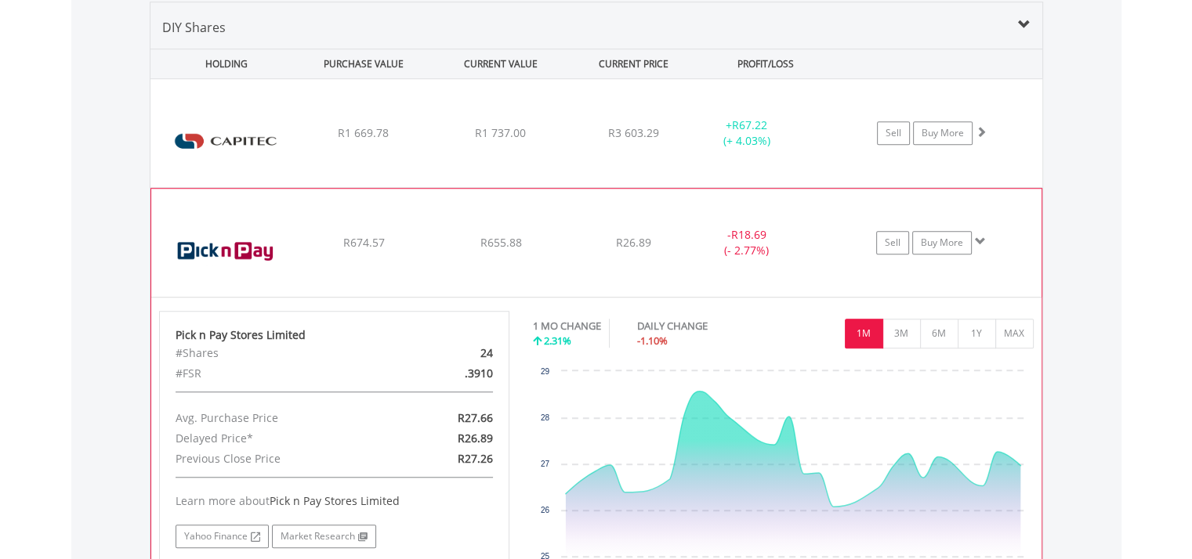
click at [269, 258] on img at bounding box center [226, 250] width 135 height 85
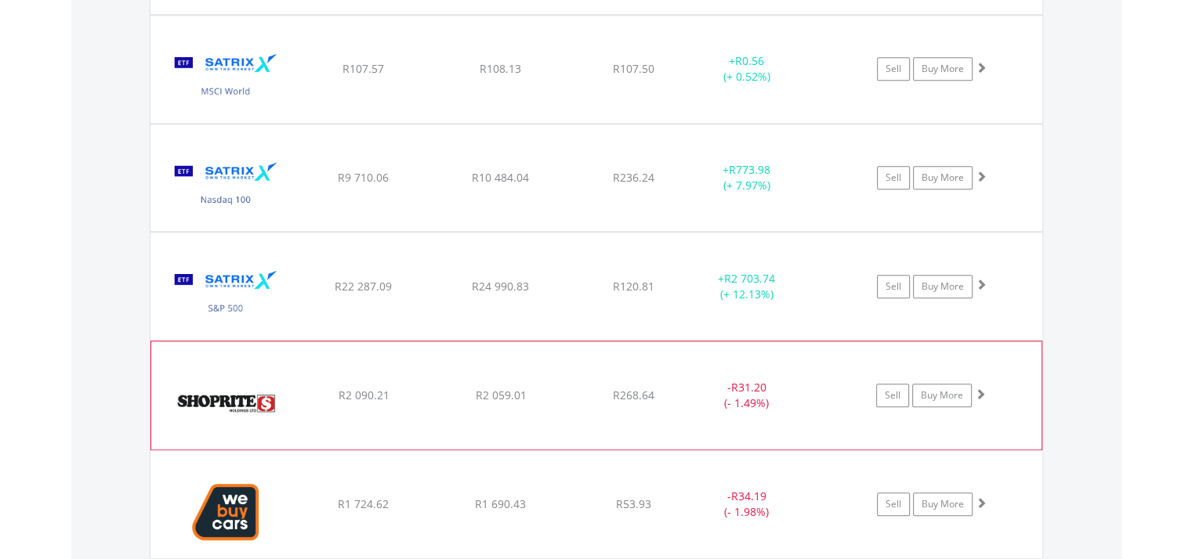
scroll to position [1584, 0]
click at [258, 419] on img at bounding box center [226, 402] width 135 height 85
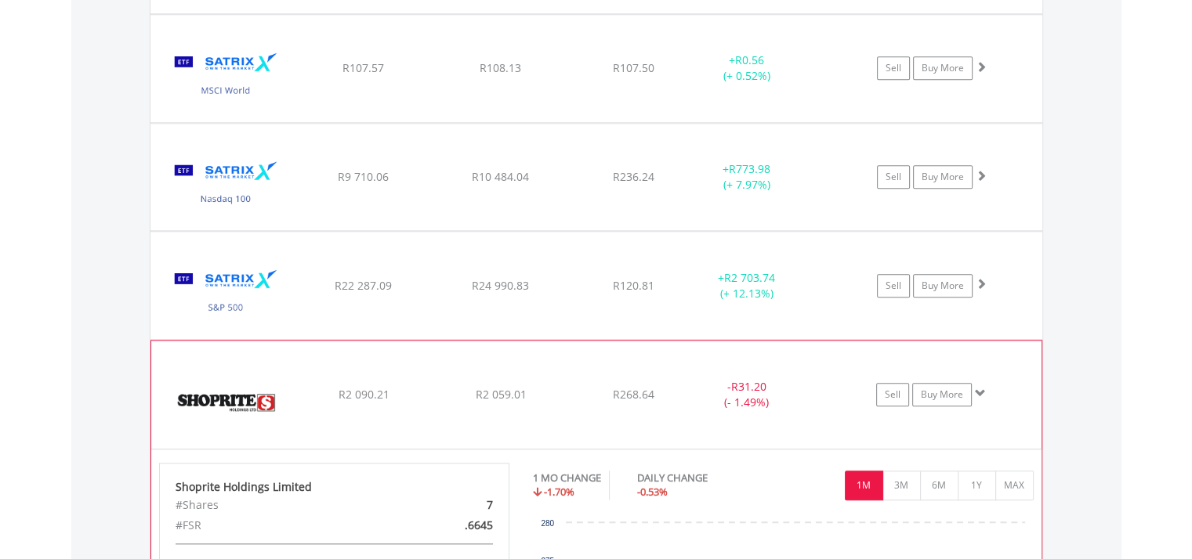
click at [262, 411] on img at bounding box center [226, 402] width 135 height 85
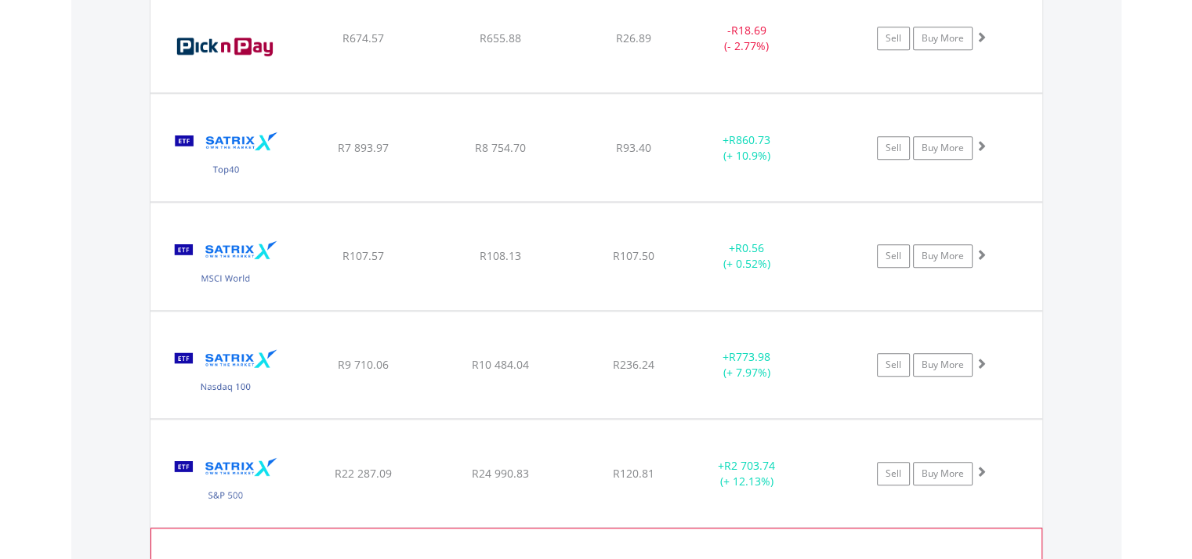
scroll to position [1271, 0]
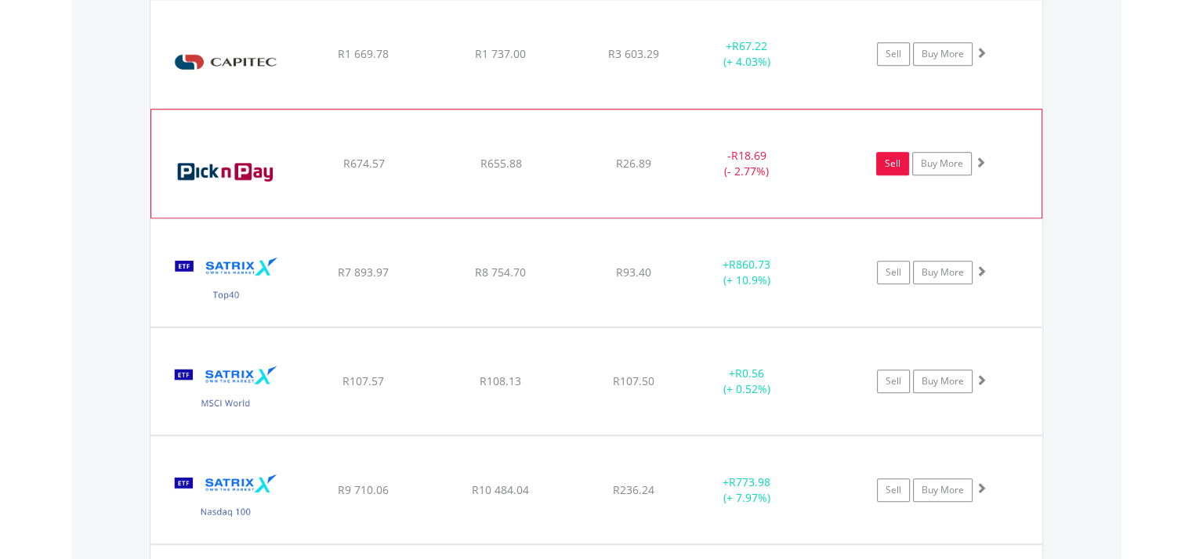
click at [892, 162] on link "Sell" at bounding box center [892, 164] width 33 height 24
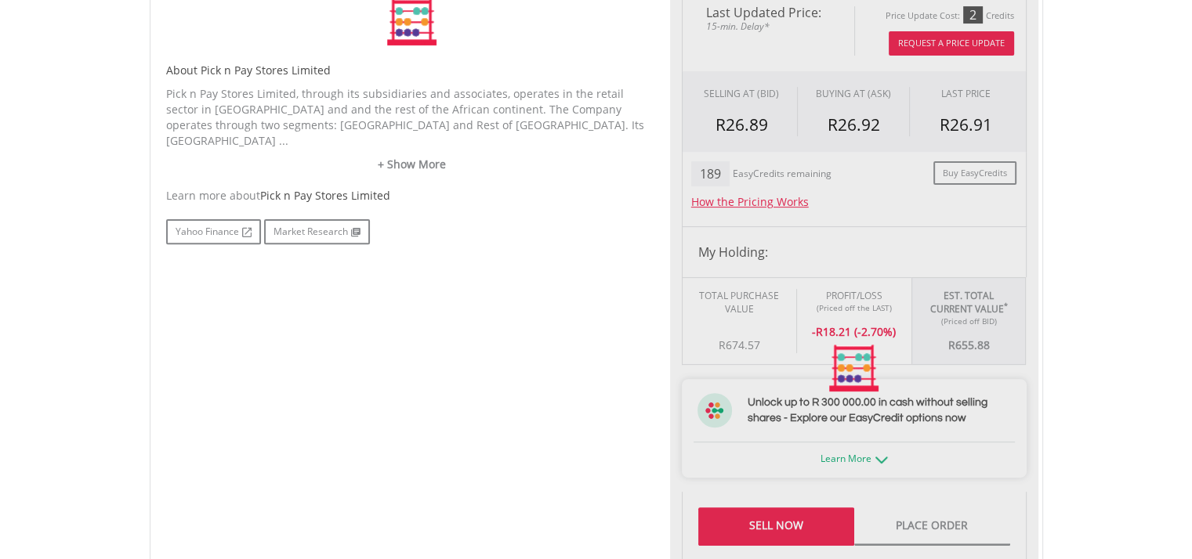
type input "******"
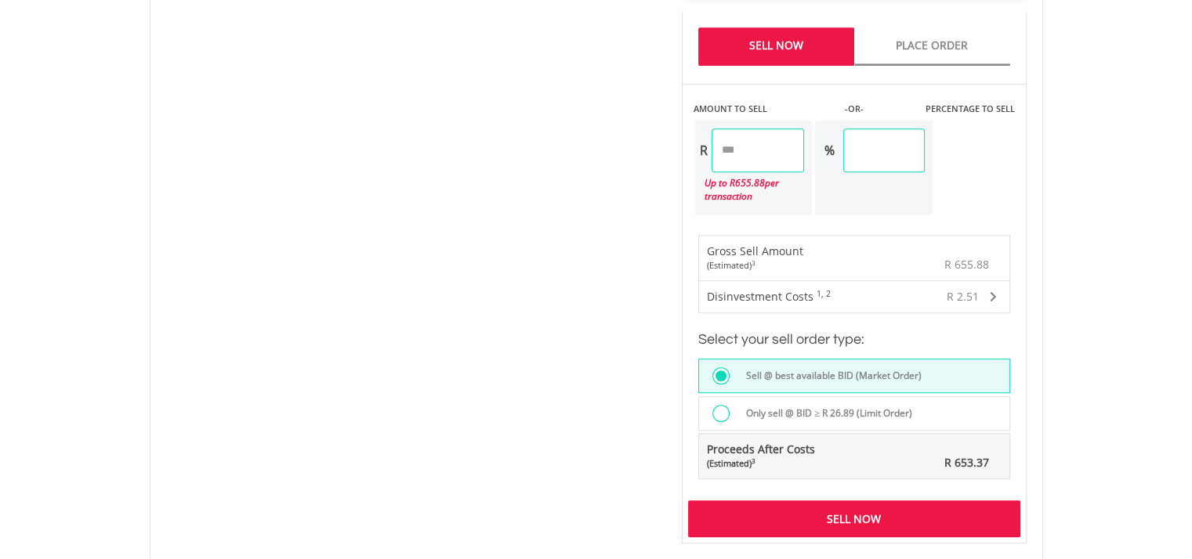
scroll to position [1006, 0]
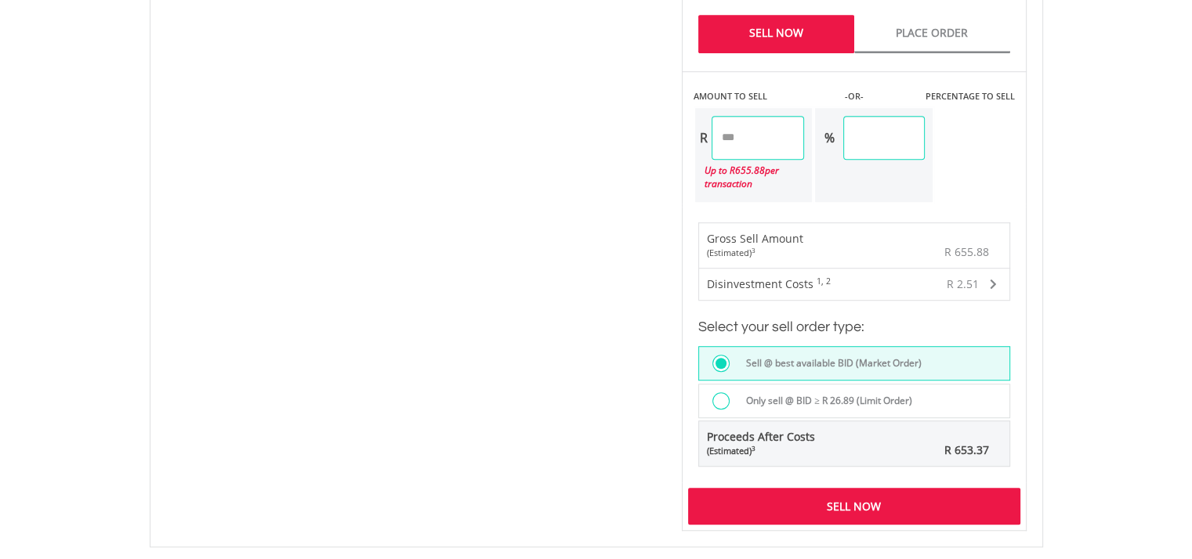
click at [722, 392] on div at bounding box center [720, 400] width 17 height 17
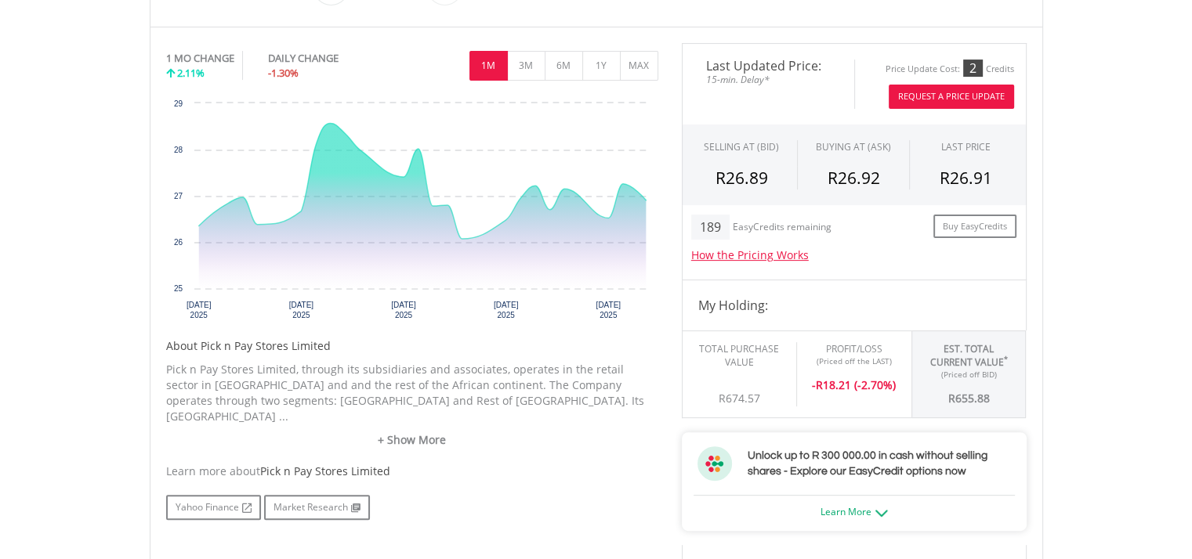
scroll to position [458, 0]
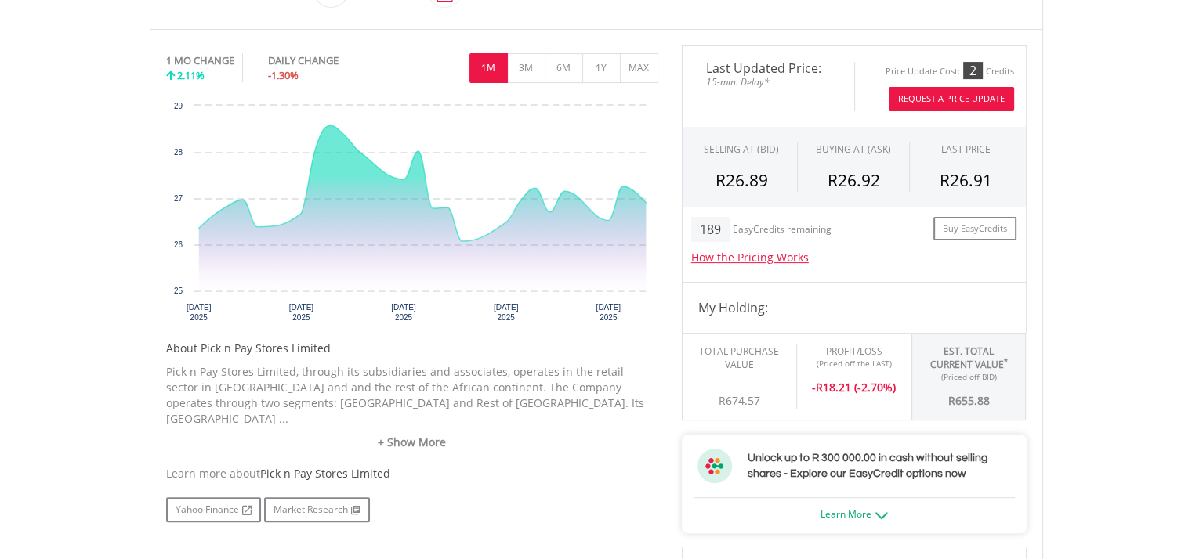
click at [946, 97] on button "Request A Price Update" at bounding box center [950, 99] width 125 height 24
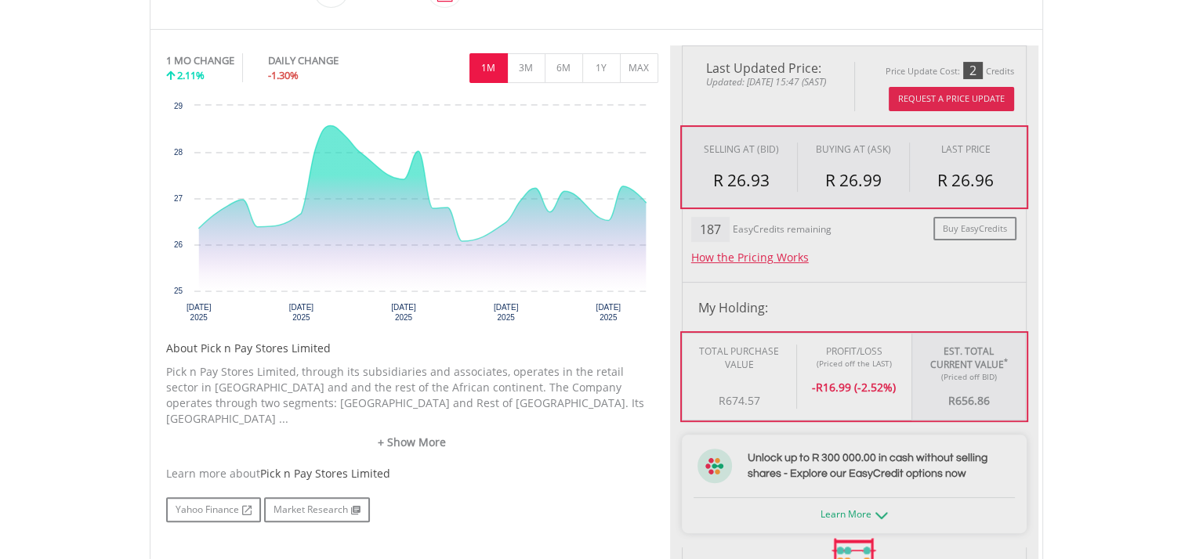
type input "******"
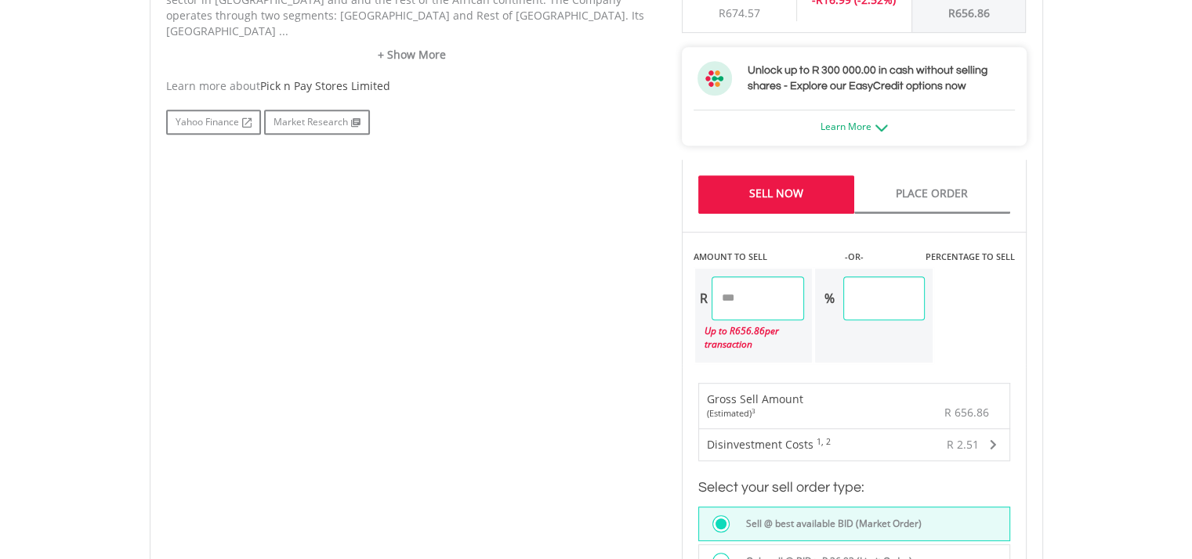
scroll to position [849, 0]
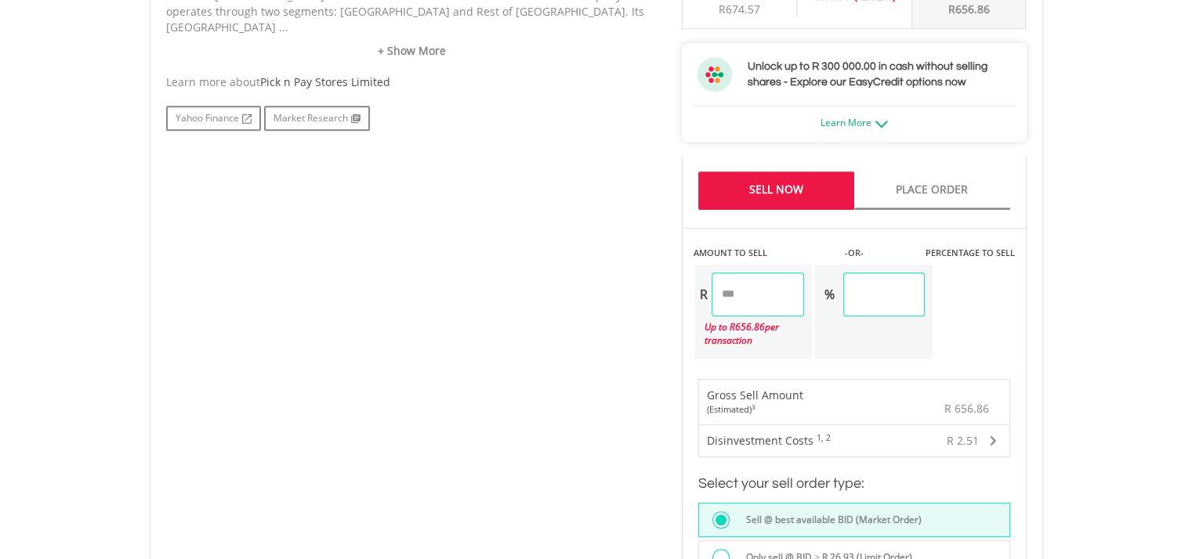
click at [780, 281] on input "******" at bounding box center [757, 295] width 93 height 44
click at [924, 295] on input "******" at bounding box center [883, 295] width 81 height 44
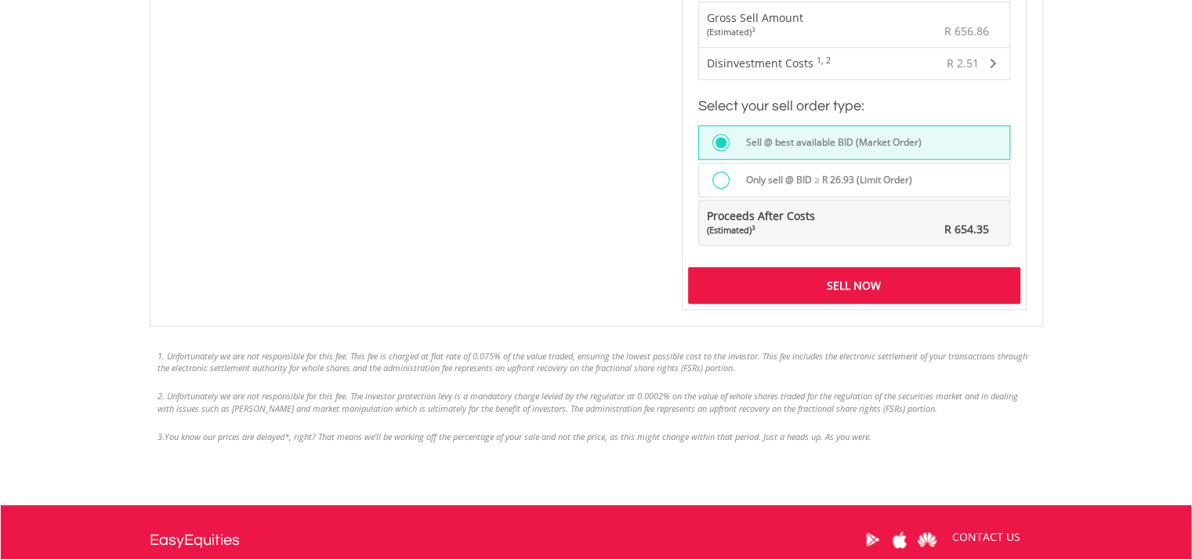
scroll to position [1241, 0]
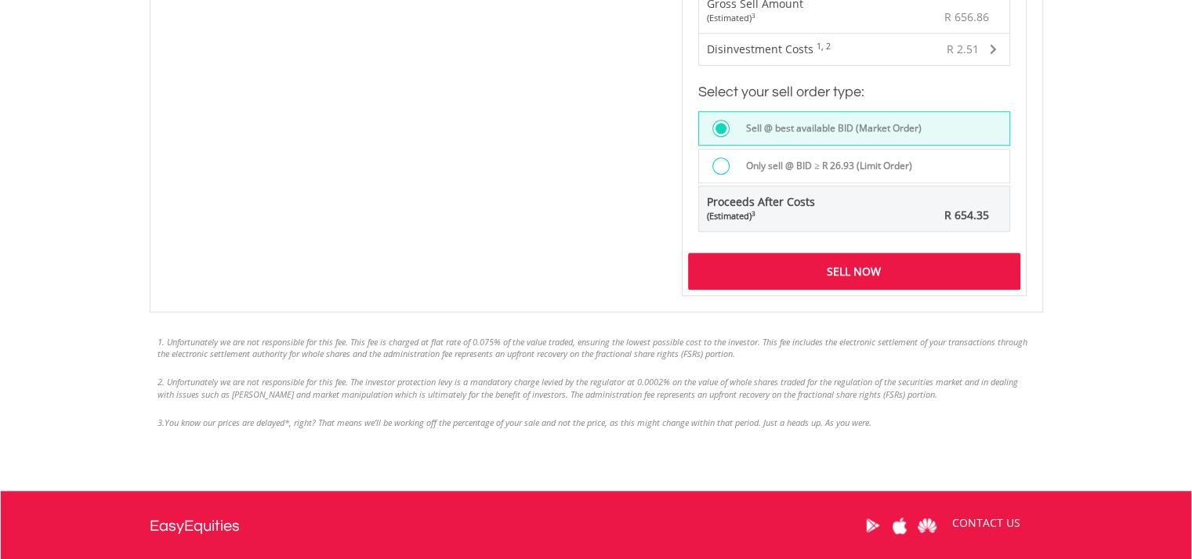
click at [722, 165] on div at bounding box center [720, 165] width 17 height 17
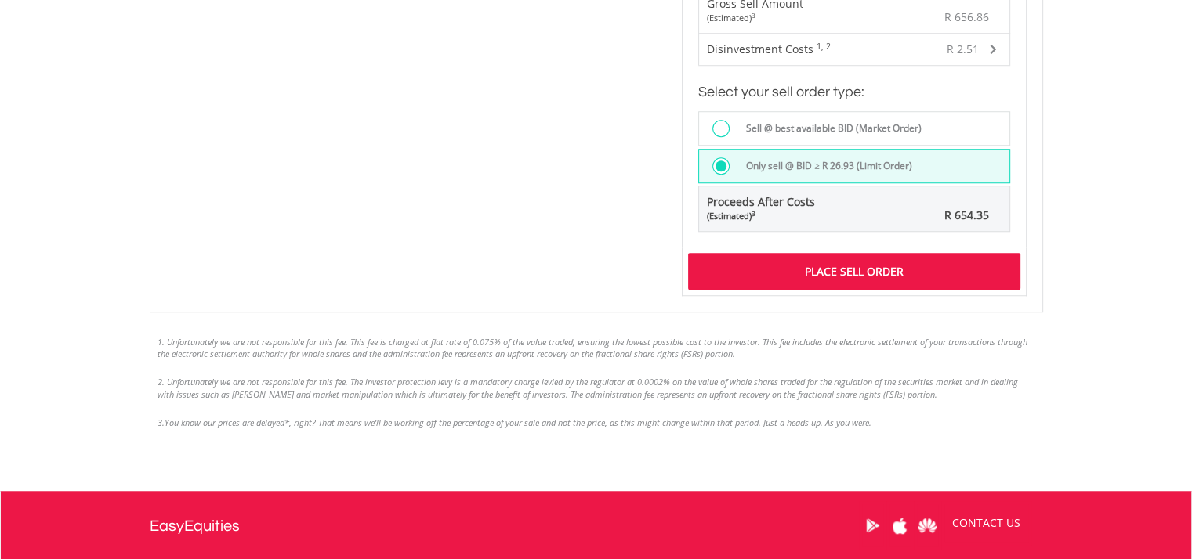
click at [852, 267] on div "Place Sell Order" at bounding box center [854, 271] width 332 height 36
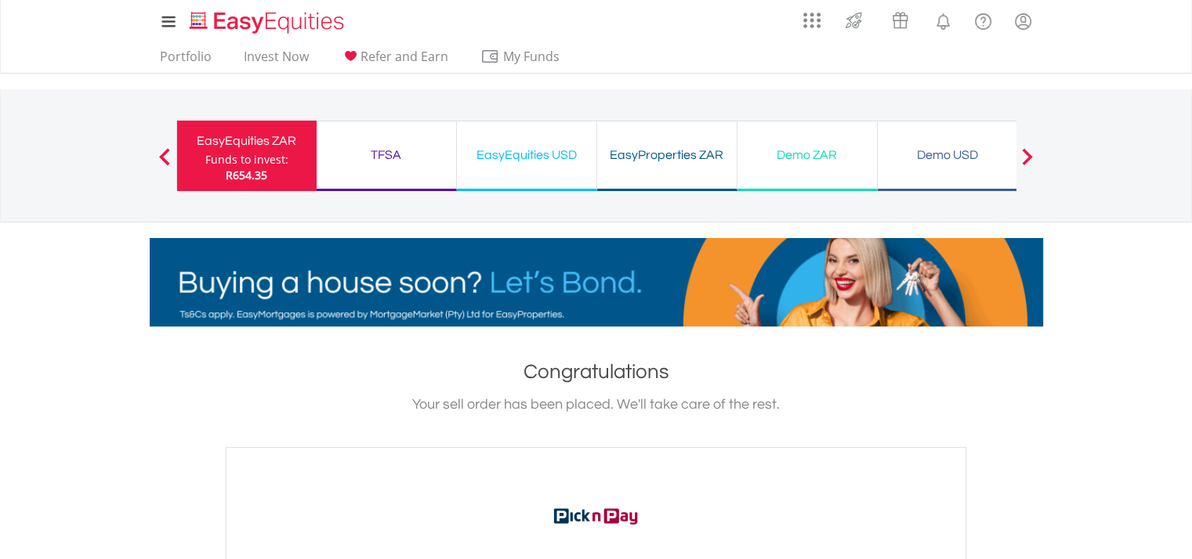
click at [251, 156] on div "Funds to invest:" at bounding box center [246, 160] width 83 height 16
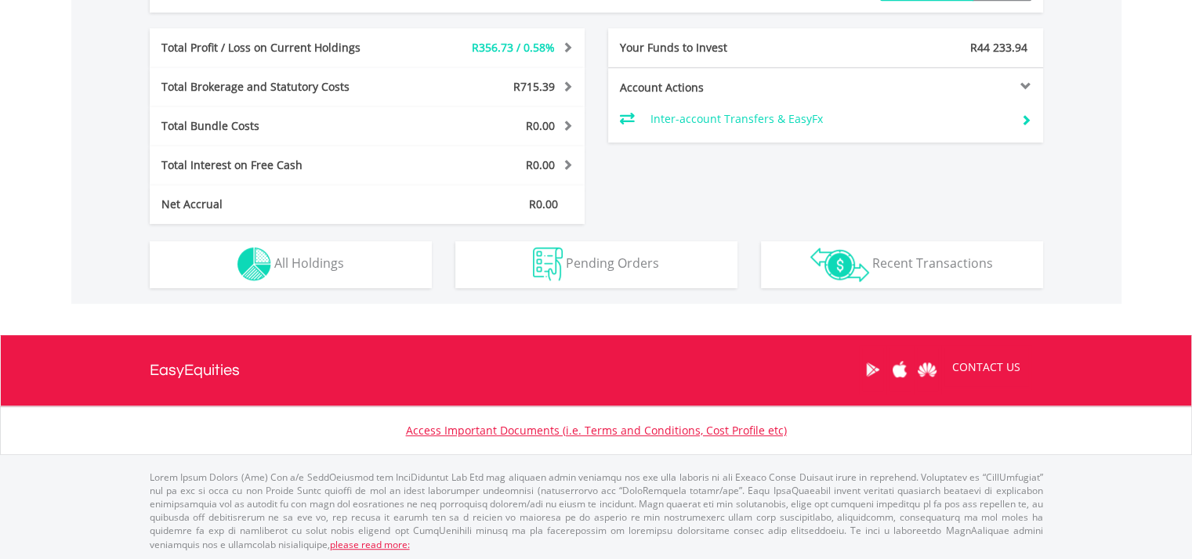
scroll to position [796, 0]
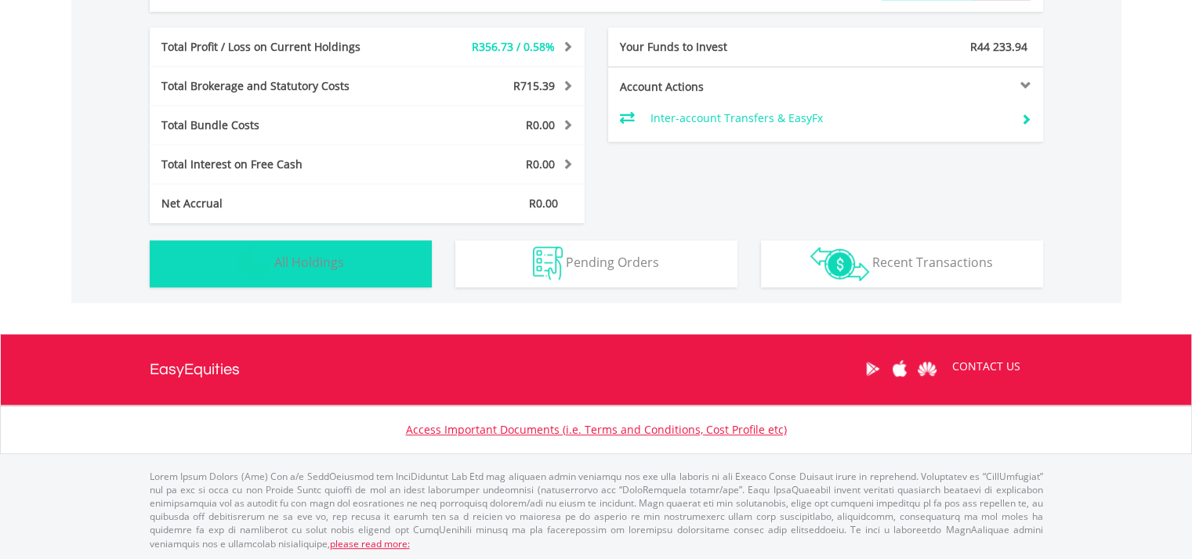
drag, startPoint x: 362, startPoint y: 260, endPoint x: 639, endPoint y: 310, distance: 281.8
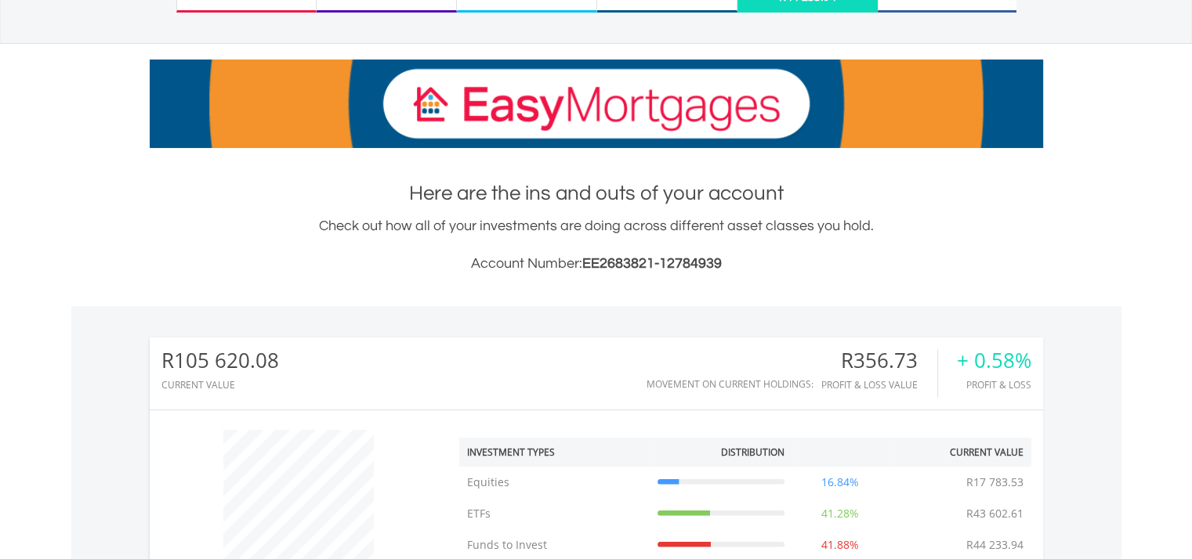
scroll to position [0, 0]
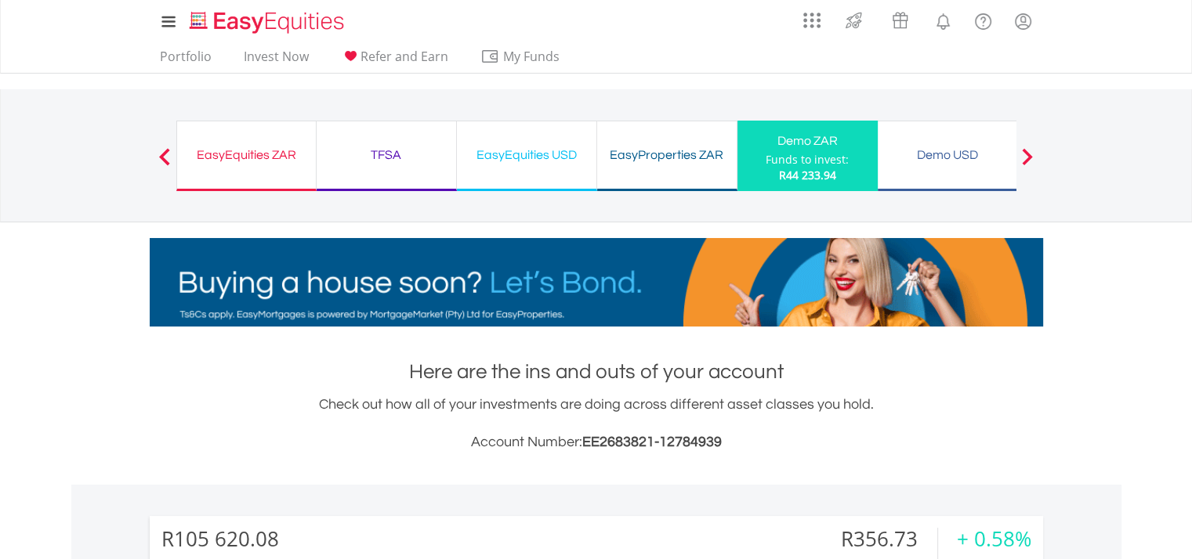
click at [265, 153] on div "EasyEquities ZAR" at bounding box center [246, 155] width 120 height 22
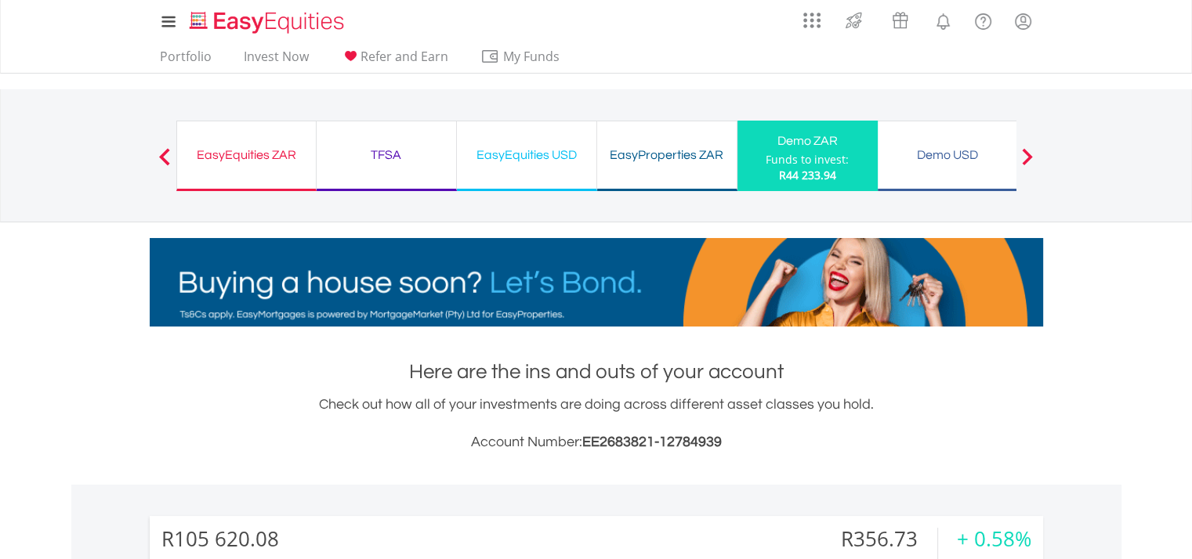
click at [224, 162] on div "EasyEquities ZAR" at bounding box center [246, 155] width 120 height 22
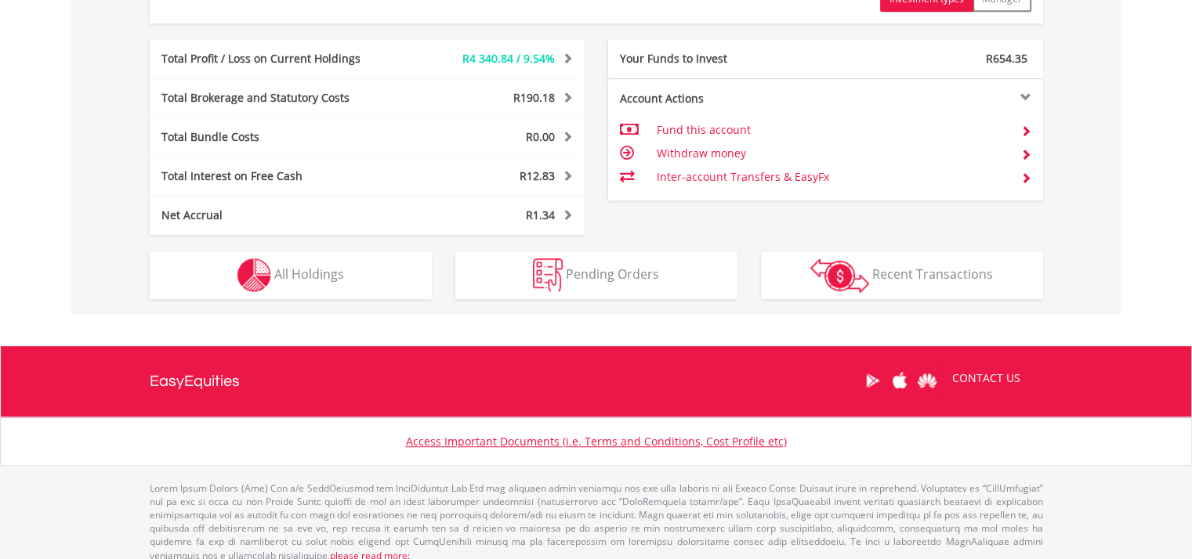
scroll to position [859, 0]
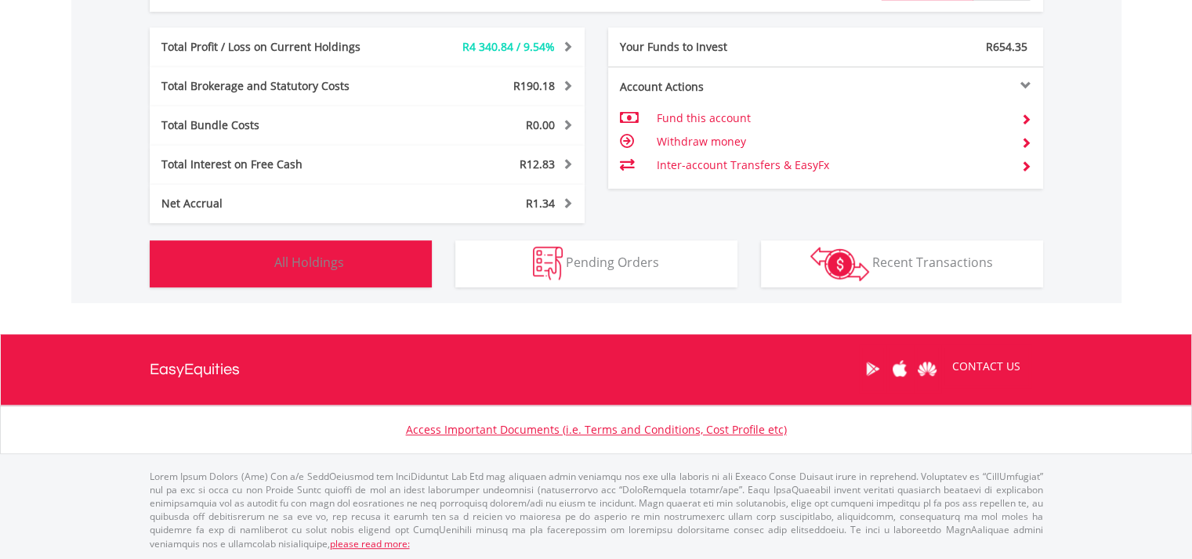
click at [286, 265] on span "All Holdings" at bounding box center [309, 262] width 70 height 17
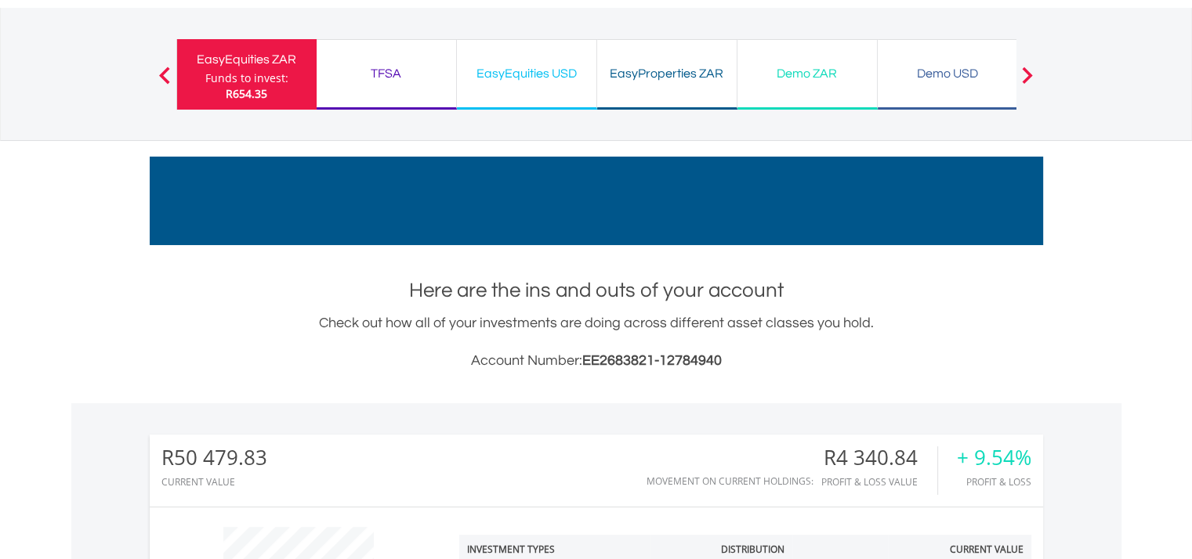
scroll to position [0, 0]
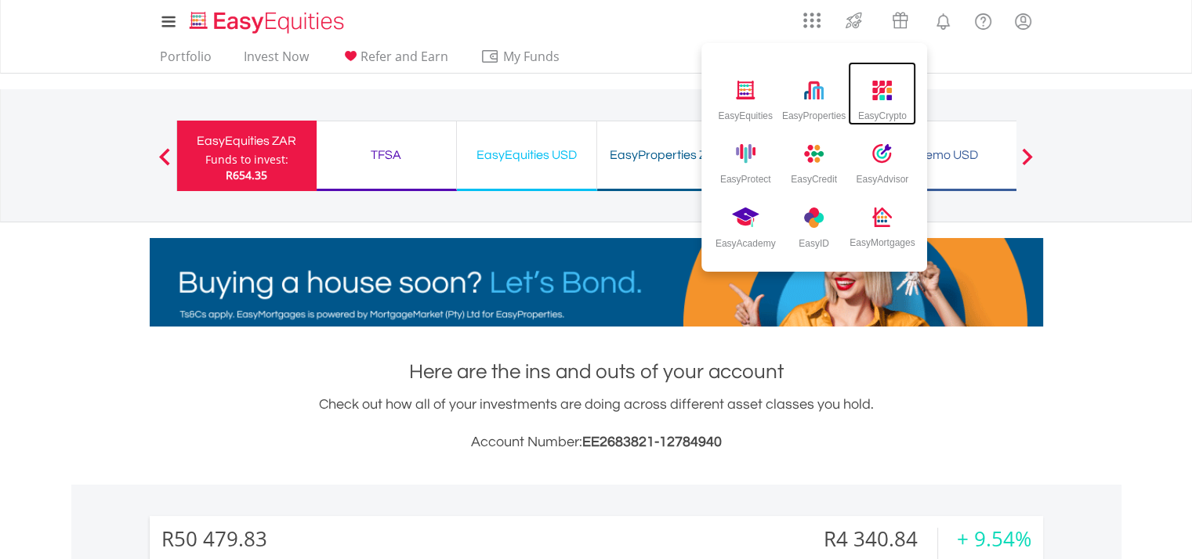
click at [877, 93] on img at bounding box center [882, 91] width 20 height 20
